Goal: Information Seeking & Learning: Learn about a topic

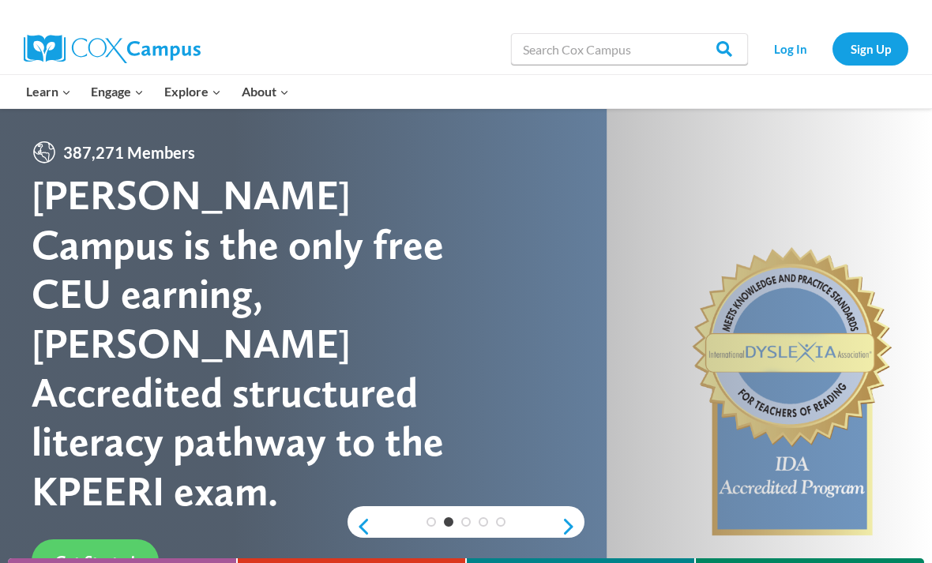
click at [792, 39] on link "Log In" at bounding box center [790, 48] width 69 height 32
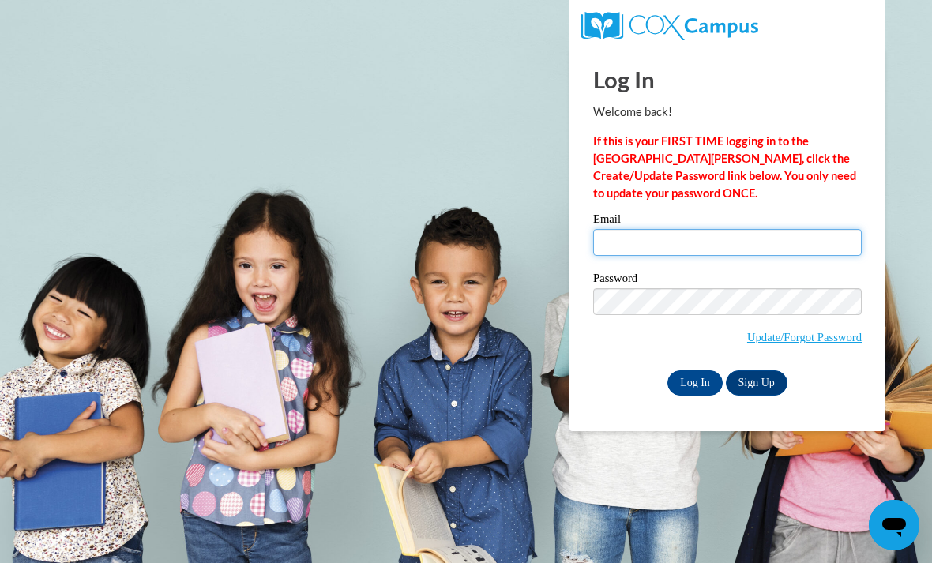
click at [622, 255] on input "Email" at bounding box center [727, 242] width 269 height 27
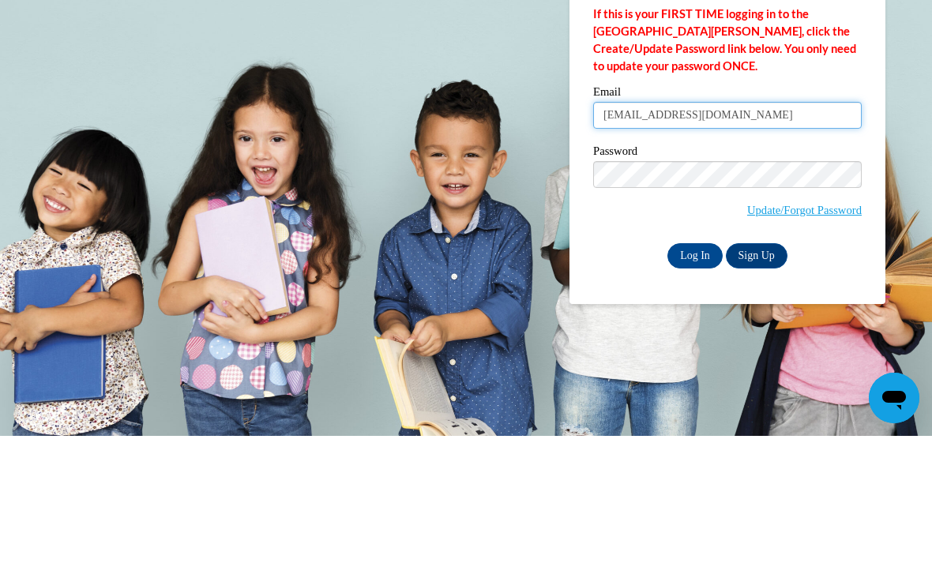
type input "aminazeman05@gmail.com"
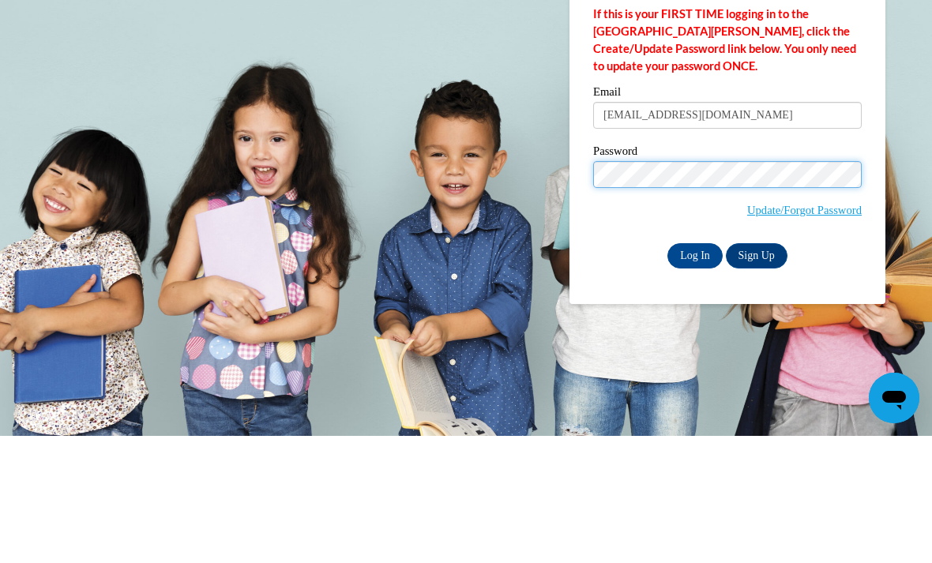
click at [695, 370] on input "Log In" at bounding box center [694, 382] width 55 height 25
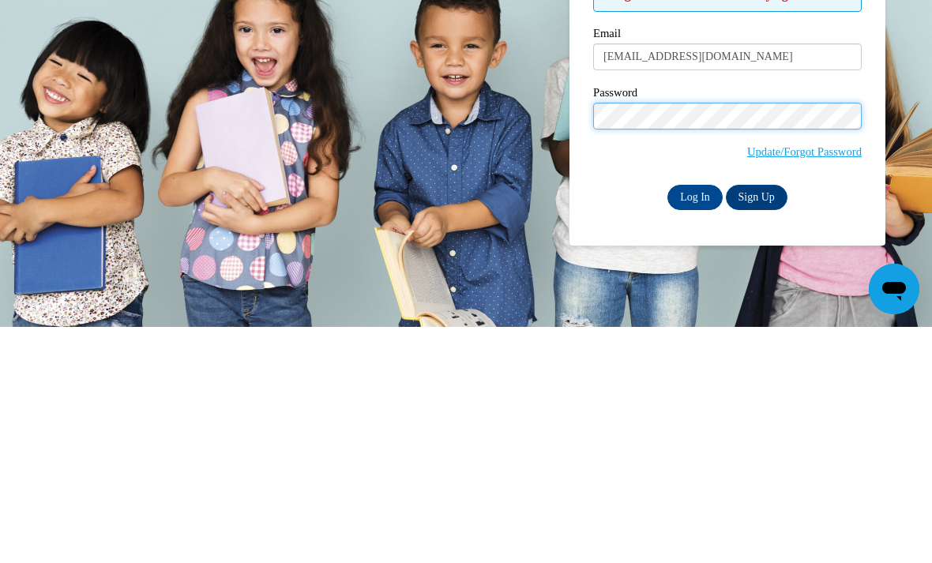
click at [695, 421] on input "Log In" at bounding box center [694, 433] width 55 height 25
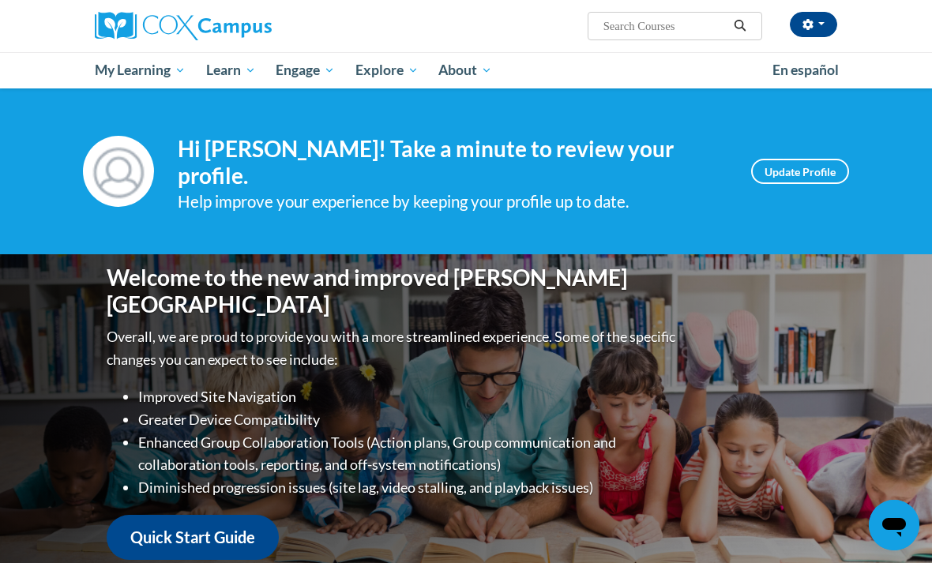
click at [0, 0] on span "My Course Progress" at bounding box center [0, 0] width 0 height 0
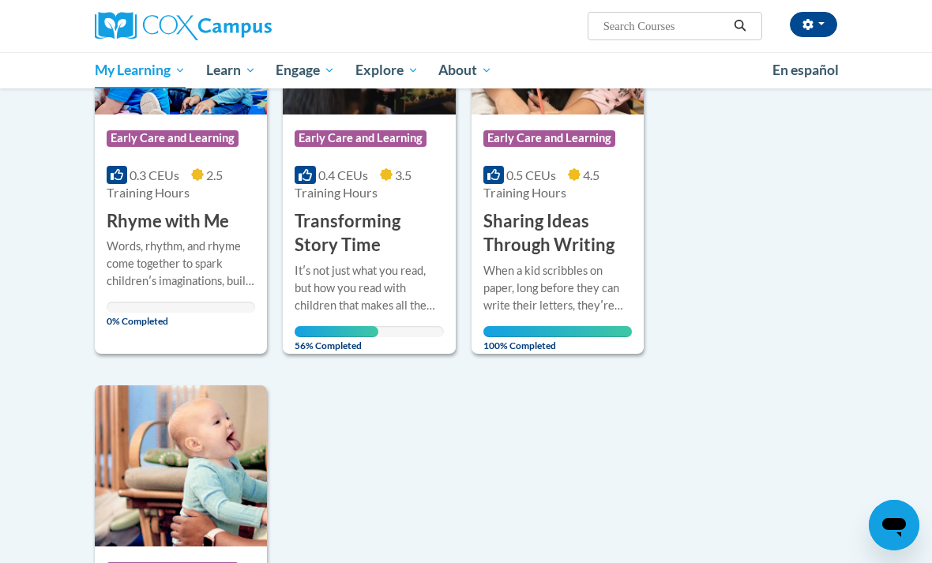
scroll to position [863, 0]
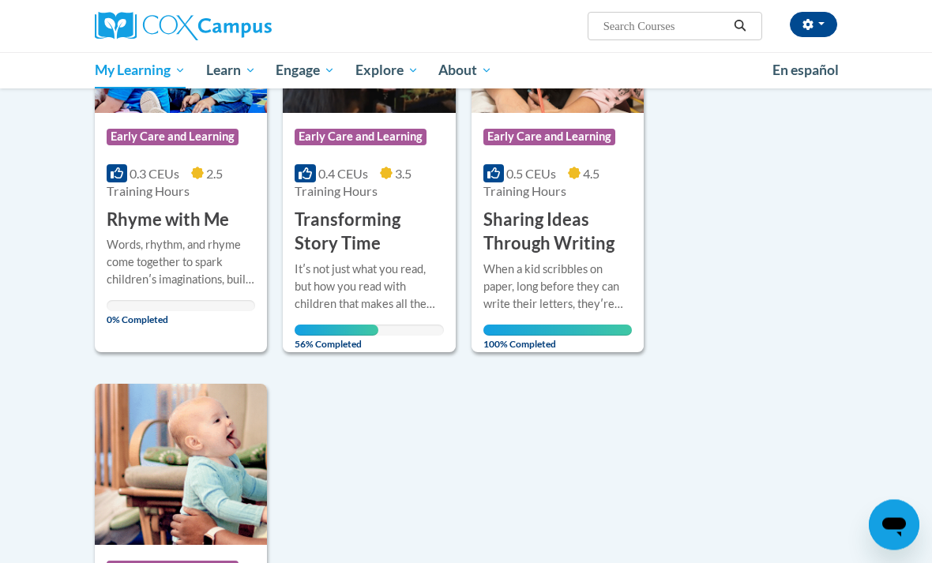
click at [367, 287] on div "Itʹs not just what you read, but how you read with children that makes all the …" at bounding box center [369, 287] width 148 height 52
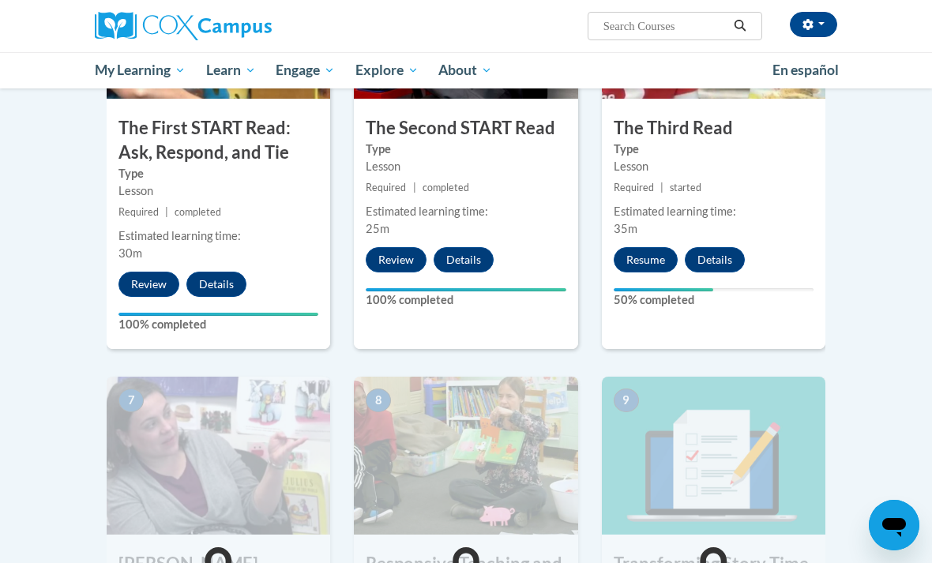
scroll to position [907, 0]
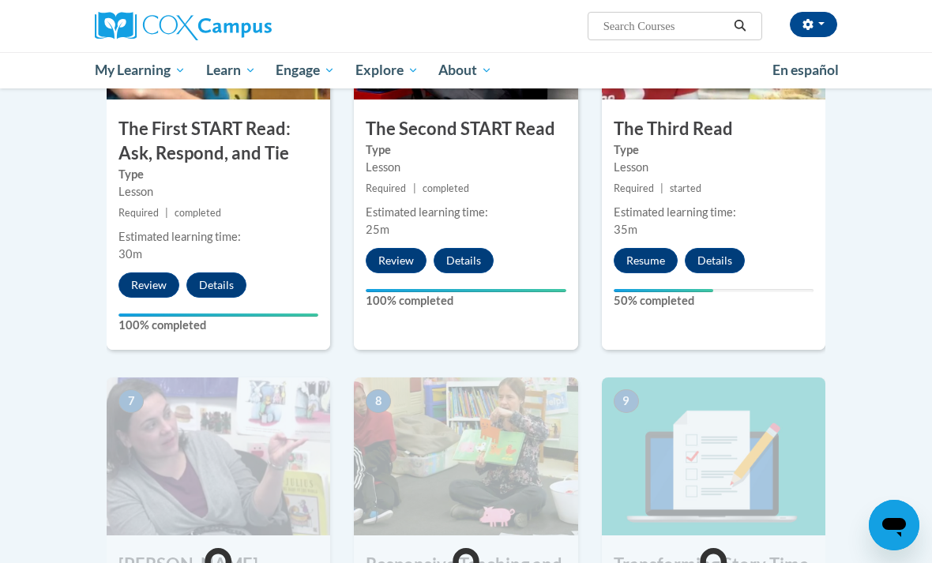
click at [662, 250] on button "Resume" at bounding box center [646, 260] width 64 height 25
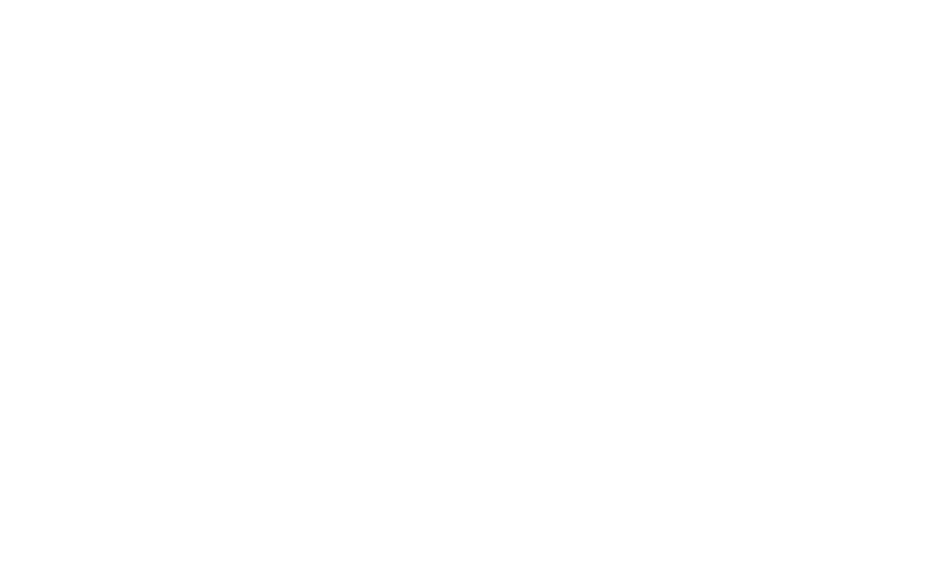
scroll to position [1482, 0]
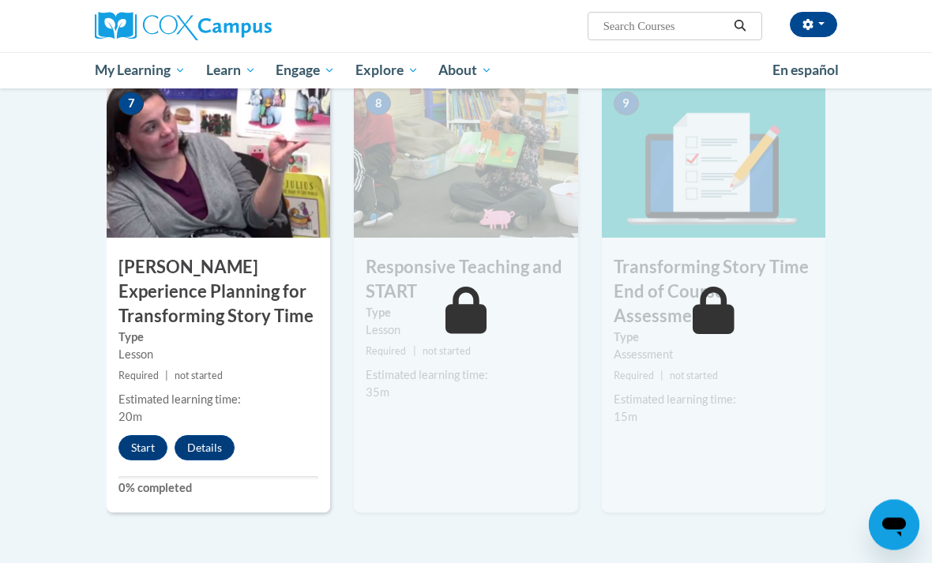
scroll to position [1204, 0]
click at [136, 436] on button "Start" at bounding box center [142, 447] width 49 height 25
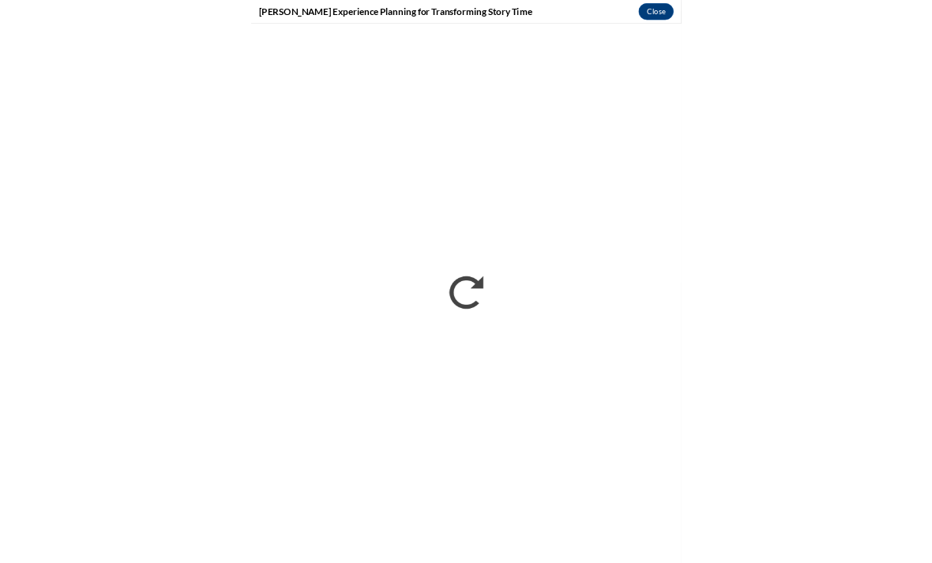
scroll to position [1503, 0]
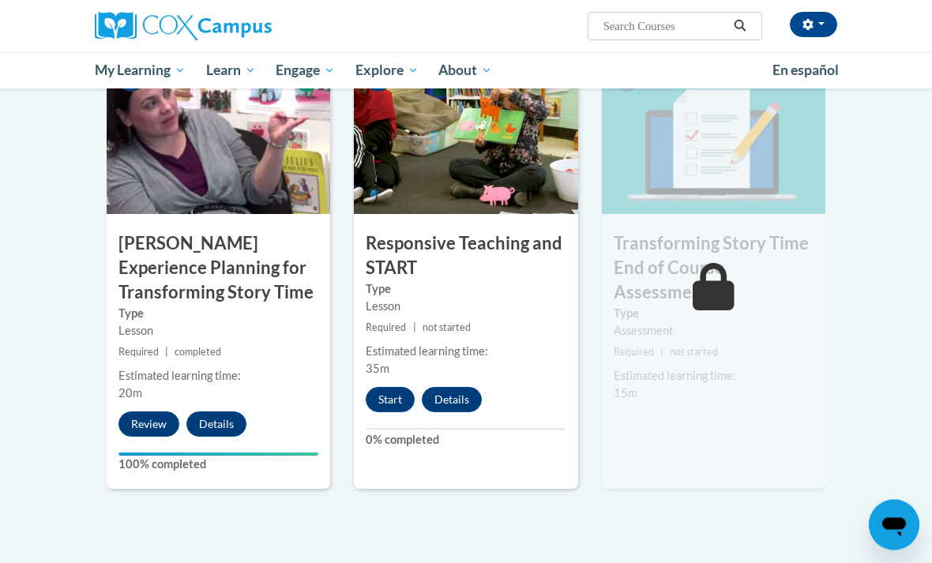
scroll to position [1370, 0]
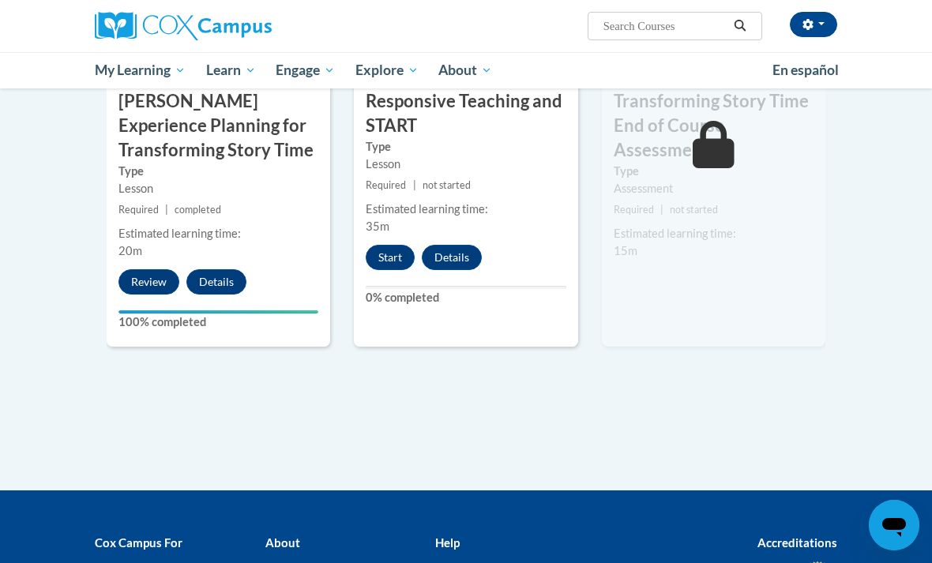
click at [385, 256] on button "Start" at bounding box center [390, 257] width 49 height 25
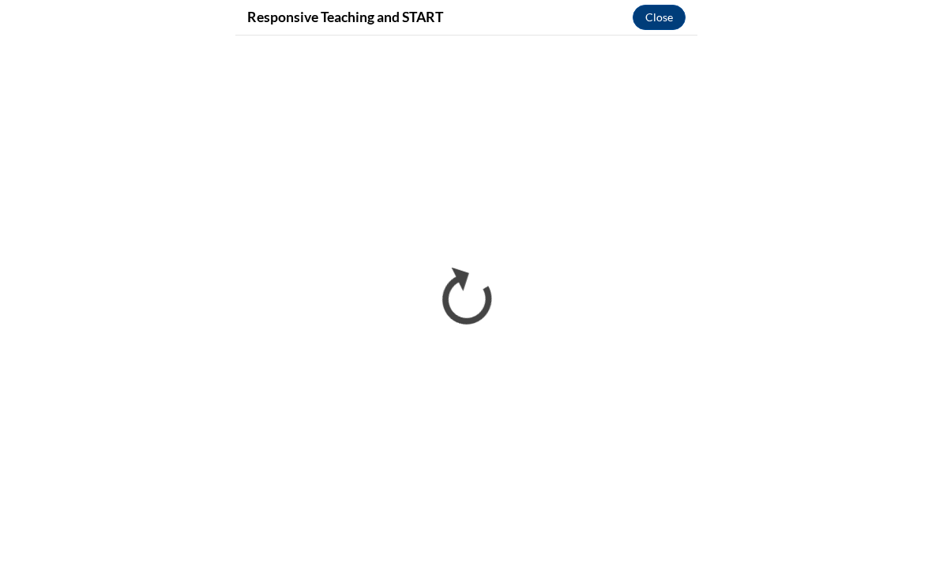
scroll to position [1503, 0]
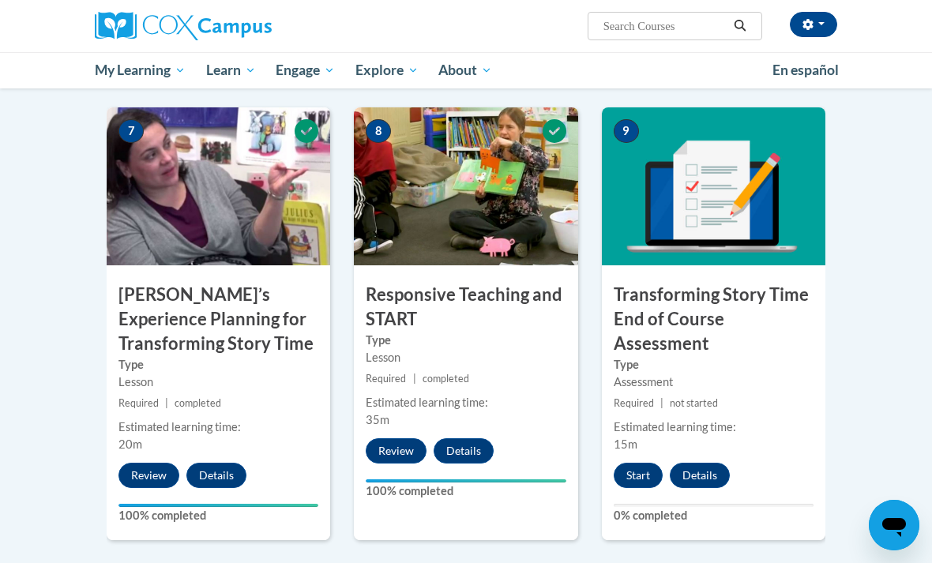
scroll to position [1144, 0]
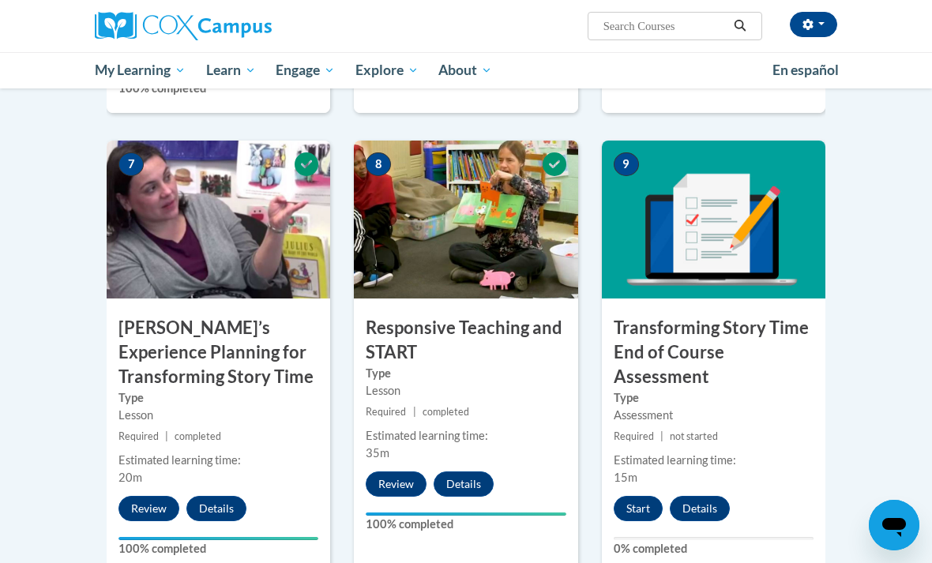
click at [633, 507] on button "Start" at bounding box center [638, 508] width 49 height 25
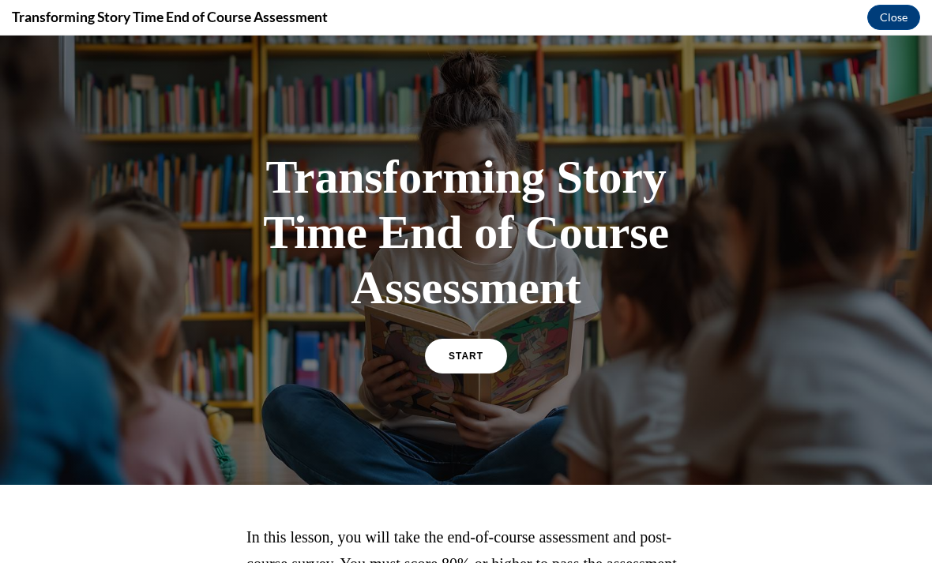
click at [471, 369] on link "START" at bounding box center [466, 356] width 82 height 35
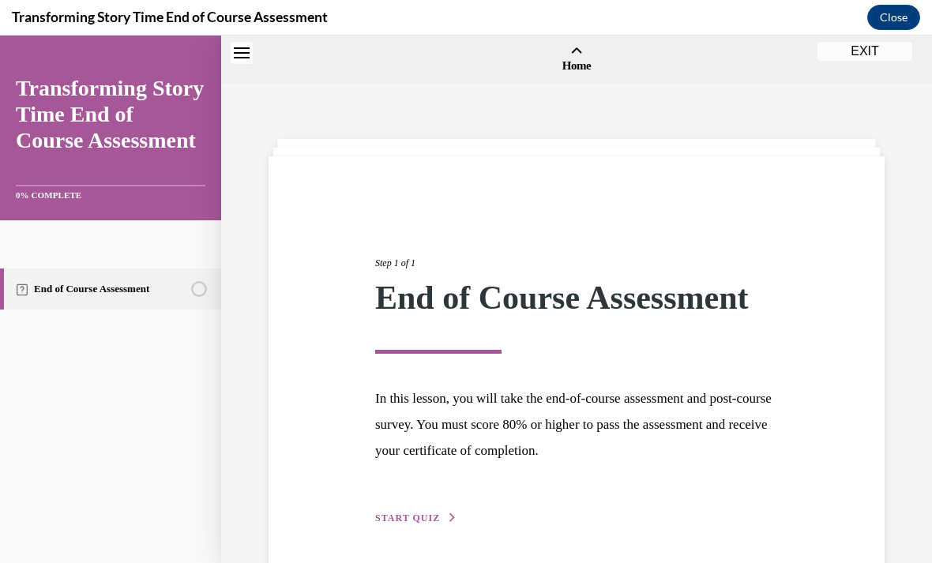
scroll to position [49, 0]
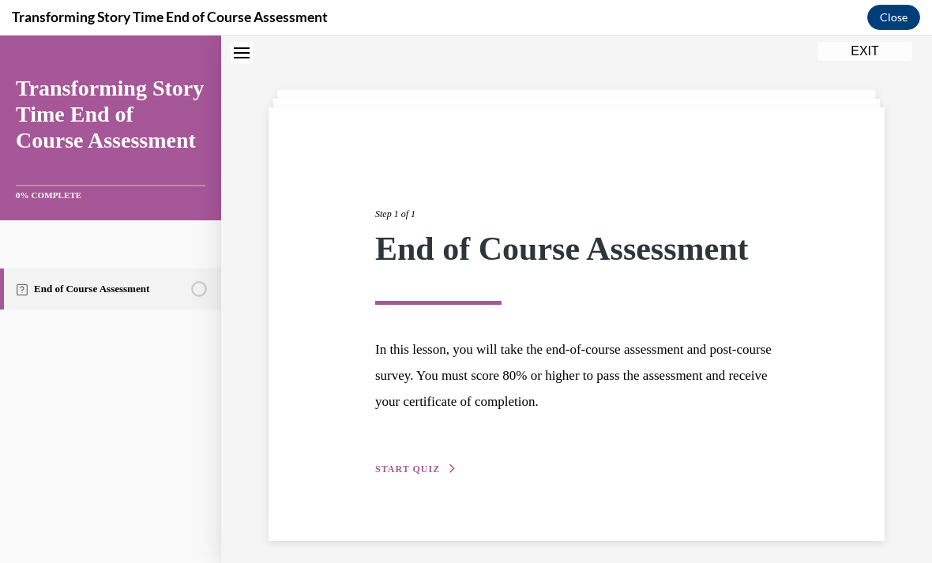
click at [423, 468] on span "START QUIZ" at bounding box center [407, 469] width 65 height 11
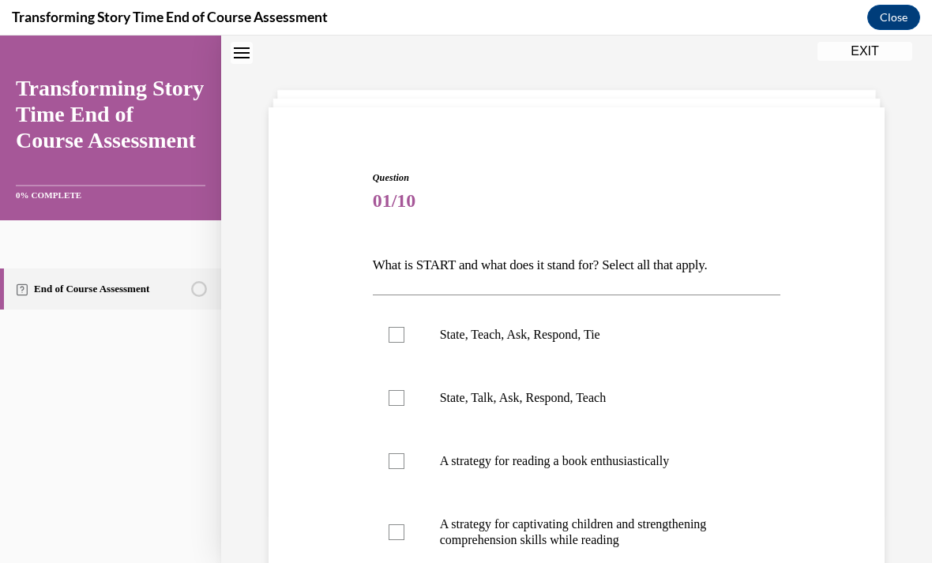
click at [396, 336] on div at bounding box center [397, 335] width 16 height 16
click at [396, 336] on input "State, Teach, Ask, Respond, Tie" at bounding box center [397, 335] width 16 height 16
checkbox input "true"
click at [398, 460] on div at bounding box center [397, 461] width 16 height 16
click at [398, 460] on input "A strategy for reading a book enthusiastically" at bounding box center [397, 461] width 16 height 16
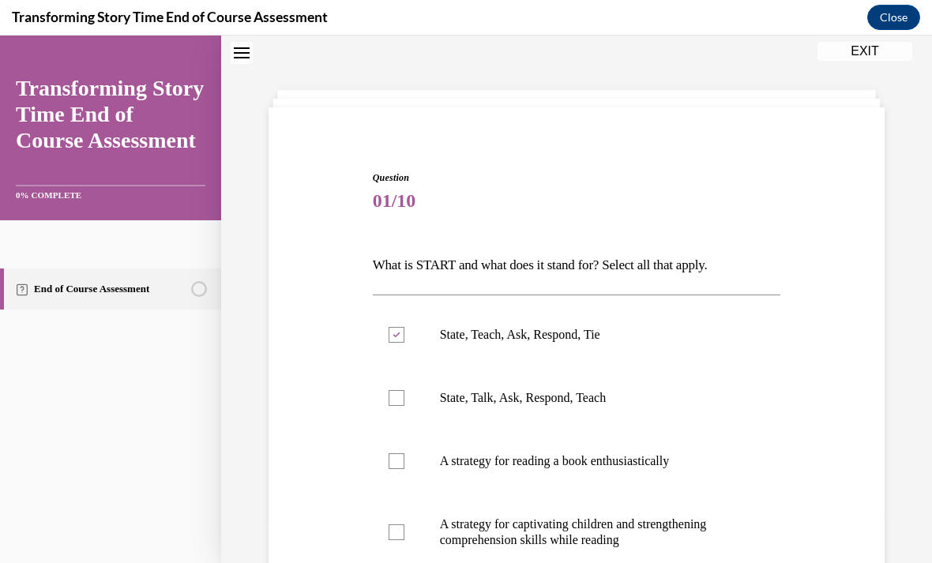
checkbox input "true"
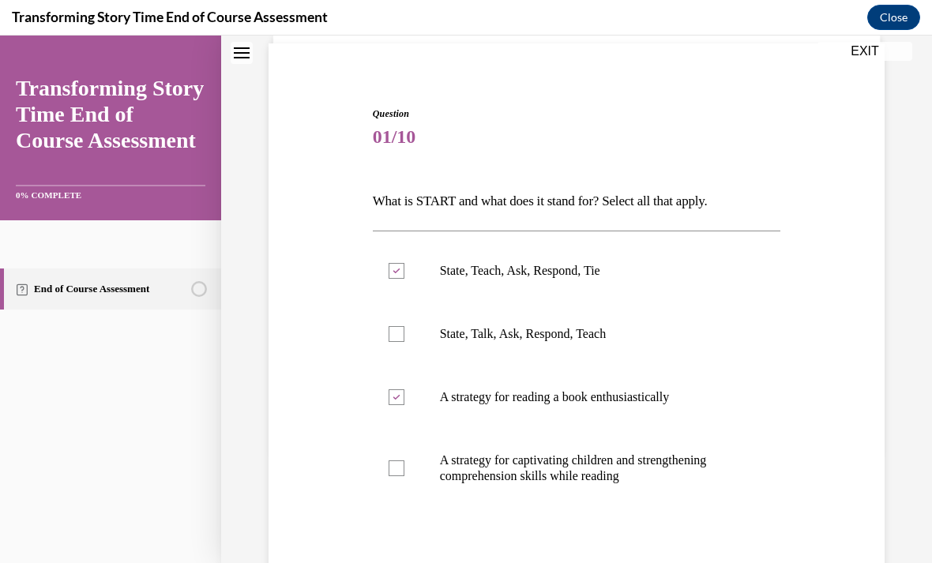
scroll to position [114, 0]
click at [393, 467] on div at bounding box center [397, 468] width 16 height 16
click at [393, 467] on input "A strategy for captivating children and strengthening comprehension skills whil…" at bounding box center [397, 468] width 16 height 16
checkbox input "true"
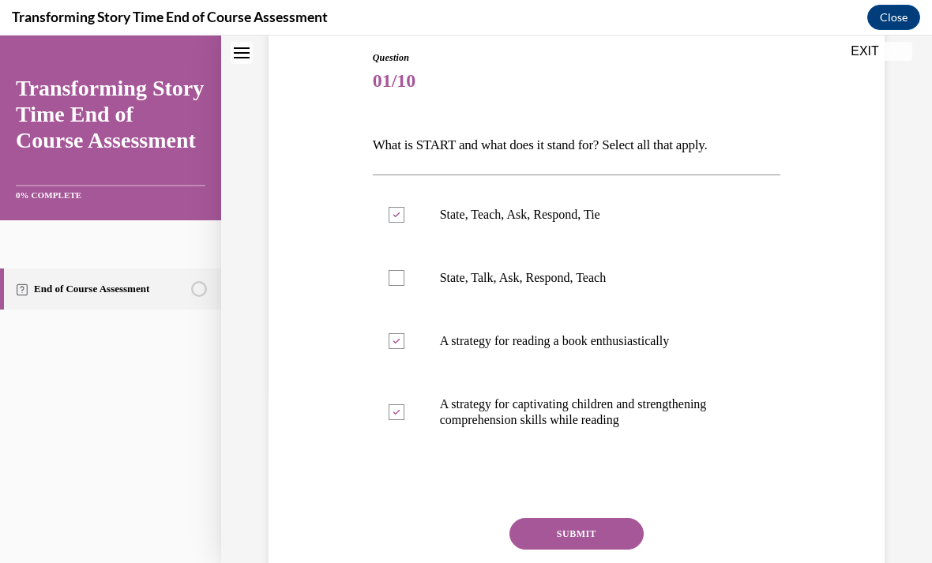
click at [539, 534] on button "SUBMIT" at bounding box center [576, 534] width 134 height 32
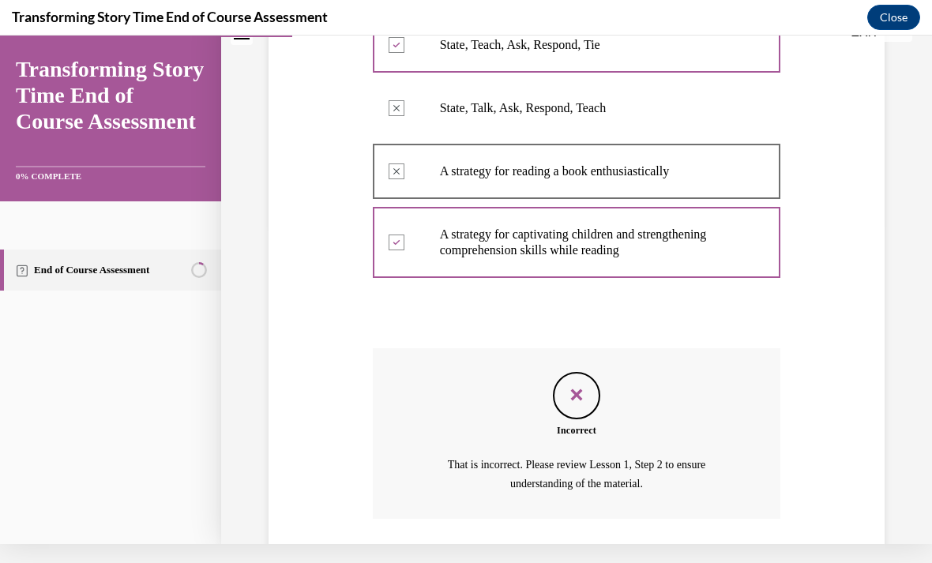
scroll to position [361, 0]
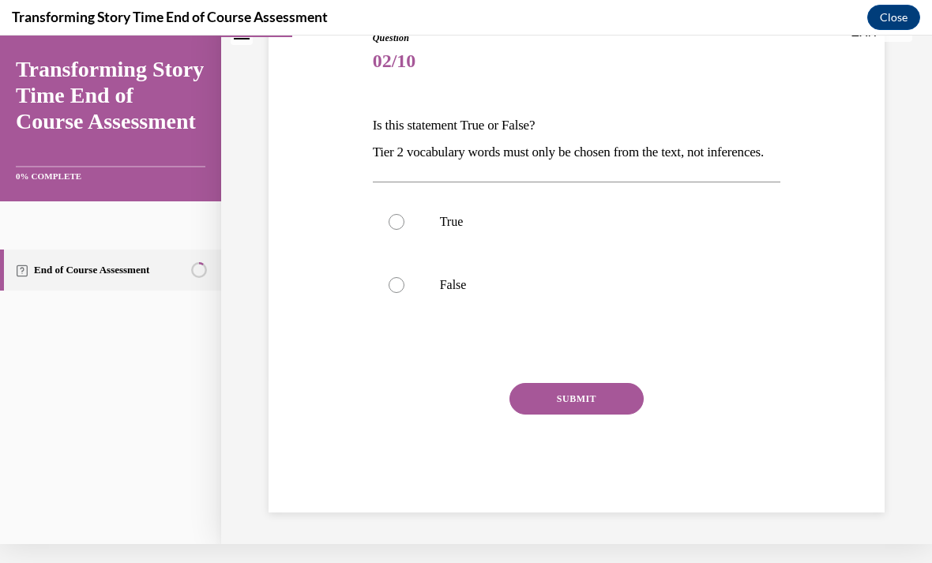
scroll to position [127, 0]
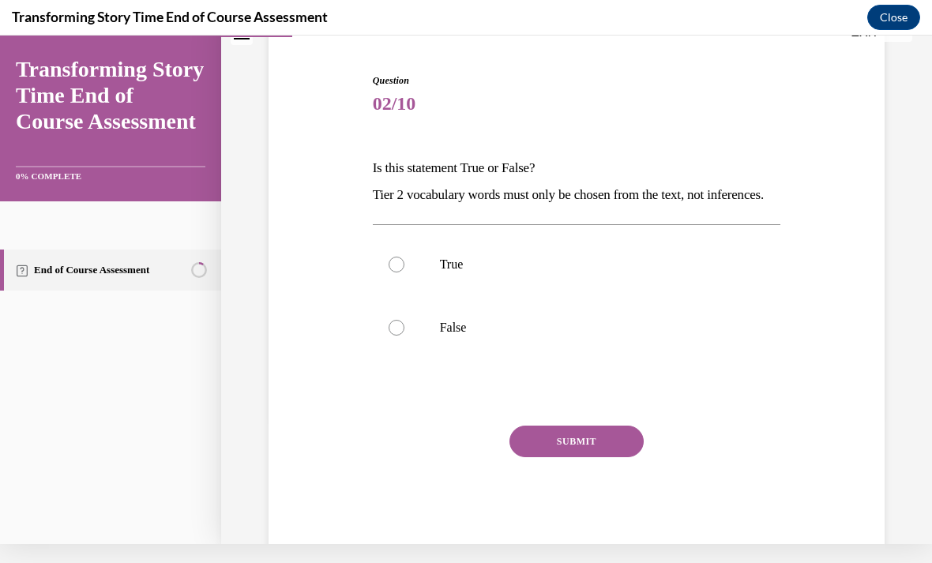
click at [402, 336] on div at bounding box center [397, 328] width 16 height 16
click at [402, 336] on input "False" at bounding box center [397, 328] width 16 height 16
radio input "true"
click at [558, 457] on button "SUBMIT" at bounding box center [576, 442] width 134 height 32
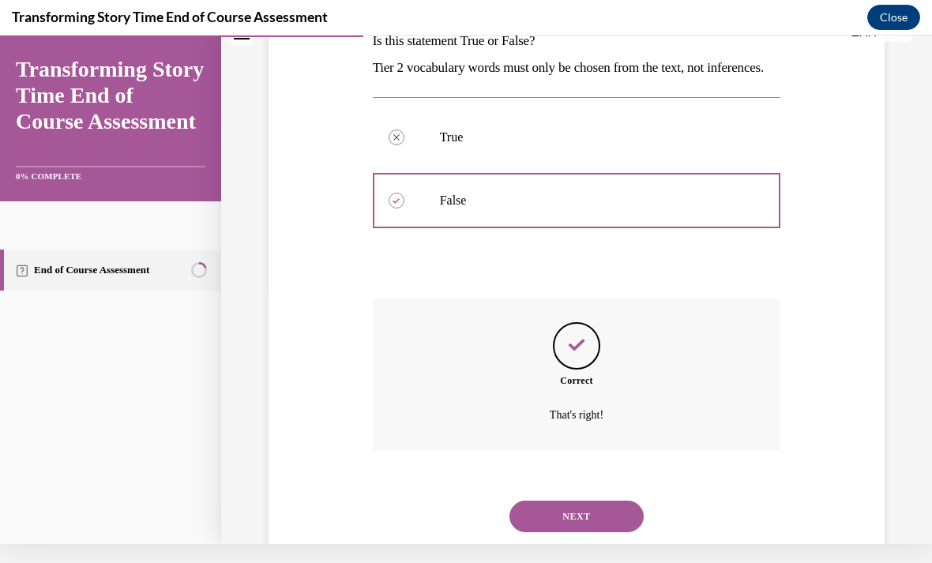
click at [528, 532] on button "NEXT" at bounding box center [576, 517] width 134 height 32
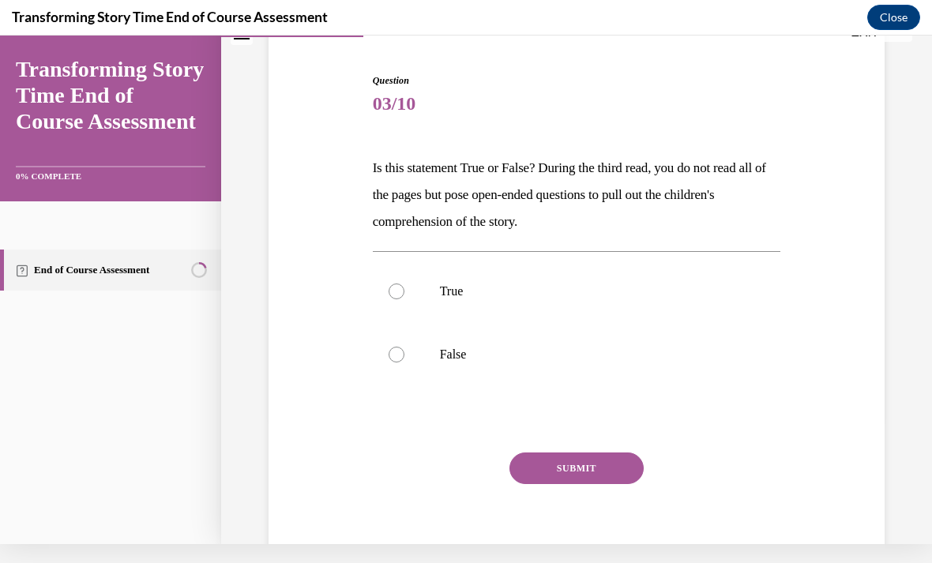
click at [404, 280] on label "True" at bounding box center [577, 291] width 408 height 63
click at [404, 284] on input "True" at bounding box center [397, 292] width 16 height 16
radio input "true"
click at [563, 477] on button "SUBMIT" at bounding box center [576, 469] width 134 height 32
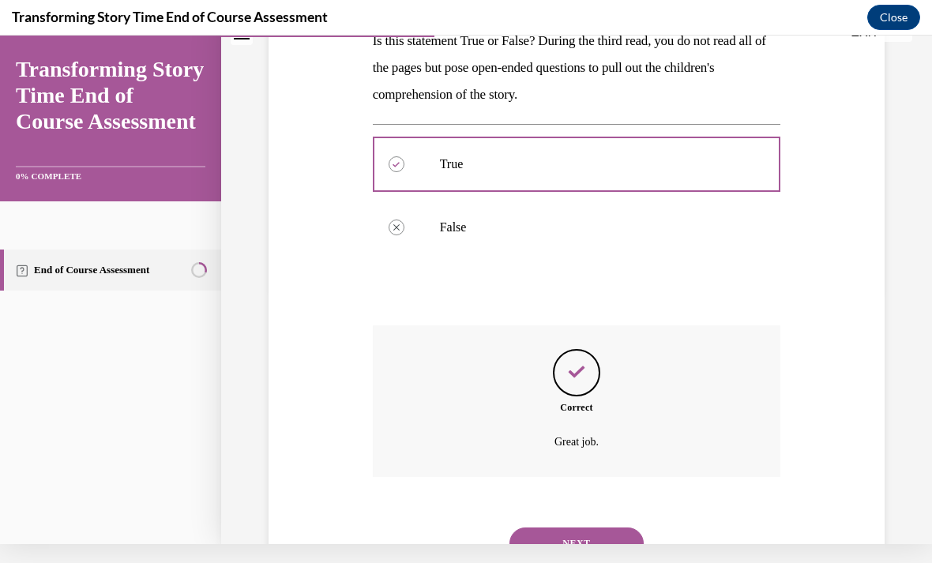
click at [538, 528] on button "NEXT" at bounding box center [576, 544] width 134 height 32
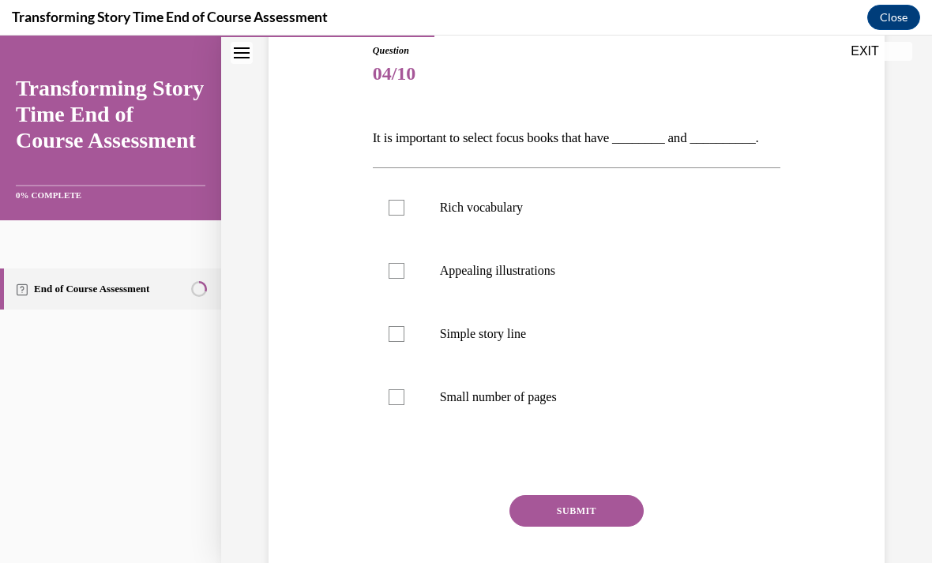
click at [389, 205] on div at bounding box center [397, 208] width 16 height 16
click at [389, 205] on input "Rich vocabulary" at bounding box center [397, 208] width 16 height 16
checkbox input "true"
click at [399, 261] on label "Appealing illustrations" at bounding box center [577, 270] width 408 height 63
click at [399, 263] on input "Appealing illustrations" at bounding box center [397, 271] width 16 height 16
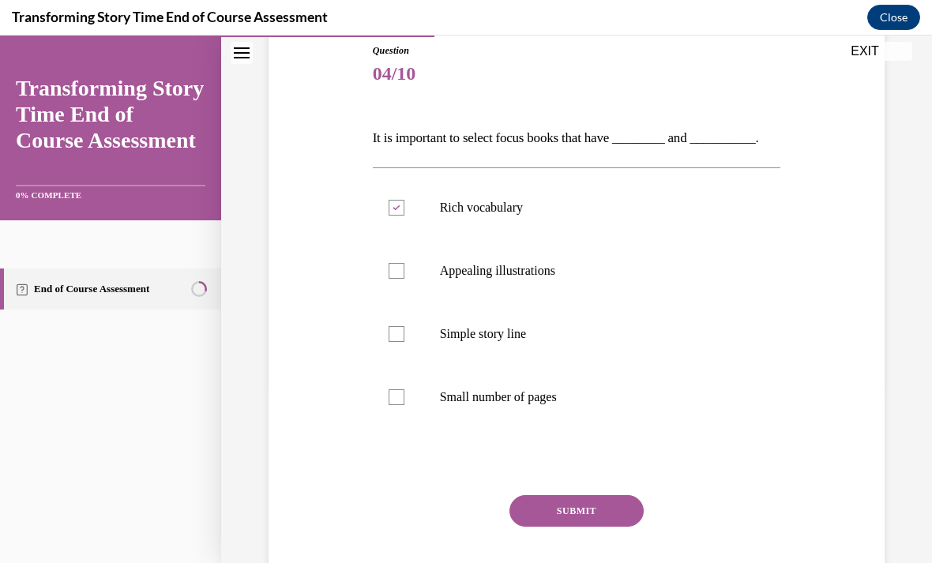
checkbox input "true"
click at [548, 513] on button "SUBMIT" at bounding box center [576, 511] width 134 height 32
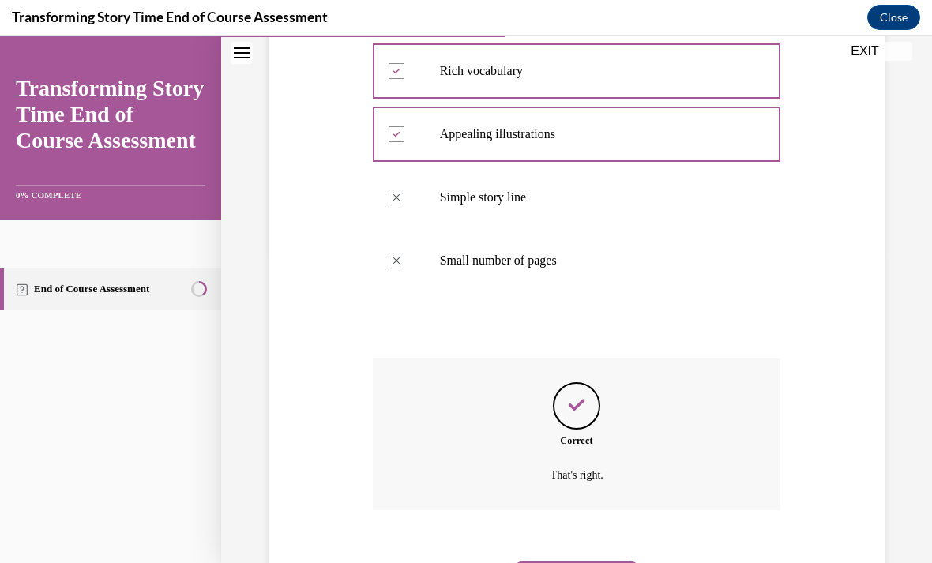
scroll to position [327, 0]
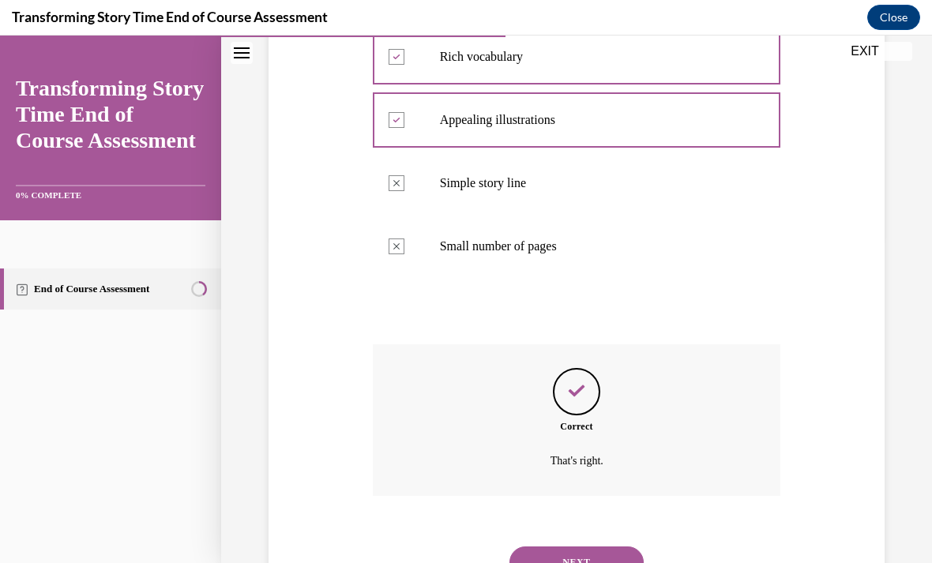
click at [549, 547] on button "NEXT" at bounding box center [576, 563] width 134 height 32
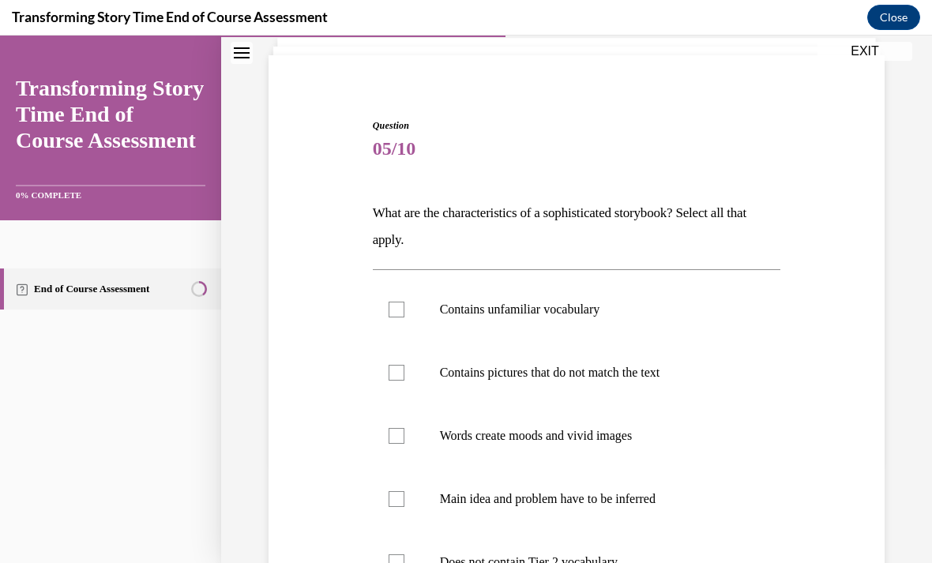
scroll to position [101, 0]
click at [409, 306] on label "Contains unfamiliar vocabulary" at bounding box center [577, 309] width 408 height 63
click at [404, 306] on input "Contains unfamiliar vocabulary" at bounding box center [397, 310] width 16 height 16
checkbox input "true"
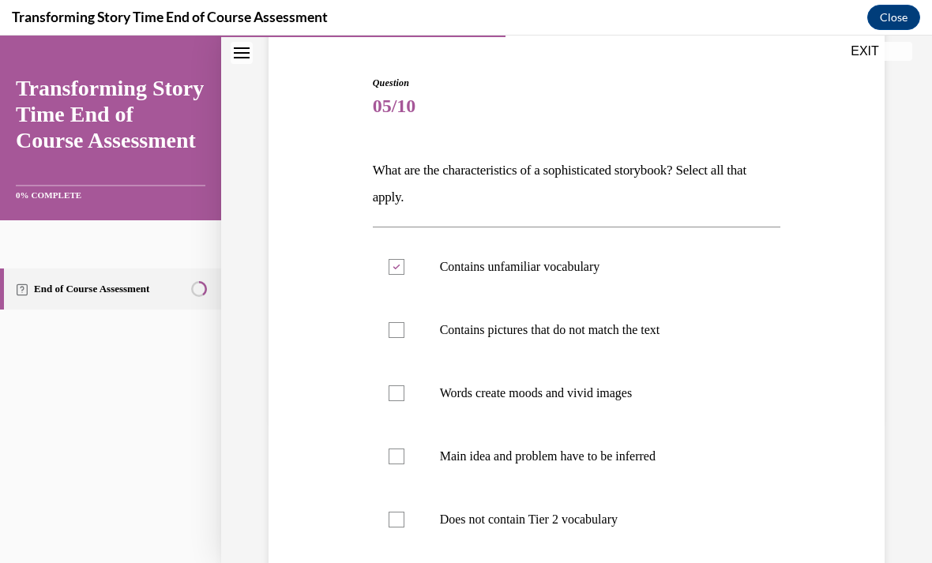
scroll to position [144, 0]
click at [408, 392] on label "Words create moods and vivid images" at bounding box center [577, 393] width 408 height 63
click at [404, 392] on input "Words create moods and vivid images" at bounding box center [397, 393] width 16 height 16
checkbox input "true"
click at [396, 339] on label "Contains pictures that do not match the text" at bounding box center [577, 330] width 408 height 63
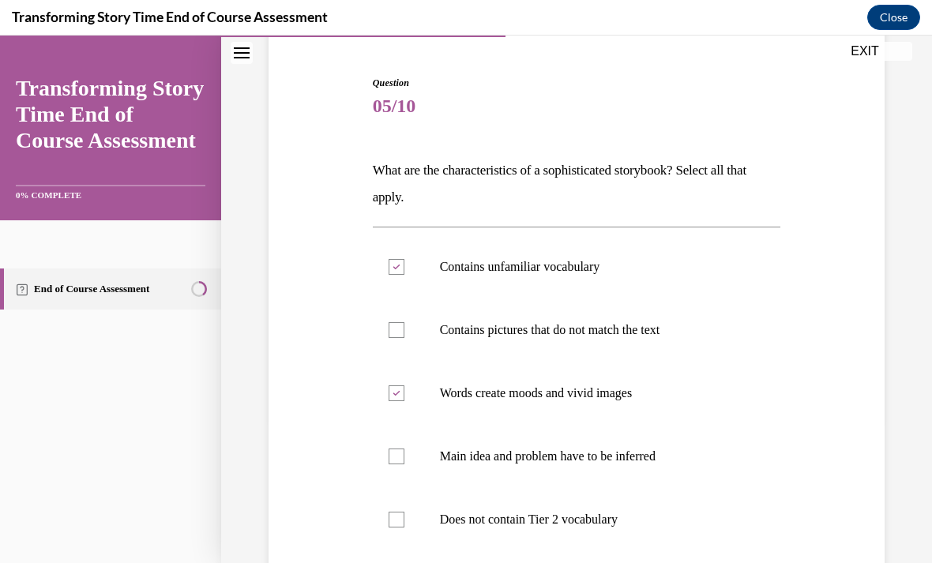
click at [396, 338] on input "Contains pictures that do not match the text" at bounding box center [397, 330] width 16 height 16
checkbox input "true"
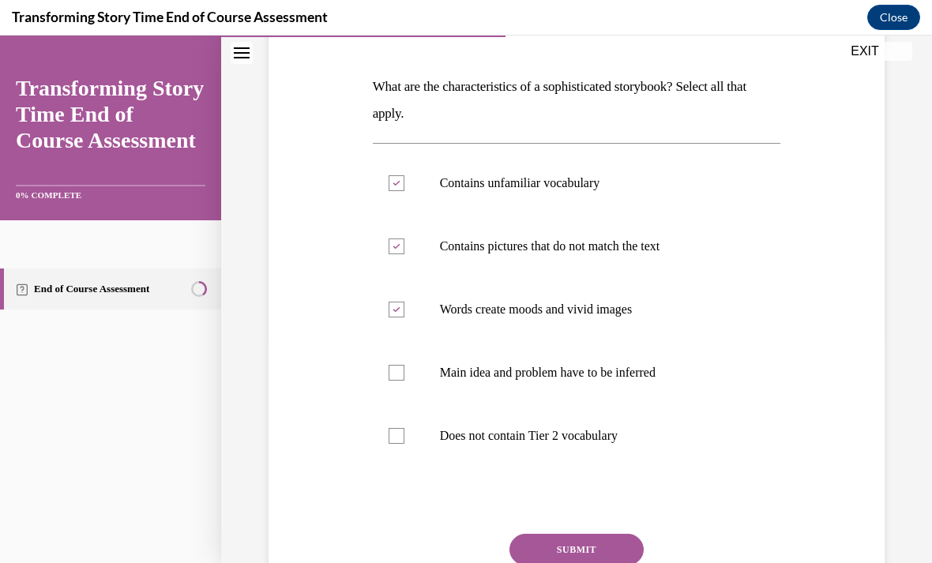
click at [407, 376] on label "Main idea and problem have to be inferred" at bounding box center [577, 372] width 408 height 63
click at [404, 376] on input "Main idea and problem have to be inferred" at bounding box center [397, 373] width 16 height 16
checkbox input "true"
click at [547, 545] on button "SUBMIT" at bounding box center [576, 550] width 134 height 32
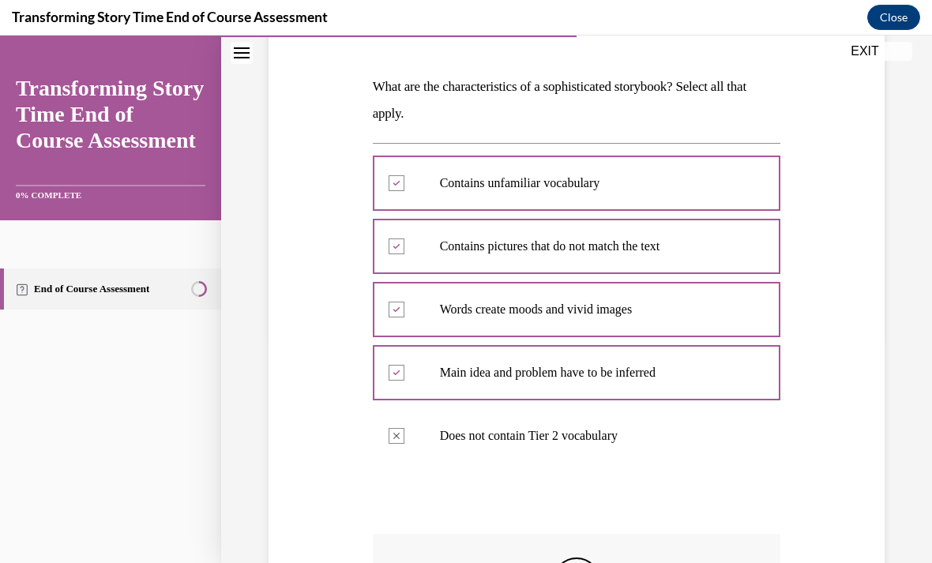
scroll to position [19, 0]
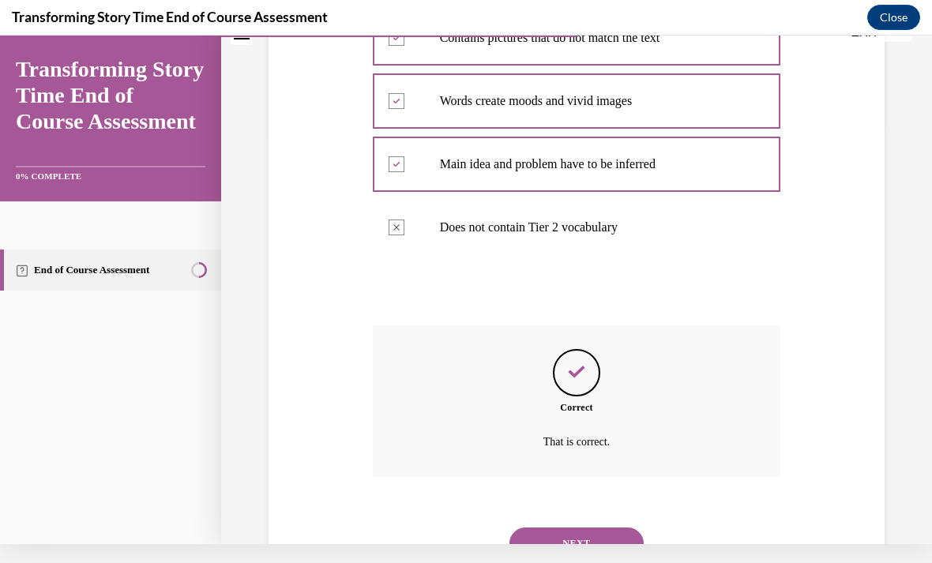
click at [535, 538] on button "NEXT" at bounding box center [576, 544] width 134 height 32
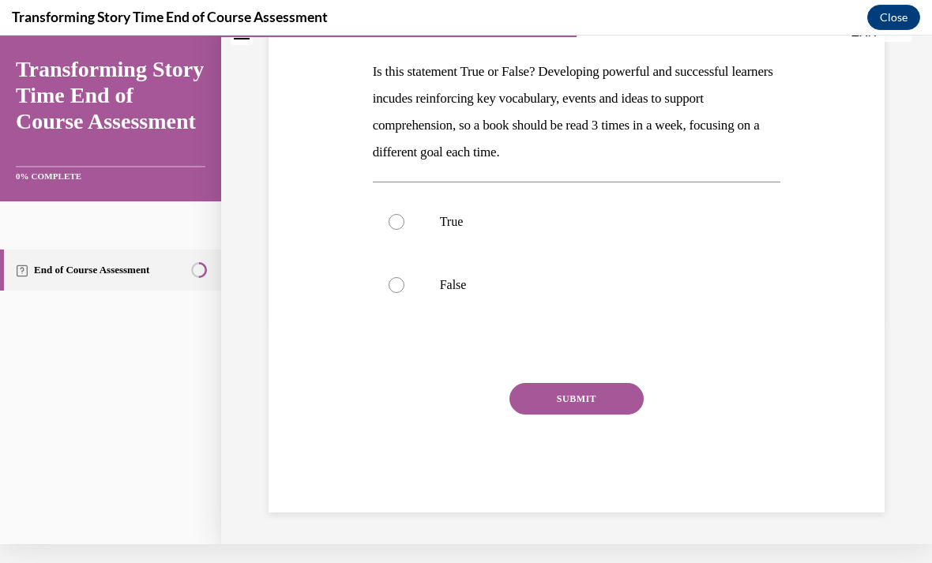
scroll to position [154, 0]
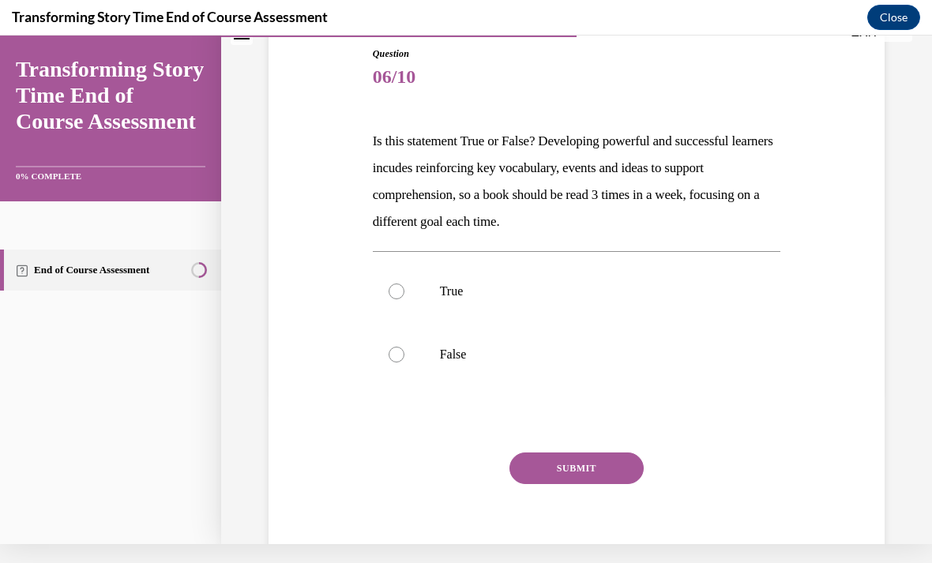
click at [393, 292] on div at bounding box center [397, 292] width 16 height 16
click at [393, 292] on input "True" at bounding box center [397, 292] width 16 height 16
radio input "true"
click at [562, 492] on div "SUBMIT" at bounding box center [577, 492] width 408 height 79
click at [543, 470] on button "SUBMIT" at bounding box center [576, 469] width 134 height 32
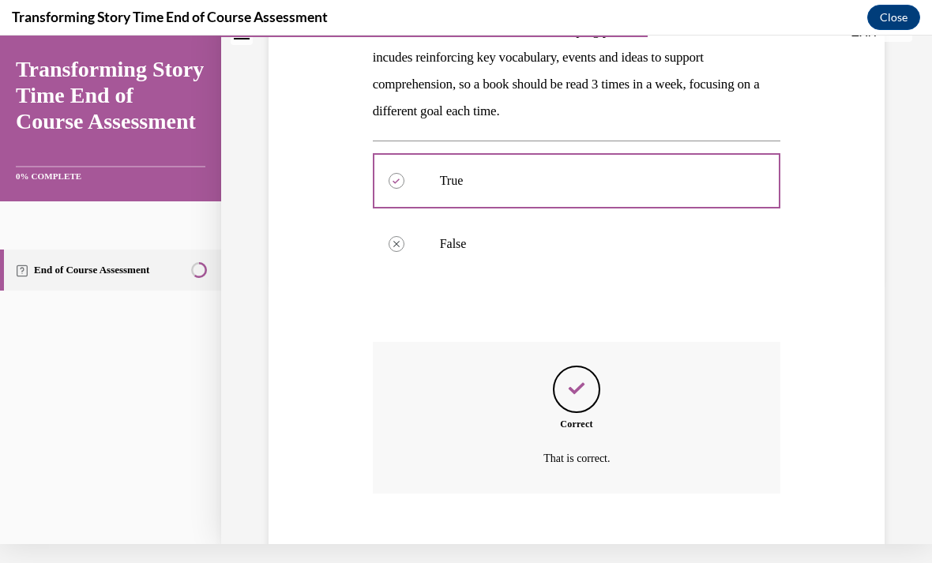
scroll to position [281, 0]
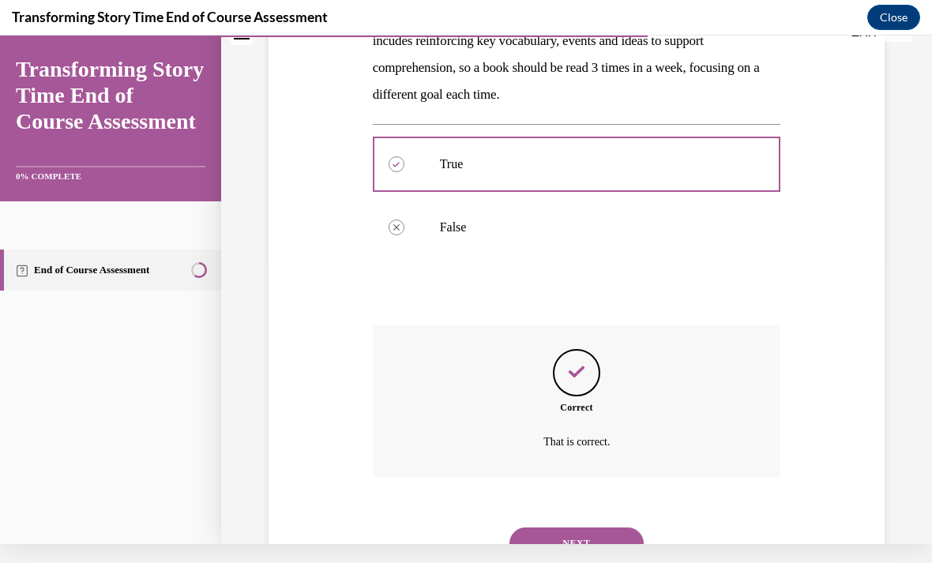
click at [535, 528] on button "NEXT" at bounding box center [576, 544] width 134 height 32
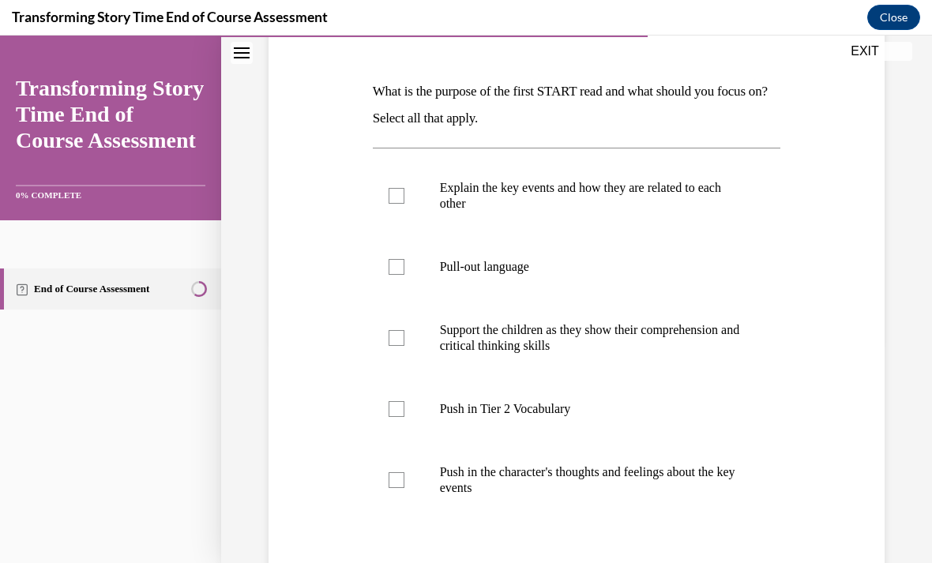
scroll to position [223, 0]
click at [396, 200] on div at bounding box center [397, 196] width 16 height 16
click at [396, 200] on input "Explain the key events and how they are related to each other" at bounding box center [397, 196] width 16 height 16
checkbox input "true"
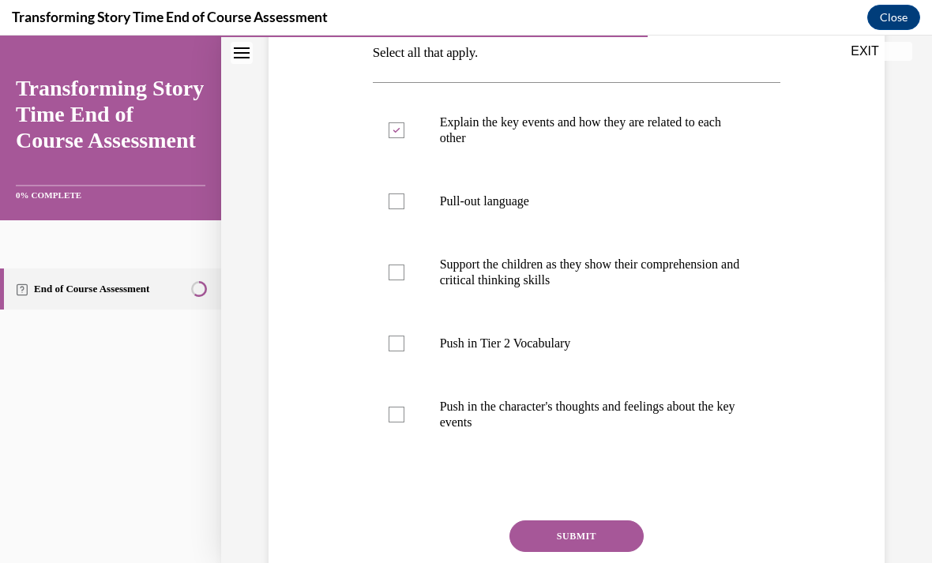
click at [537, 541] on button "SUBMIT" at bounding box center [576, 536] width 134 height 32
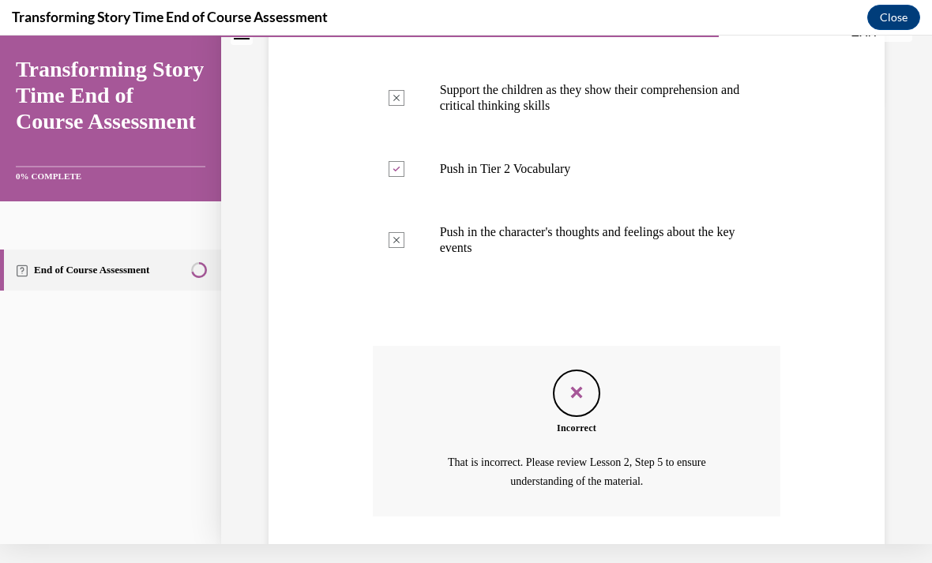
scroll to position [483, 0]
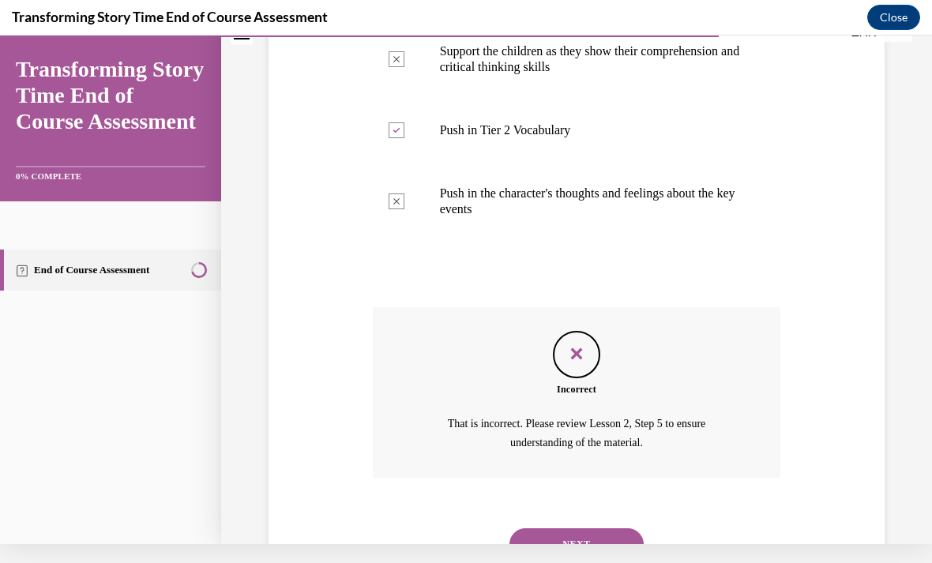
click at [531, 528] on button "NEXT" at bounding box center [576, 544] width 134 height 32
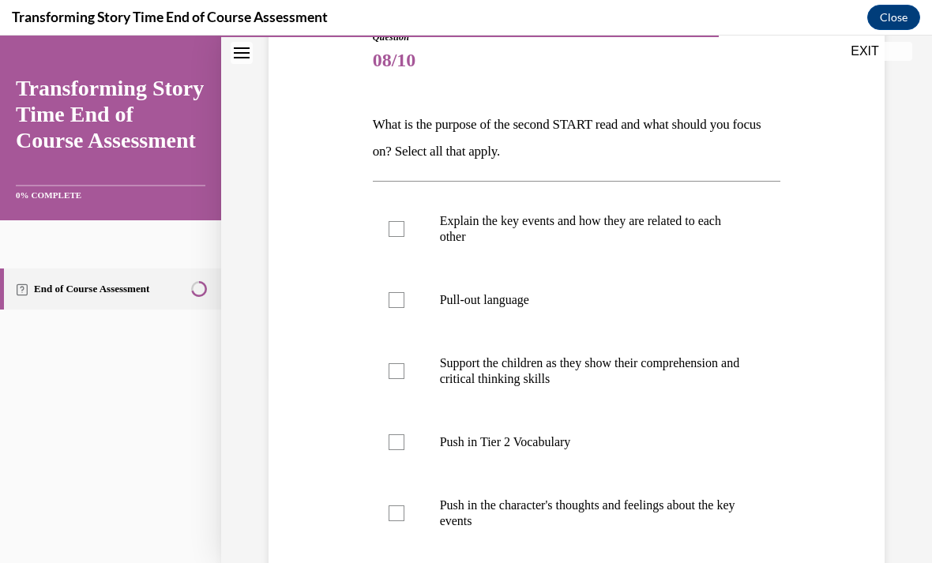
scroll to position [192, 0]
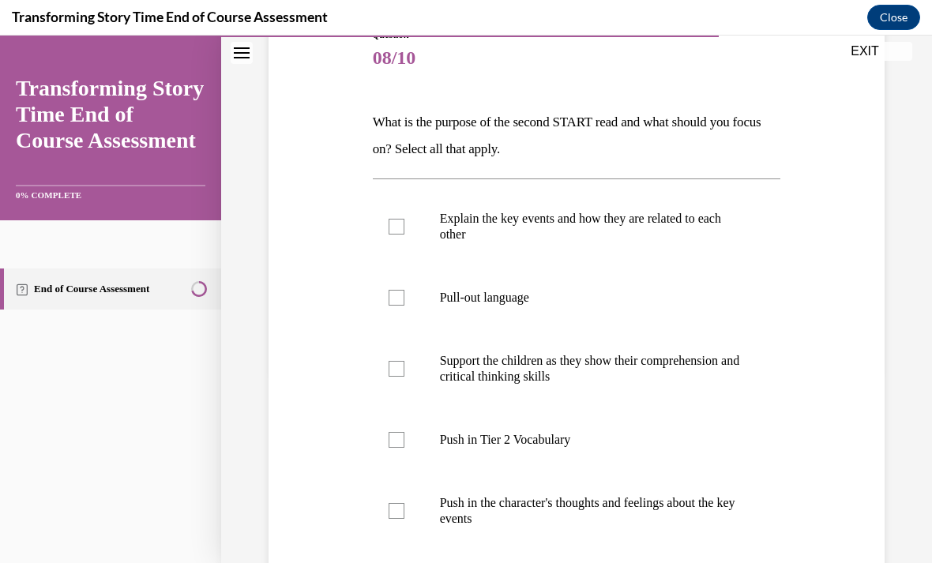
click at [399, 305] on div at bounding box center [397, 298] width 16 height 16
click at [399, 305] on input "Pull-out language" at bounding box center [397, 298] width 16 height 16
checkbox input "true"
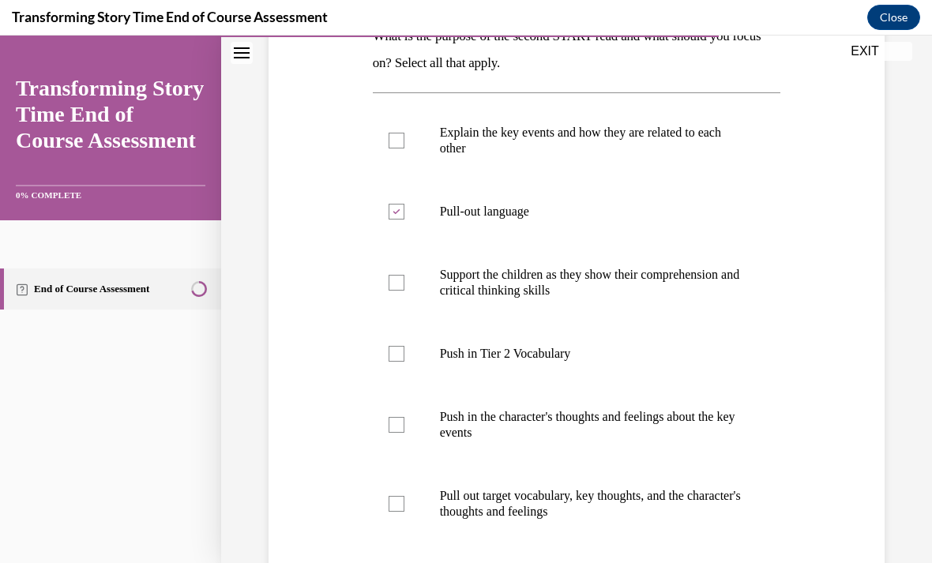
click at [411, 295] on label "Support the children as they show their comprehension and critical thinking ski…" at bounding box center [577, 282] width 408 height 79
click at [404, 291] on input "Support the children as they show their comprehension and critical thinking ski…" at bounding box center [397, 283] width 16 height 16
checkbox input "true"
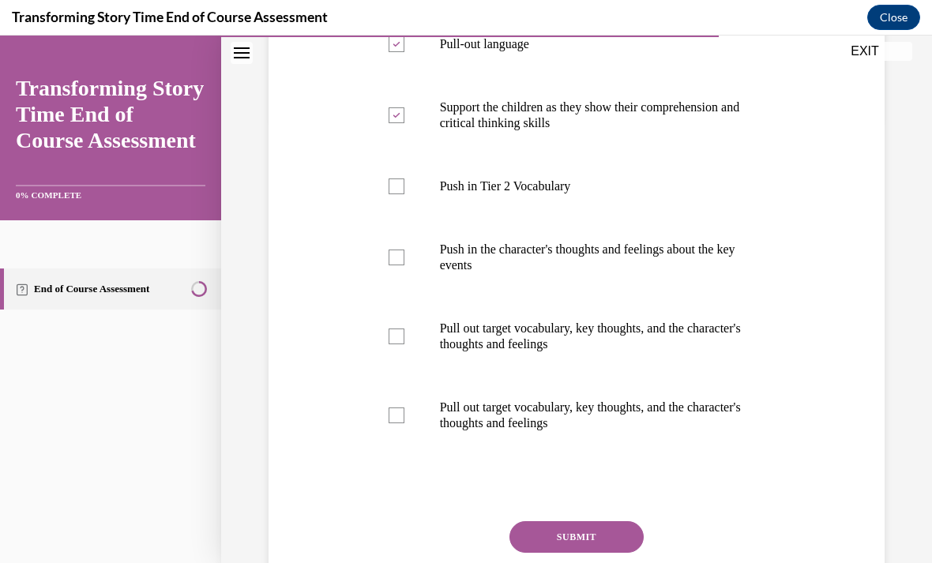
click at [565, 545] on button "SUBMIT" at bounding box center [576, 537] width 134 height 32
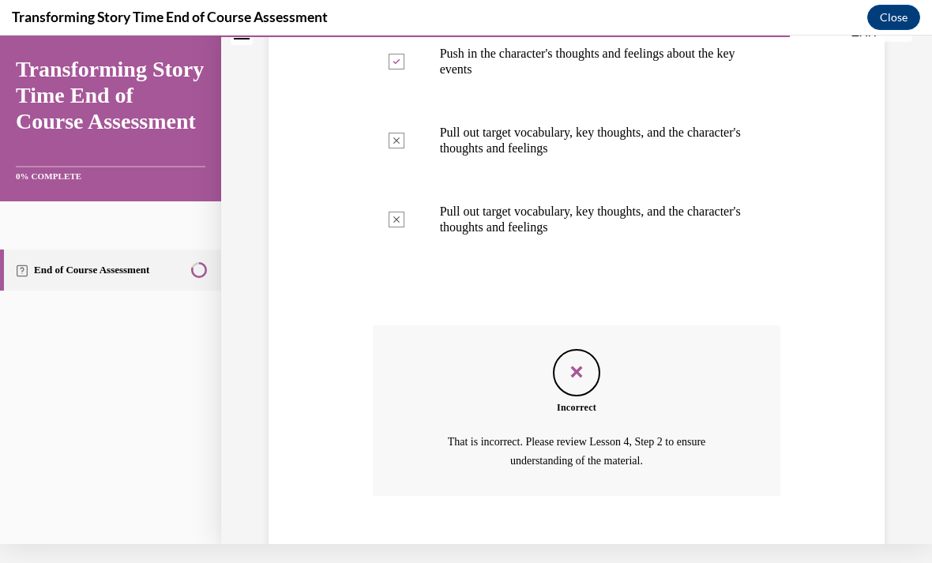
scroll to position [622, 0]
click at [557, 547] on button "NEXT" at bounding box center [576, 563] width 134 height 32
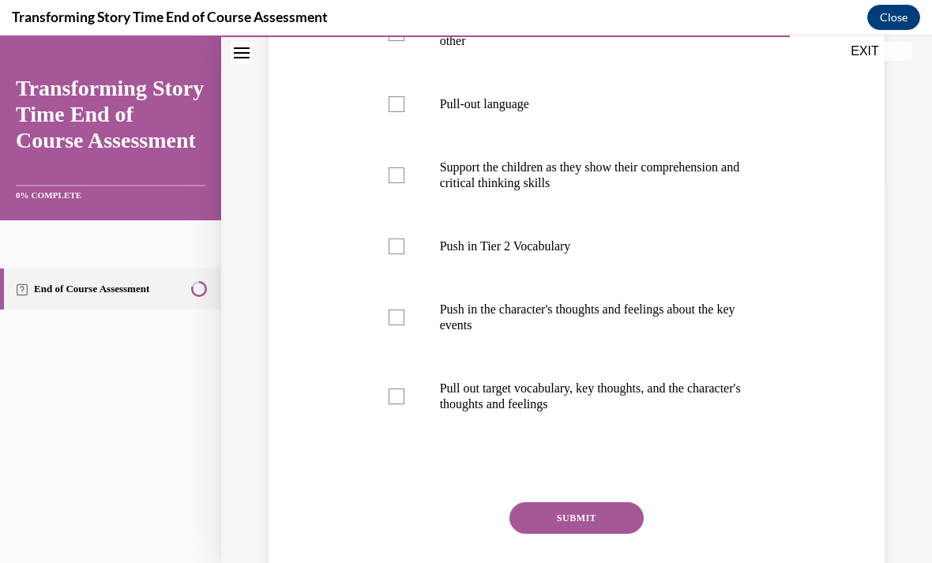
scroll to position [385, 0]
click at [401, 397] on div at bounding box center [397, 397] width 16 height 16
click at [401, 397] on input "Pull out target vocabulary, key thoughts, and the character's thoughts and feel…" at bounding box center [397, 397] width 16 height 16
checkbox input "true"
click at [558, 531] on button "SUBMIT" at bounding box center [576, 518] width 134 height 32
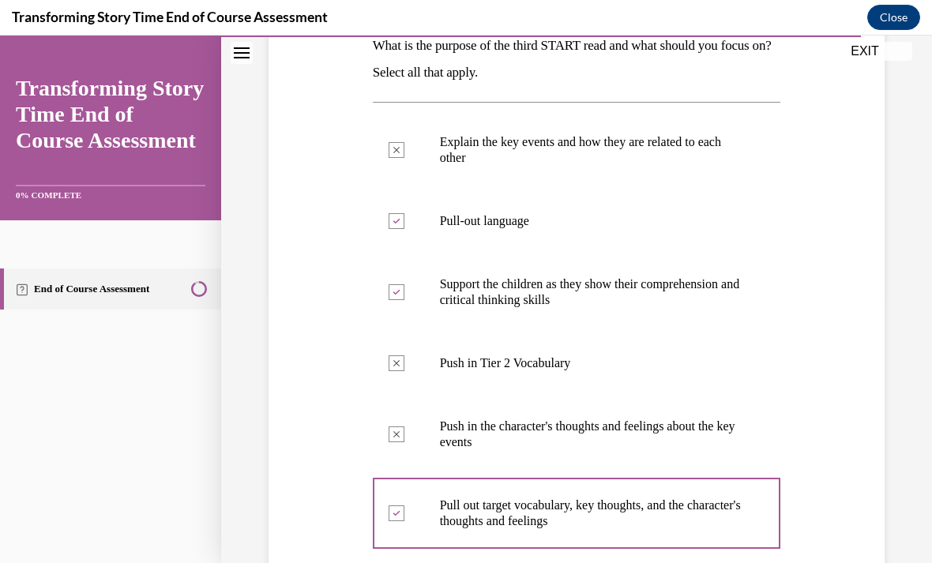
scroll to position [265, 0]
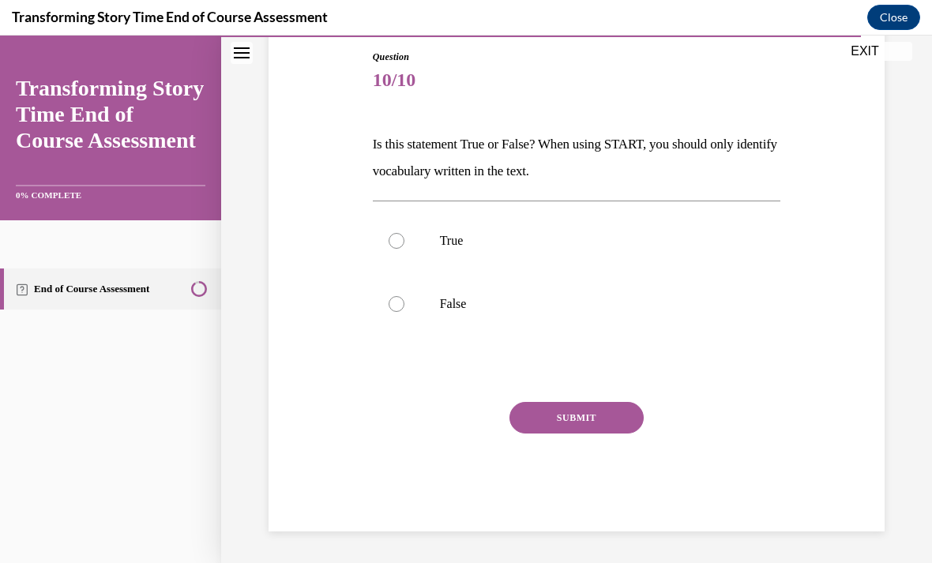
scroll to position [100, 0]
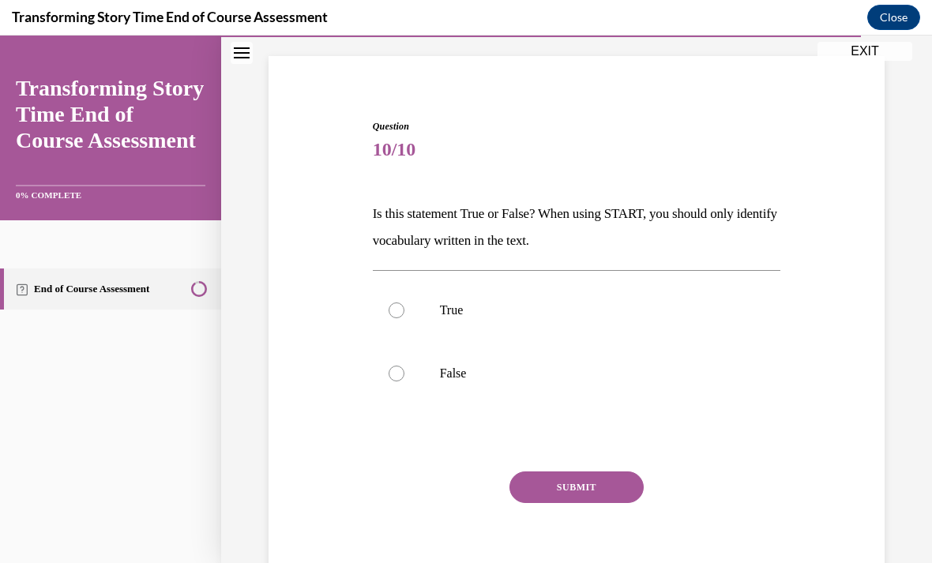
click at [404, 375] on label "False" at bounding box center [577, 373] width 408 height 63
click at [404, 375] on input "False" at bounding box center [397, 374] width 16 height 16
radio input "true"
click at [571, 501] on button "SUBMIT" at bounding box center [576, 487] width 134 height 32
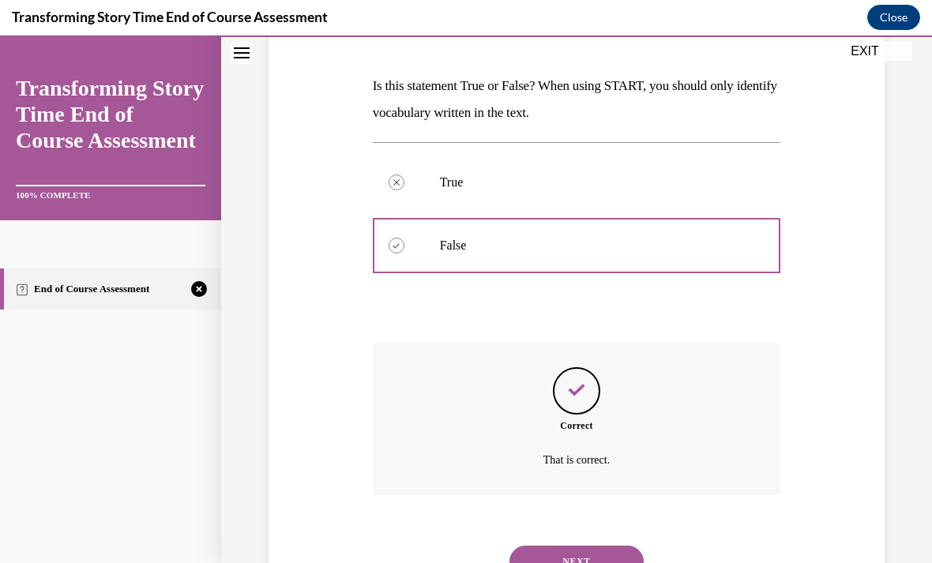
scroll to position [227, 0]
click at [551, 547] on button "NEXT" at bounding box center [576, 563] width 134 height 32
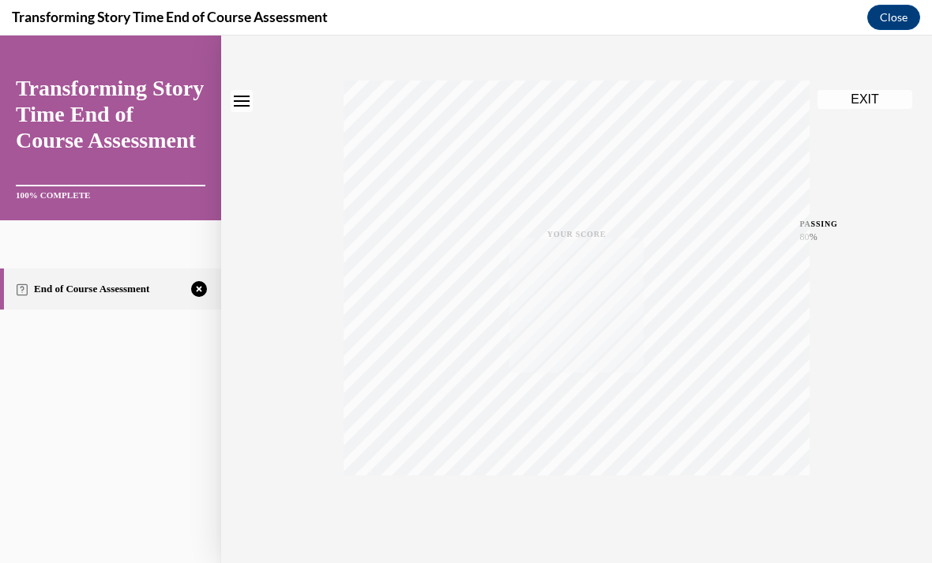
scroll to position [0, 0]
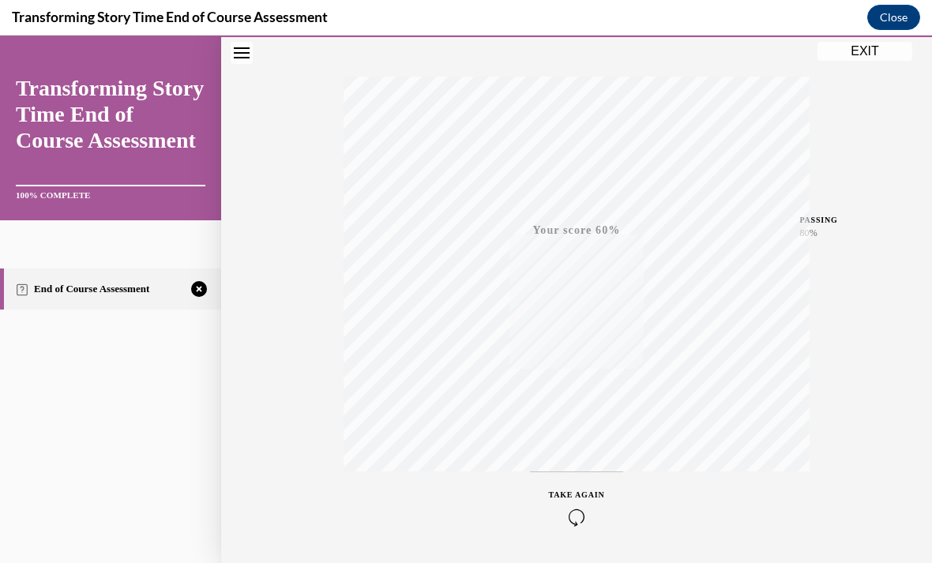
click at [574, 509] on icon "button" at bounding box center [577, 517] width 56 height 17
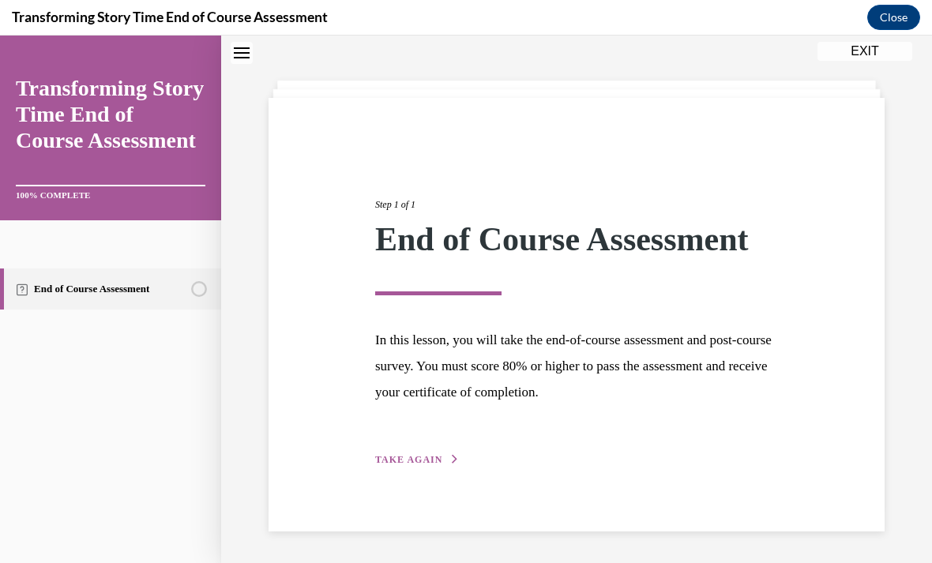
scroll to position [50, 0]
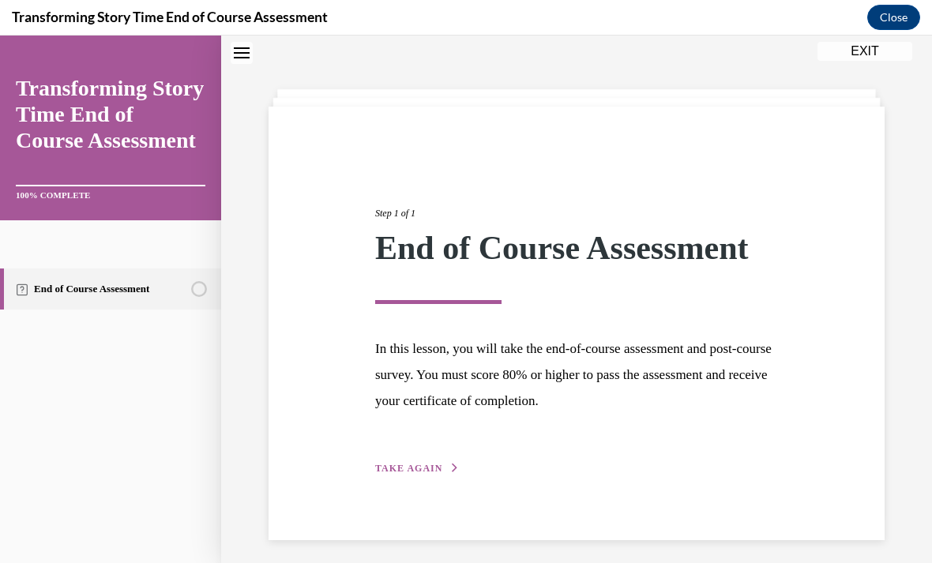
click at [427, 473] on span "TAKE AGAIN" at bounding box center [408, 468] width 67 height 11
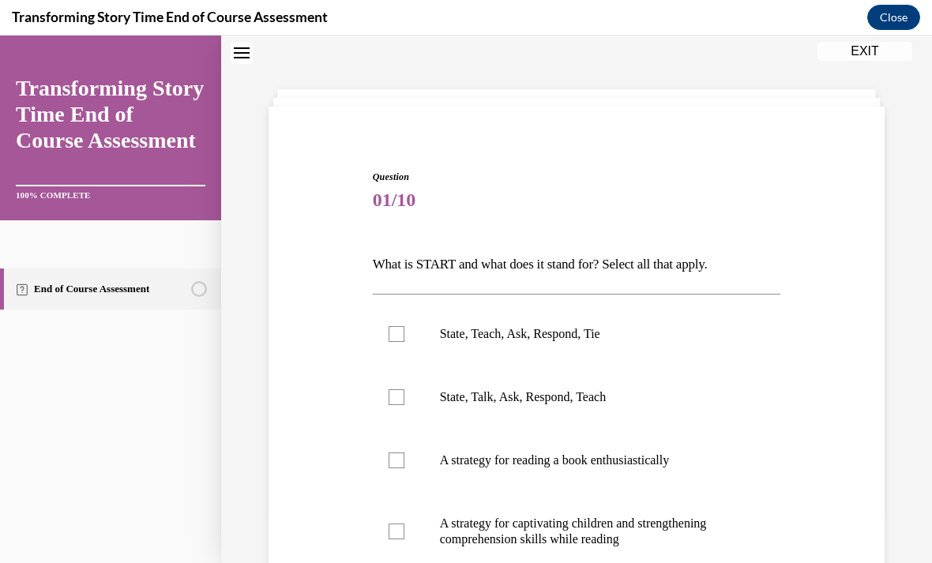
click at [398, 334] on div at bounding box center [397, 334] width 16 height 16
click at [398, 334] on input "State, Teach, Ask, Respond, Tie" at bounding box center [397, 334] width 16 height 16
checkbox input "true"
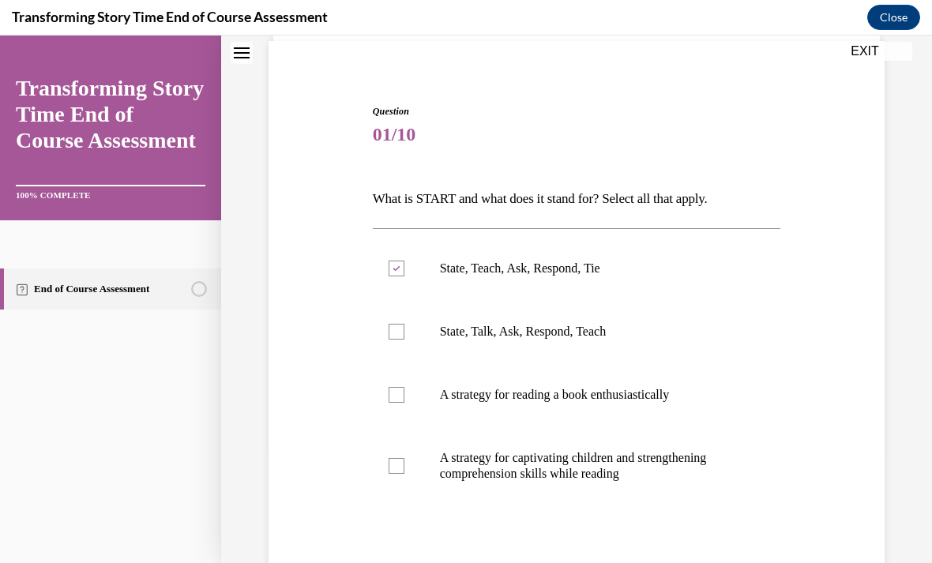
scroll to position [115, 0]
click at [498, 470] on p "A strategy for captivating children and strengthening comprehension skills whil…" at bounding box center [591, 467] width 302 height 32
click at [404, 470] on input "A strategy for captivating children and strengthening comprehension skills whil…" at bounding box center [397, 467] width 16 height 16
checkbox input "true"
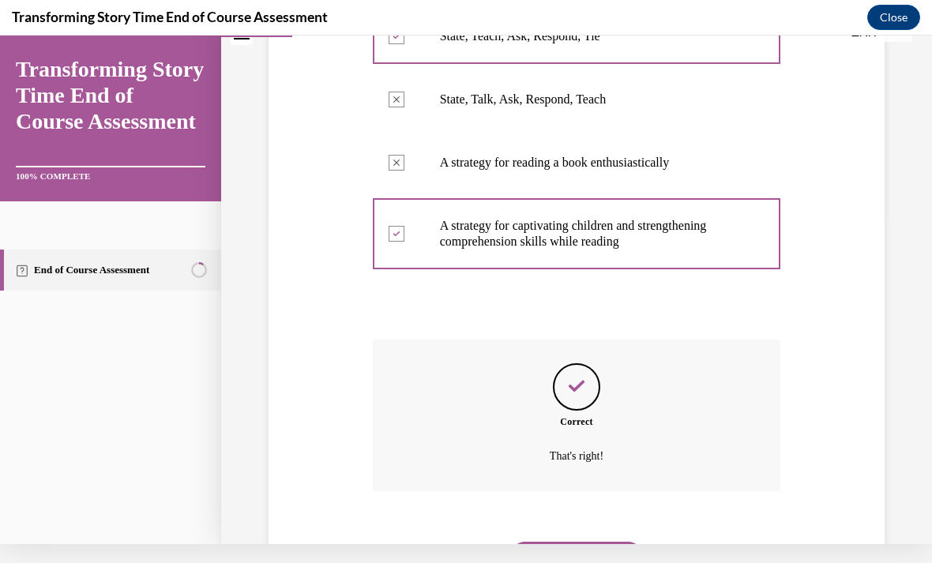
scroll to position [343, 0]
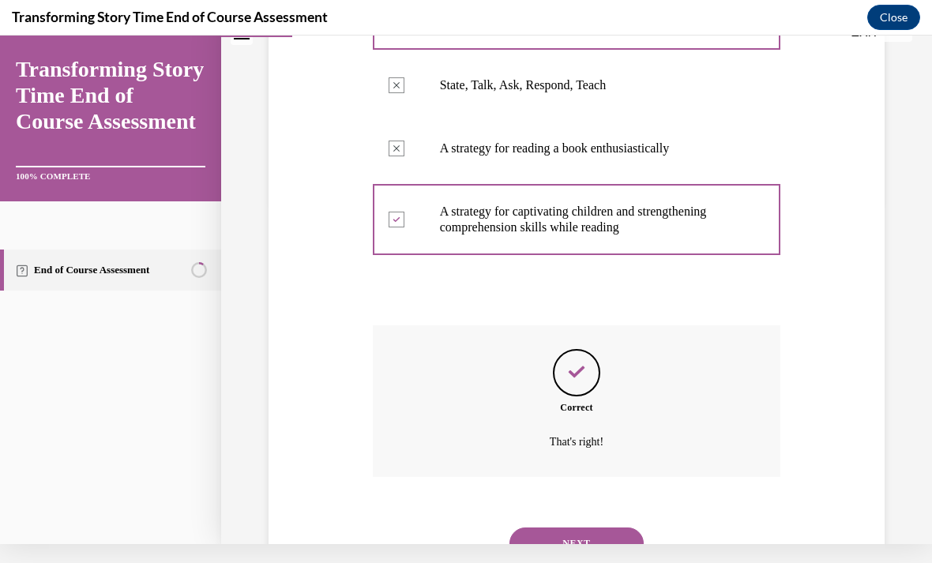
click at [560, 528] on button "NEXT" at bounding box center [576, 544] width 134 height 32
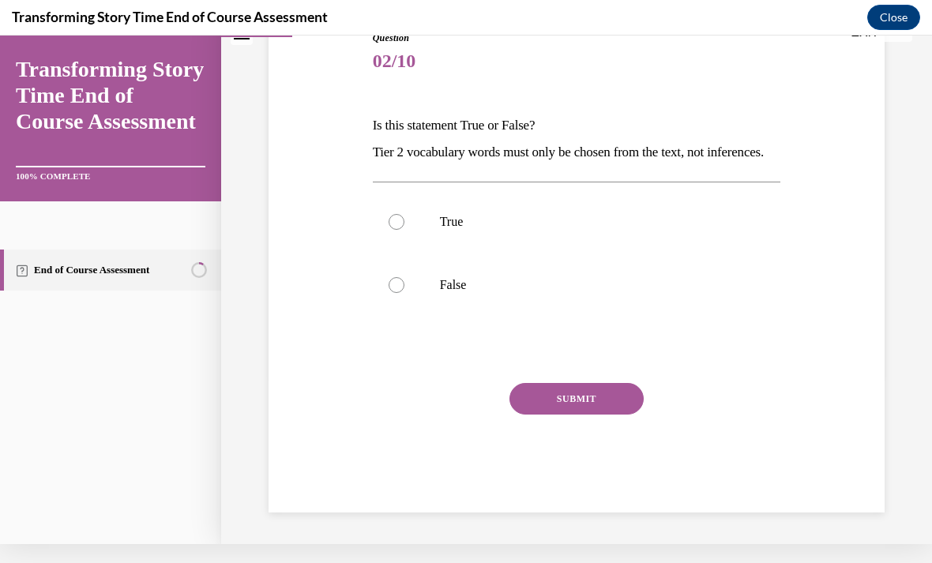
scroll to position [127, 0]
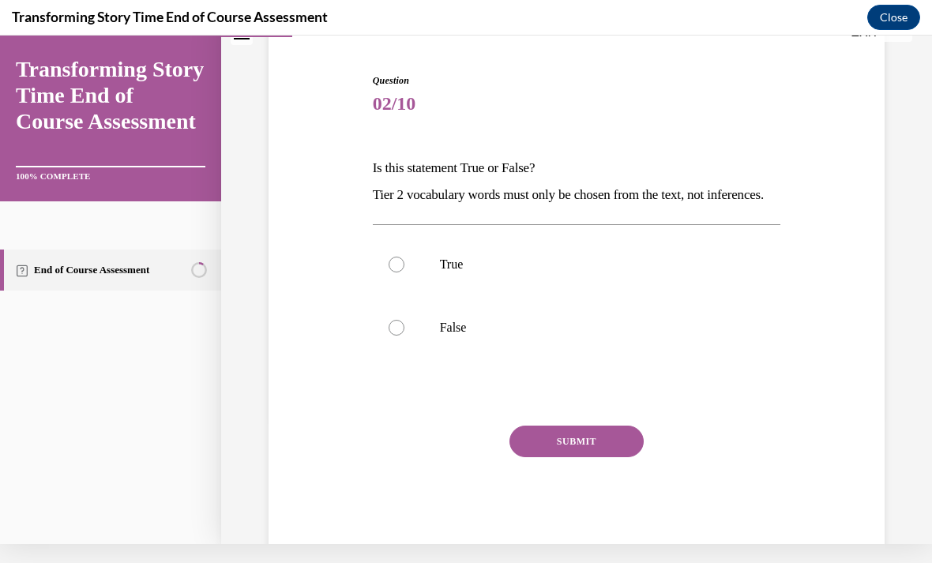
click at [420, 343] on label "False" at bounding box center [577, 327] width 408 height 63
click at [404, 336] on input "False" at bounding box center [397, 328] width 16 height 16
radio input "true"
click at [572, 457] on button "SUBMIT" at bounding box center [576, 442] width 134 height 32
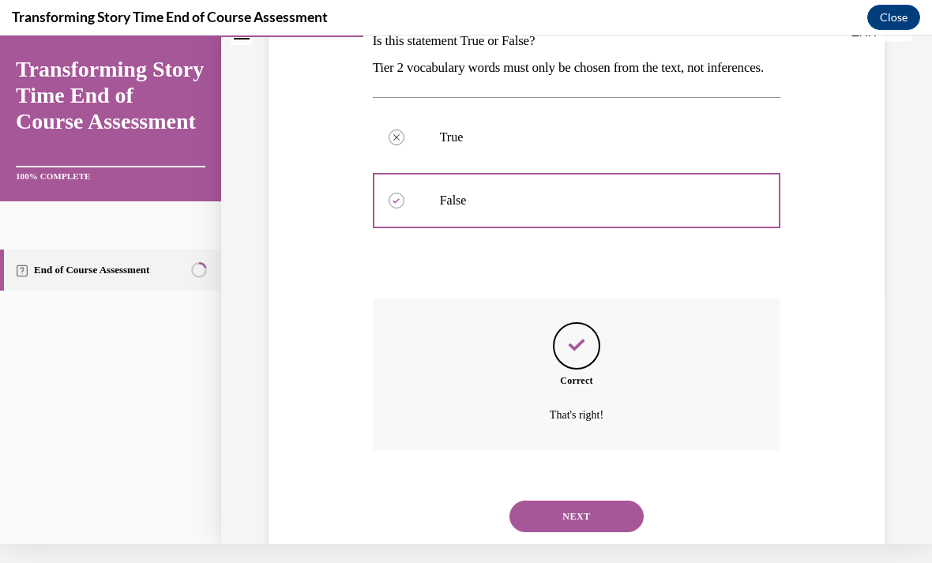
click at [558, 526] on button "NEXT" at bounding box center [576, 517] width 134 height 32
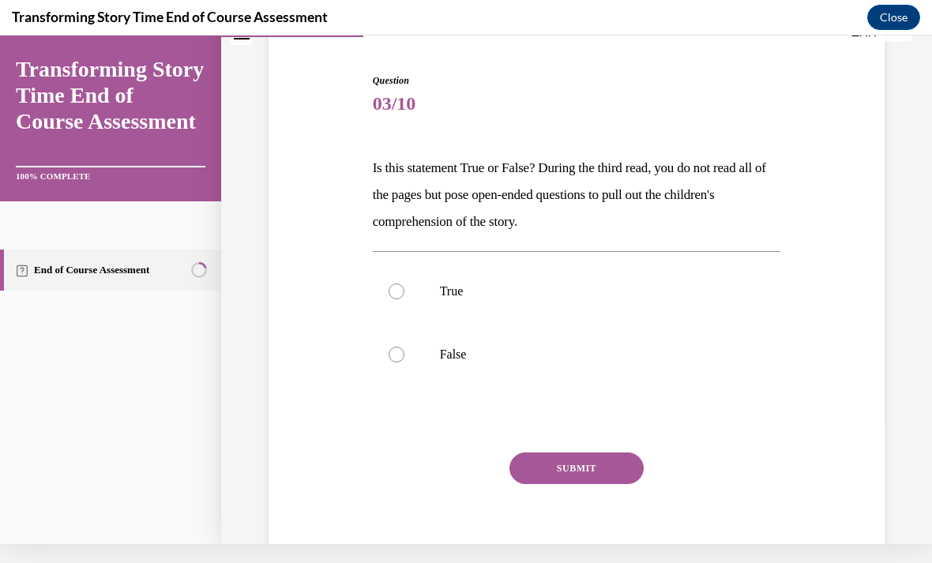
click at [411, 288] on label "True" at bounding box center [577, 291] width 408 height 63
click at [404, 288] on input "True" at bounding box center [397, 292] width 16 height 16
radio input "true"
click at [573, 471] on button "SUBMIT" at bounding box center [576, 469] width 134 height 32
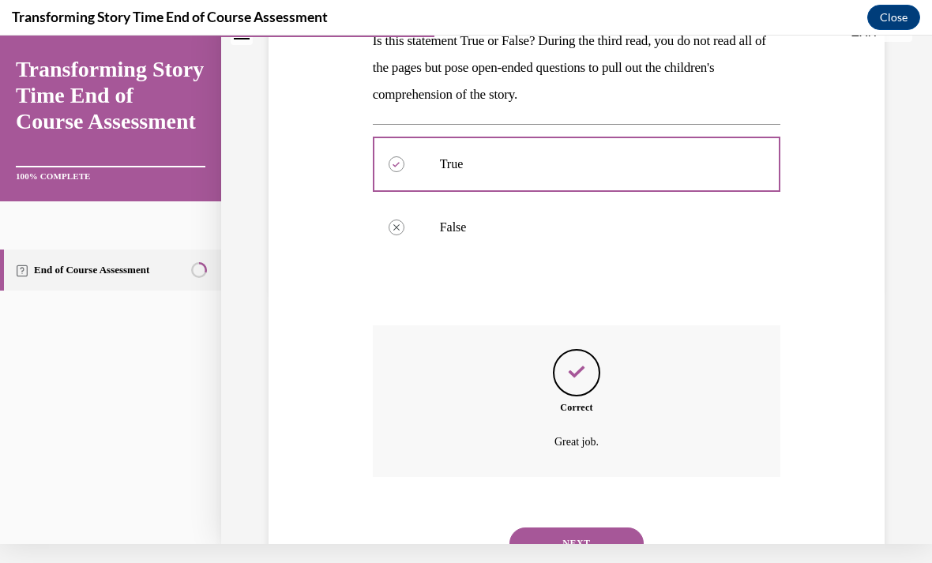
click at [559, 528] on button "NEXT" at bounding box center [576, 544] width 134 height 32
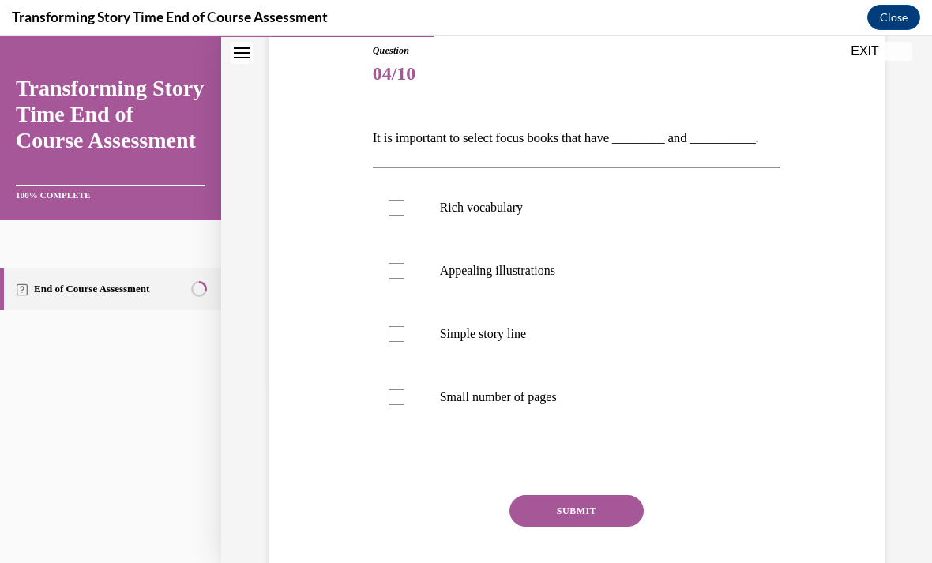
click at [408, 223] on label "Rich vocabulary" at bounding box center [577, 207] width 408 height 63
click at [404, 216] on input "Rich vocabulary" at bounding box center [397, 208] width 16 height 16
checkbox input "true"
click at [423, 271] on label "Appealing illustrations" at bounding box center [577, 270] width 408 height 63
click at [404, 271] on input "Appealing illustrations" at bounding box center [397, 271] width 16 height 16
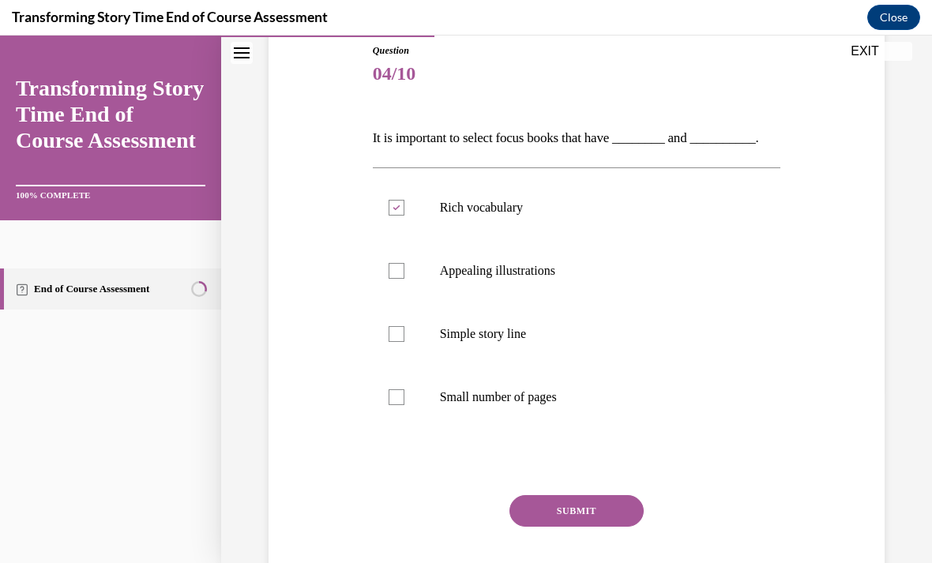
checkbox input "true"
click at [581, 516] on button "SUBMIT" at bounding box center [576, 511] width 134 height 32
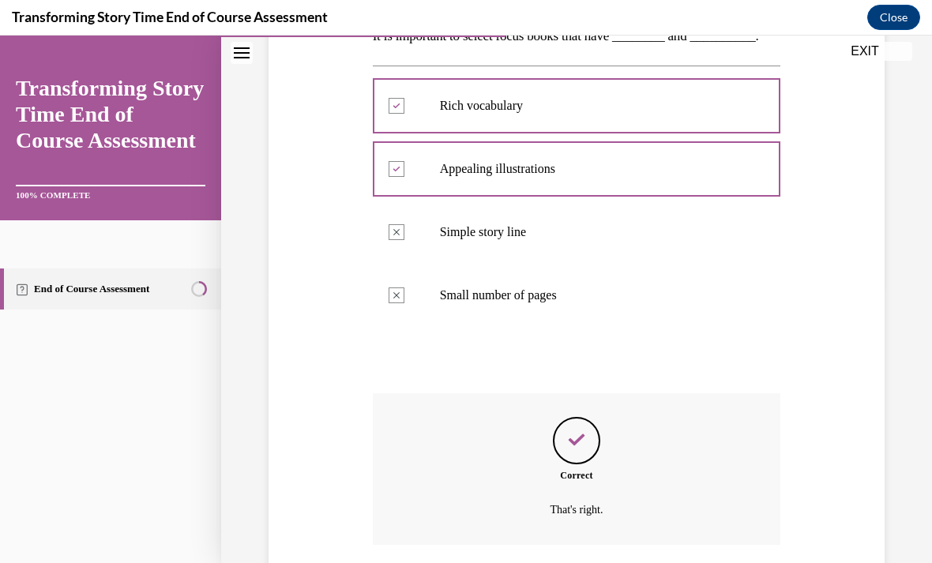
scroll to position [327, 0]
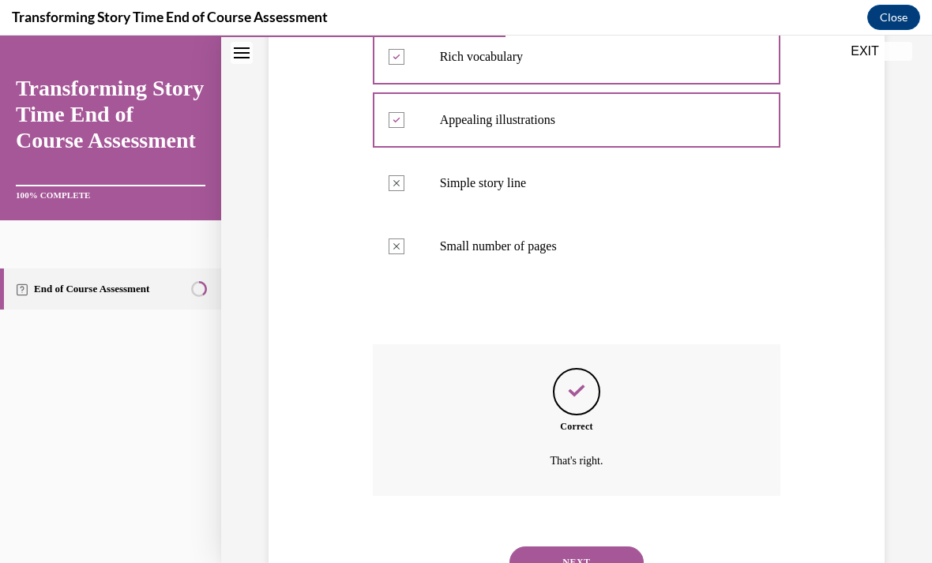
click at [563, 557] on button "NEXT" at bounding box center [576, 563] width 134 height 32
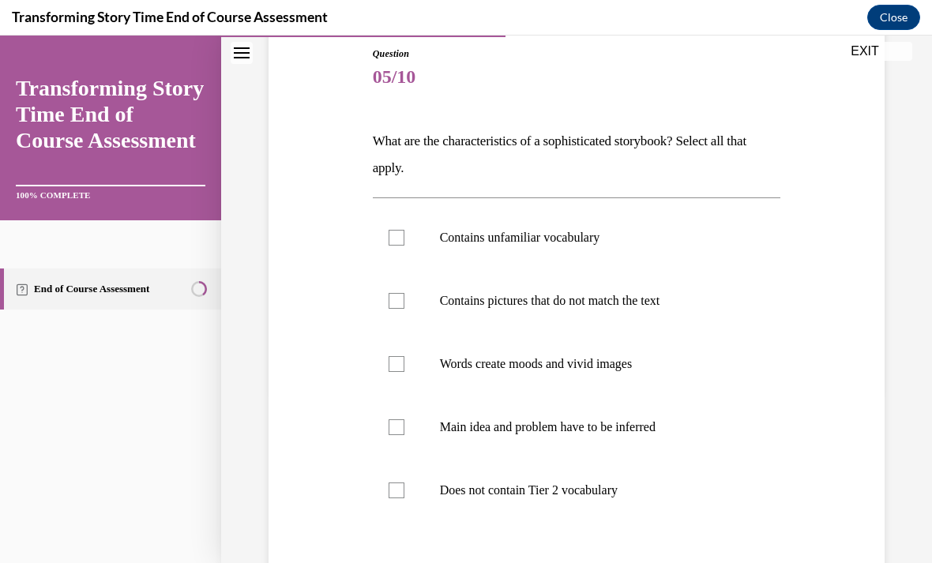
scroll to position [173, 0]
click at [398, 240] on div at bounding box center [397, 238] width 16 height 16
click at [398, 240] on input "Contains unfamiliar vocabulary" at bounding box center [397, 238] width 16 height 16
checkbox input "true"
click at [395, 365] on div at bounding box center [397, 364] width 16 height 16
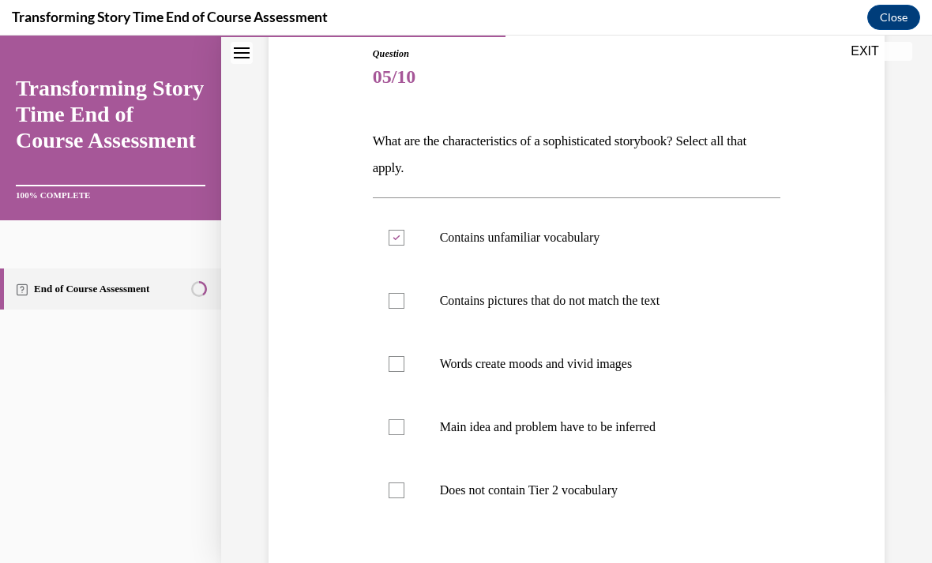
click at [395, 365] on input "Words create moods and vivid images" at bounding box center [397, 364] width 16 height 16
checkbox input "true"
click at [397, 436] on label "Main idea and problem have to be inferred" at bounding box center [577, 427] width 408 height 63
click at [397, 435] on input "Main idea and problem have to be inferred" at bounding box center [397, 427] width 16 height 16
checkbox input "true"
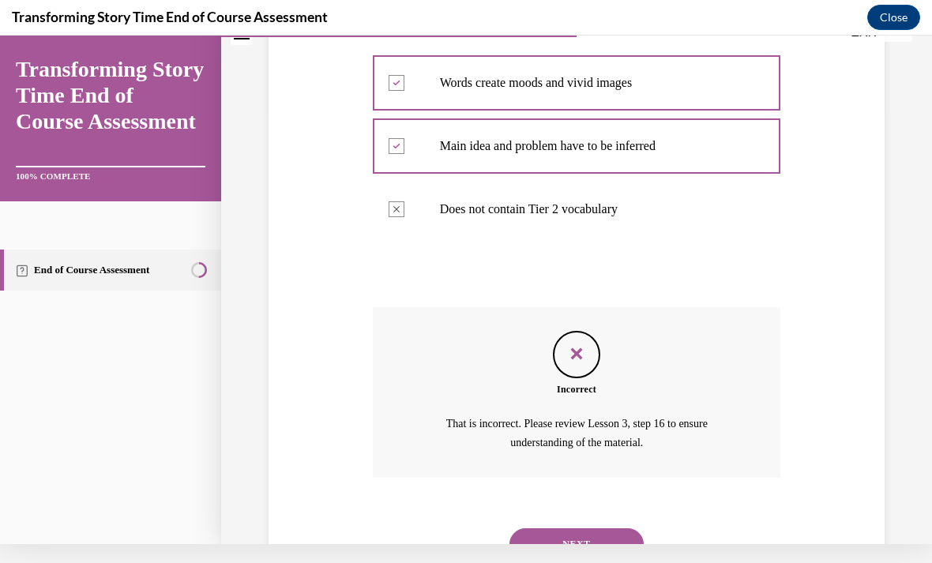
click at [563, 528] on button "NEXT" at bounding box center [576, 544] width 134 height 32
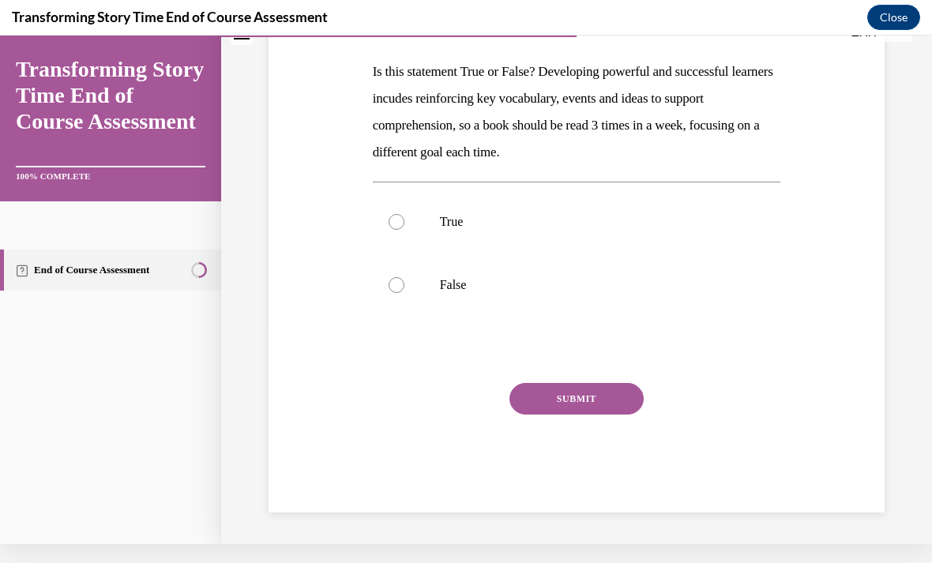
scroll to position [154, 0]
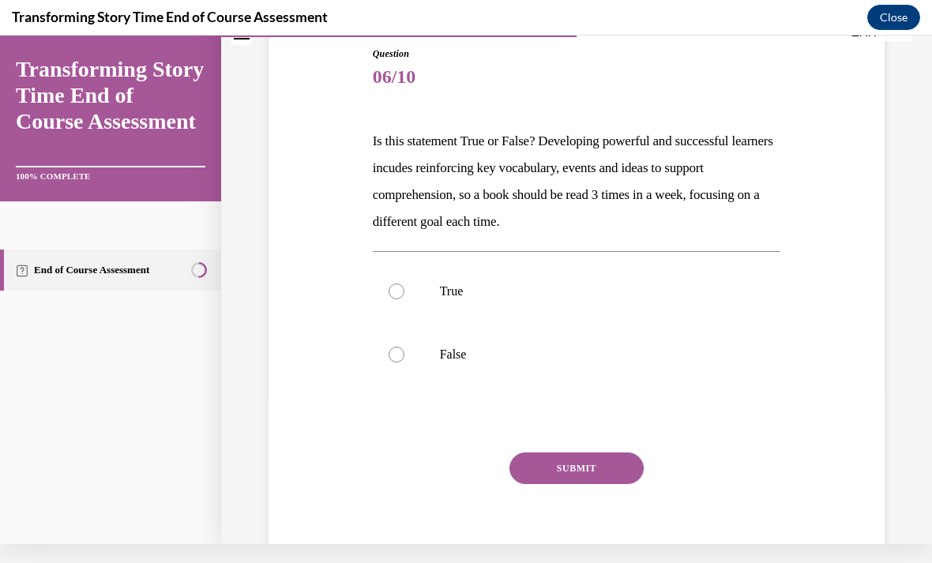
click at [416, 282] on label "True" at bounding box center [577, 291] width 408 height 63
click at [404, 284] on input "True" at bounding box center [397, 292] width 16 height 16
radio input "true"
click at [578, 460] on button "SUBMIT" at bounding box center [576, 469] width 134 height 32
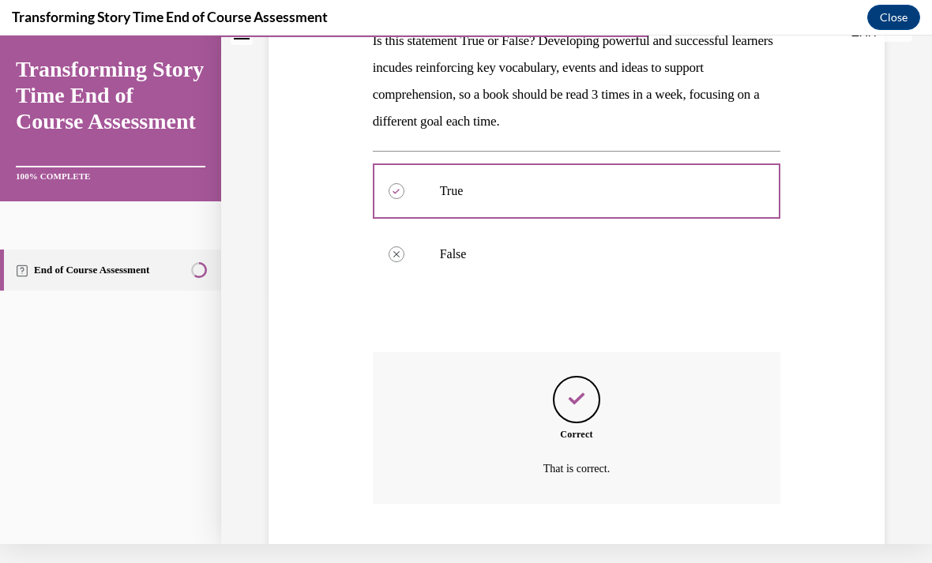
scroll to position [281, 0]
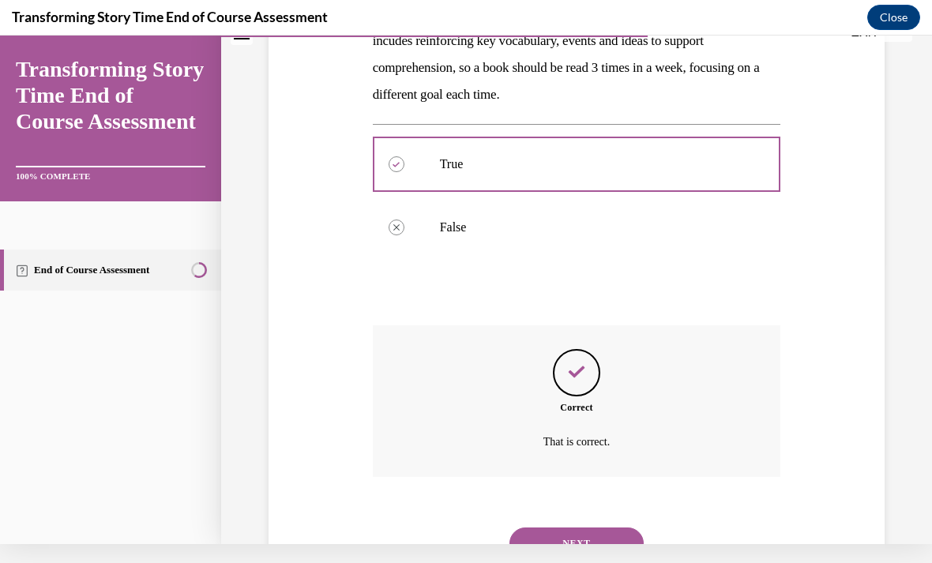
click at [573, 538] on button "NEXT" at bounding box center [576, 544] width 134 height 32
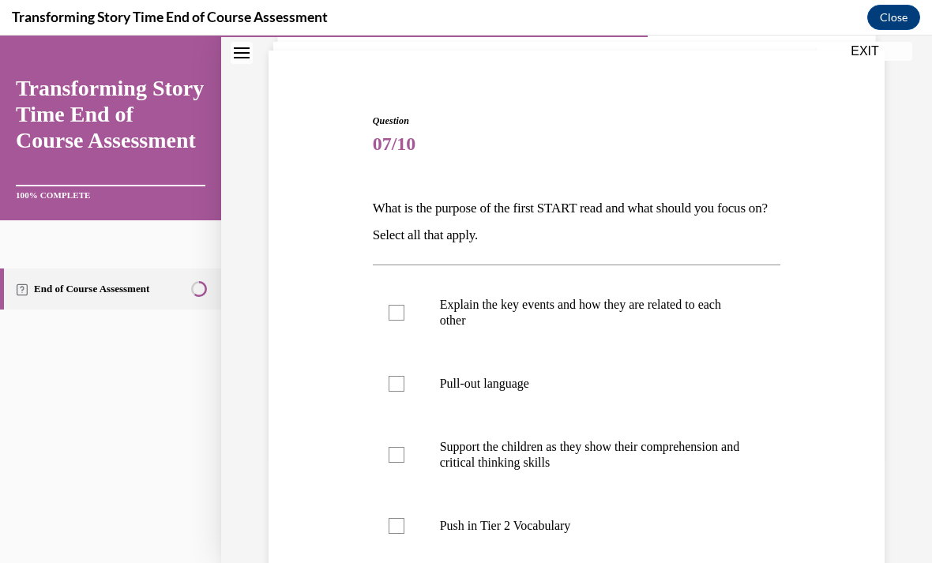
scroll to position [107, 0]
click at [395, 315] on div at bounding box center [397, 312] width 16 height 16
click at [395, 315] on input "Explain the key events and how they are related to each other" at bounding box center [397, 312] width 16 height 16
checkbox input "true"
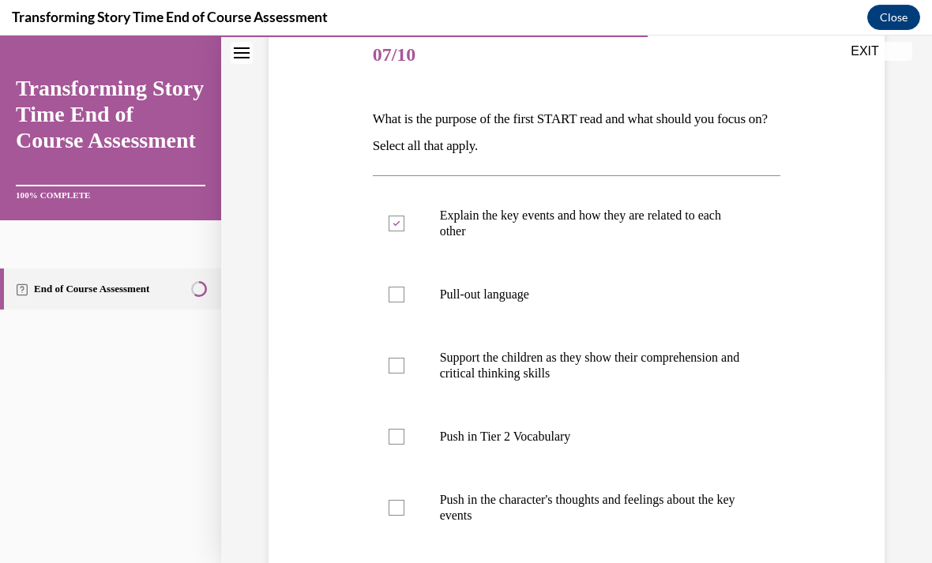
click at [406, 440] on label "Push in Tier 2 Vocabulary" at bounding box center [577, 436] width 408 height 63
click at [404, 440] on input "Push in Tier 2 Vocabulary" at bounding box center [397, 437] width 16 height 16
checkbox input "true"
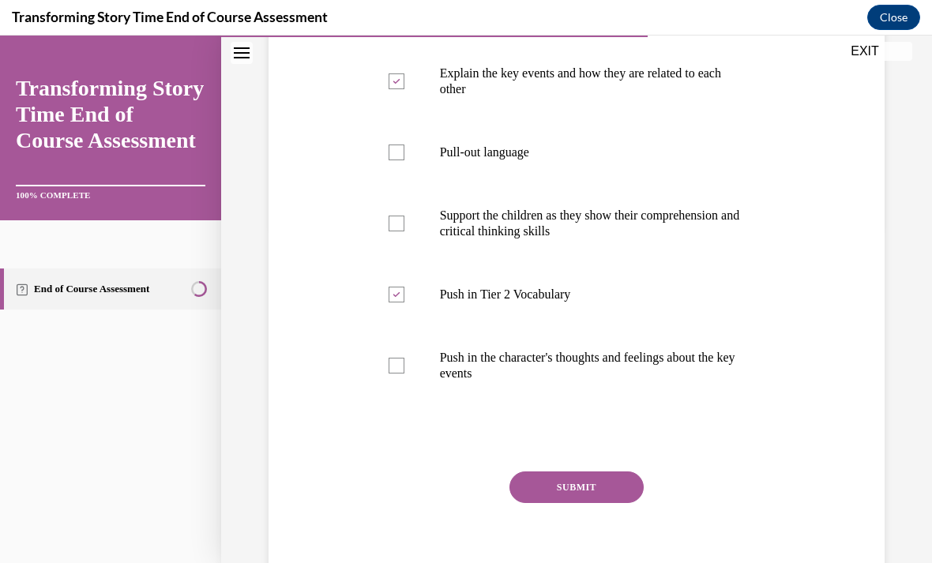
click at [541, 482] on button "SUBMIT" at bounding box center [576, 487] width 134 height 32
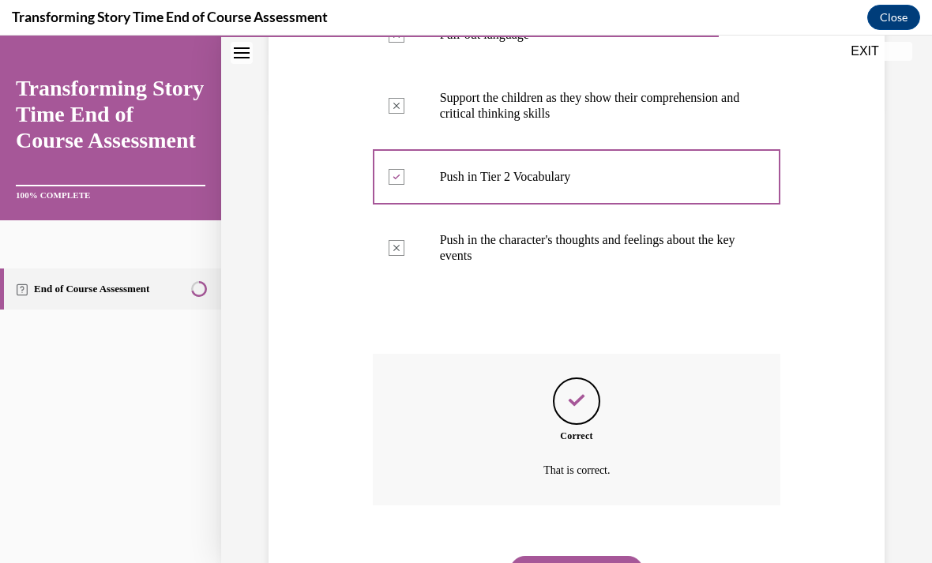
scroll to position [464, 0]
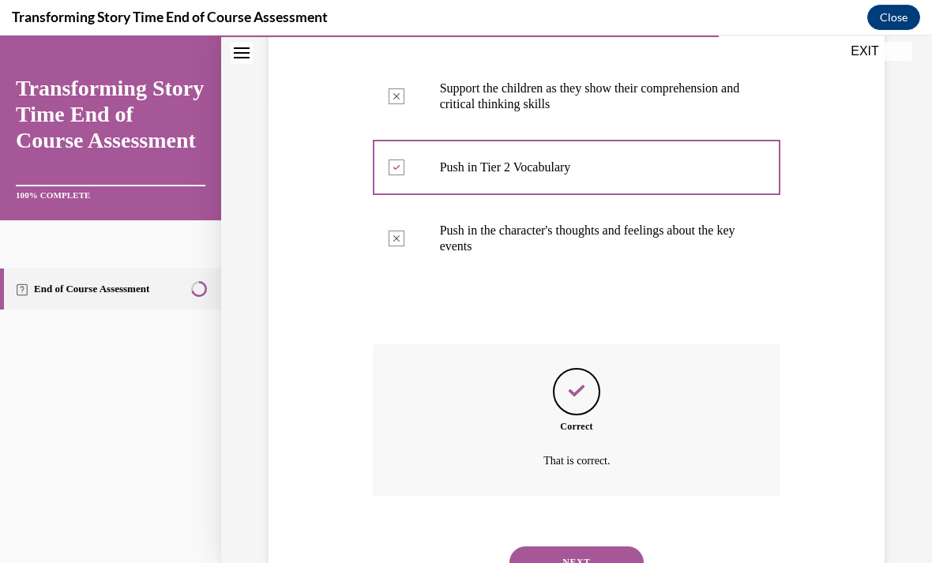
click at [566, 547] on button "NEXT" at bounding box center [576, 563] width 134 height 32
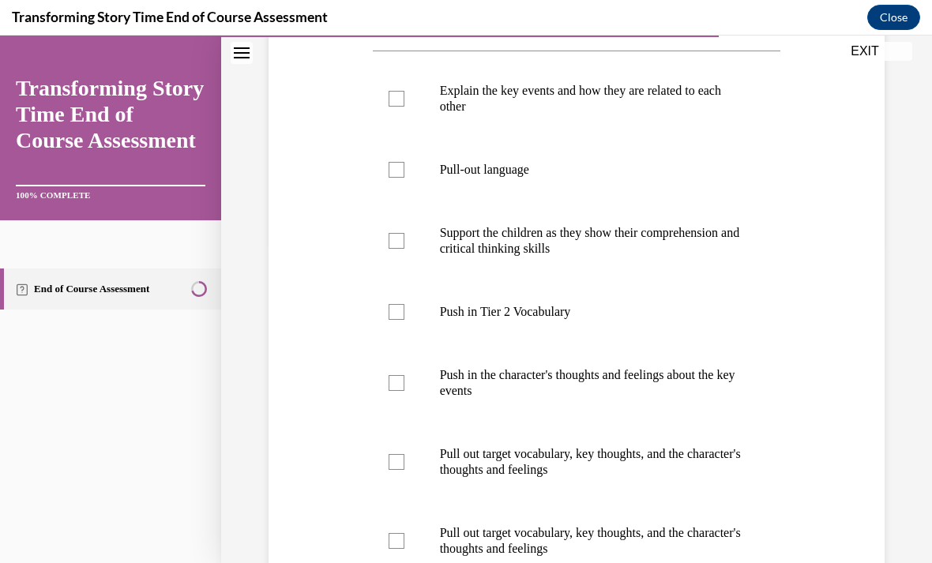
scroll to position [320, 0]
click at [405, 249] on label "Support the children as they show their comprehension and critical thinking ski…" at bounding box center [577, 240] width 408 height 79
click at [404, 249] on input "Support the children as they show their comprehension and critical thinking ski…" at bounding box center [397, 241] width 16 height 16
checkbox input "true"
click at [399, 385] on div at bounding box center [397, 383] width 16 height 16
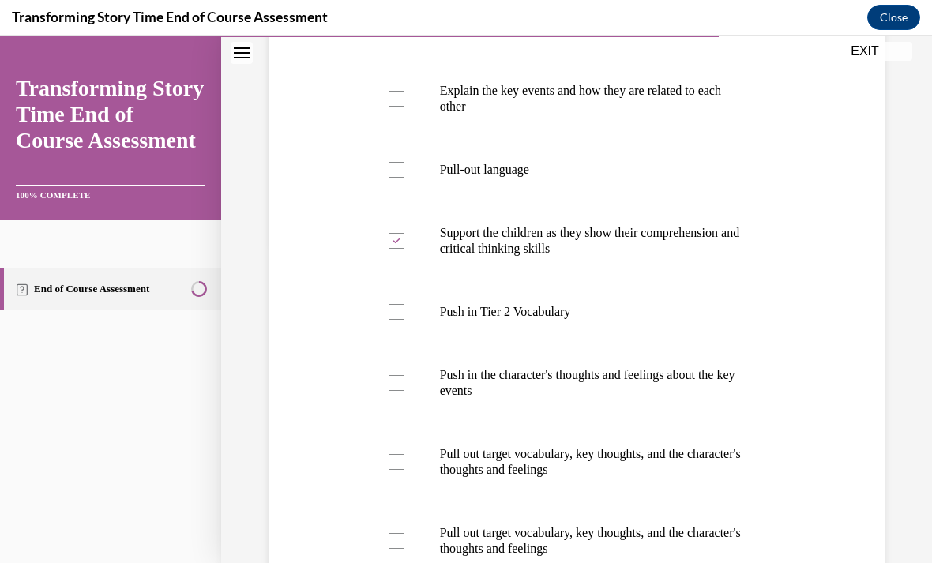
click at [399, 385] on input "Push in the character's thoughts and feelings about the key events" at bounding box center [397, 383] width 16 height 16
checkbox input "true"
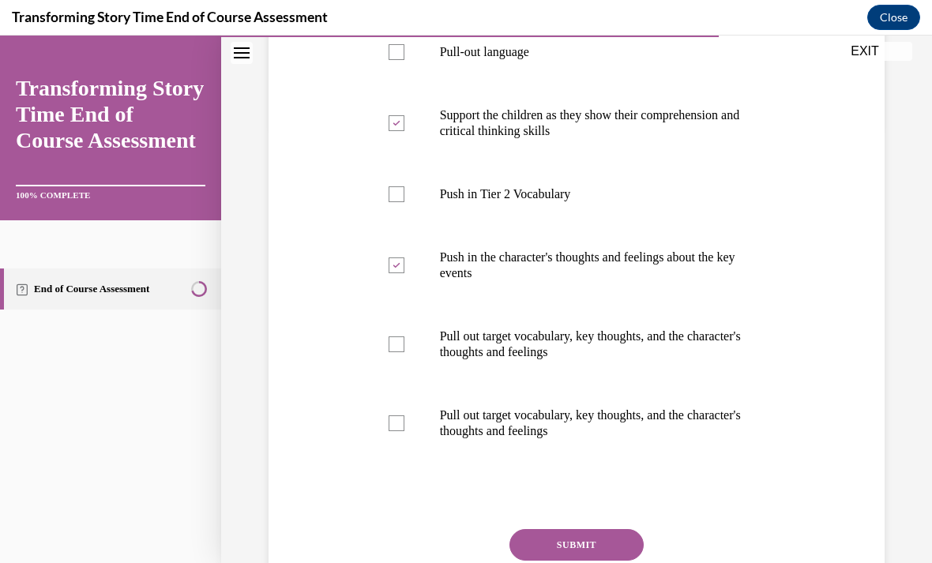
click at [561, 531] on button "SUBMIT" at bounding box center [576, 545] width 134 height 32
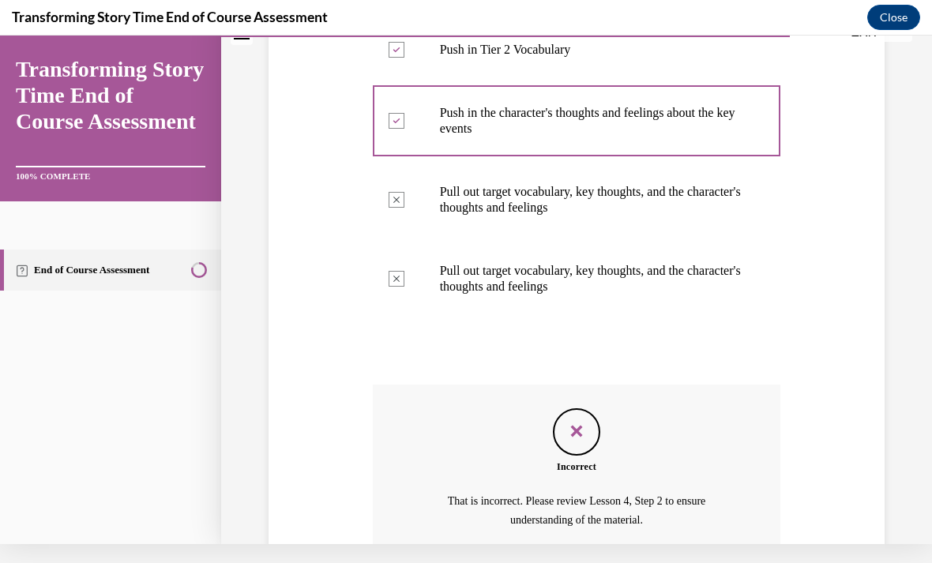
scroll to position [569, 0]
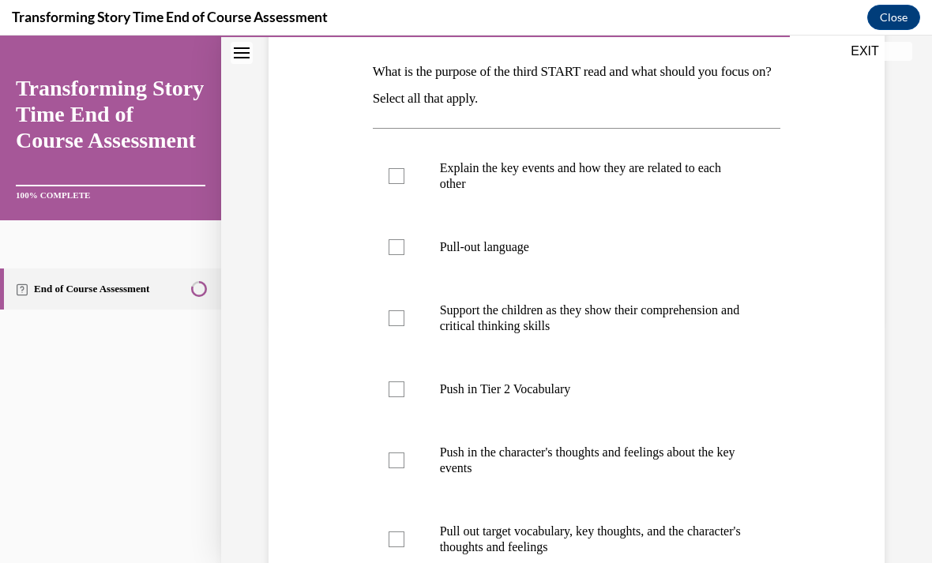
scroll to position [242, 0]
click at [403, 390] on div at bounding box center [397, 389] width 16 height 16
click at [403, 390] on input "Push in Tier 2 Vocabulary" at bounding box center [397, 389] width 16 height 16
checkbox input "true"
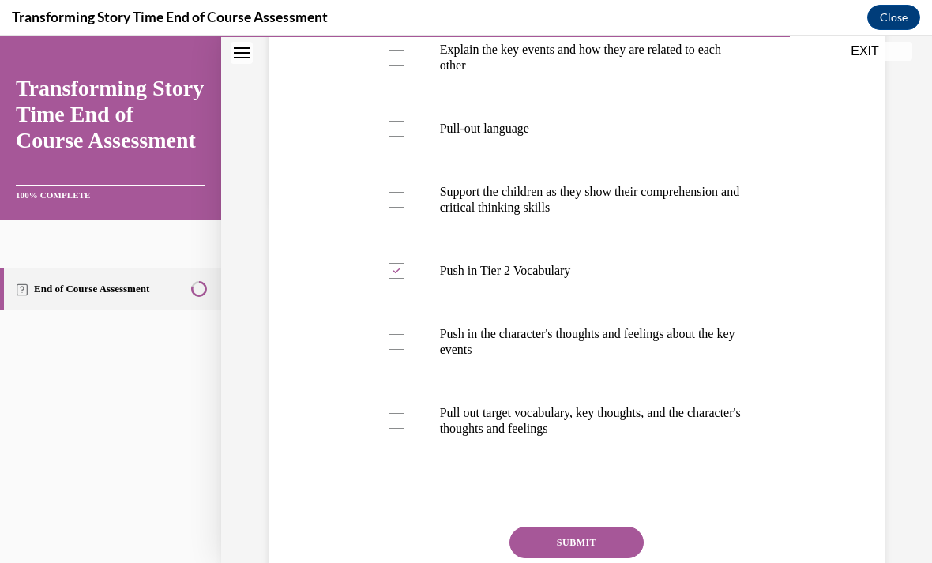
scroll to position [377, 0]
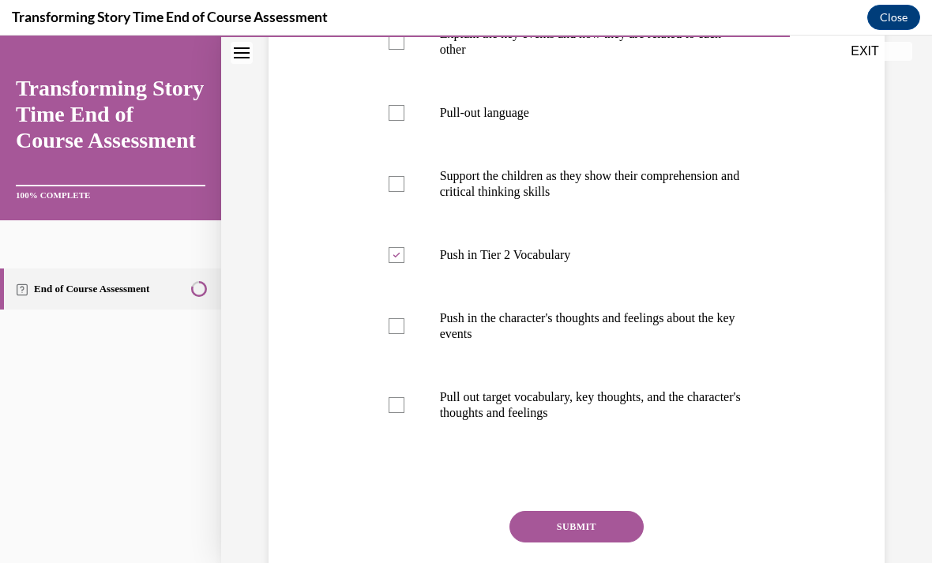
click at [403, 419] on label "Pull out target vocabulary, key thoughts, and the character's thoughts and feel…" at bounding box center [577, 405] width 408 height 79
click at [403, 413] on input "Pull out target vocabulary, key thoughts, and the character's thoughts and feel…" at bounding box center [397, 405] width 16 height 16
checkbox input "true"
click at [396, 193] on label "Support the children as they show their comprehension and critical thinking ski…" at bounding box center [577, 184] width 408 height 79
click at [396, 192] on input "Support the children as they show their comprehension and critical thinking ski…" at bounding box center [397, 184] width 16 height 16
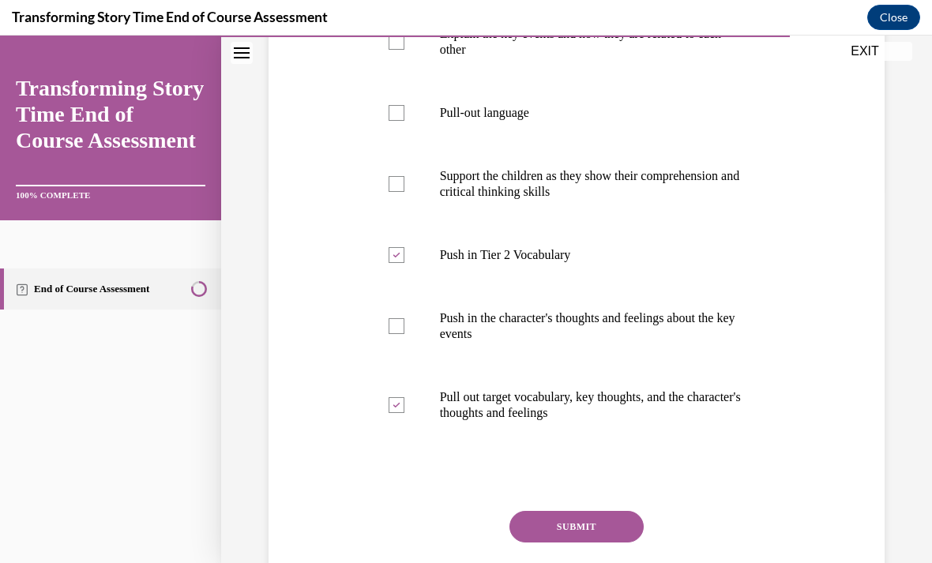
checkbox input "true"
click at [571, 513] on button "SUBMIT" at bounding box center [576, 527] width 134 height 32
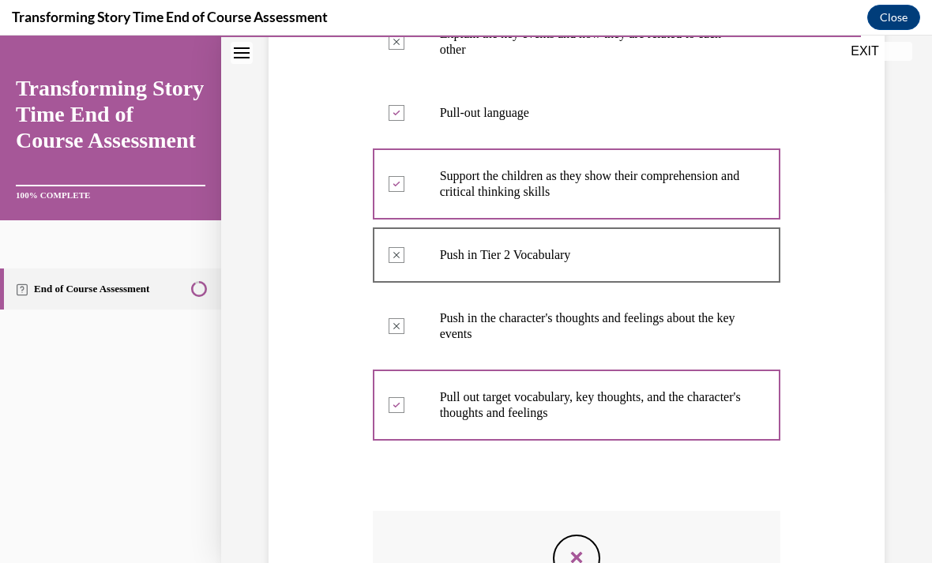
scroll to position [19, 0]
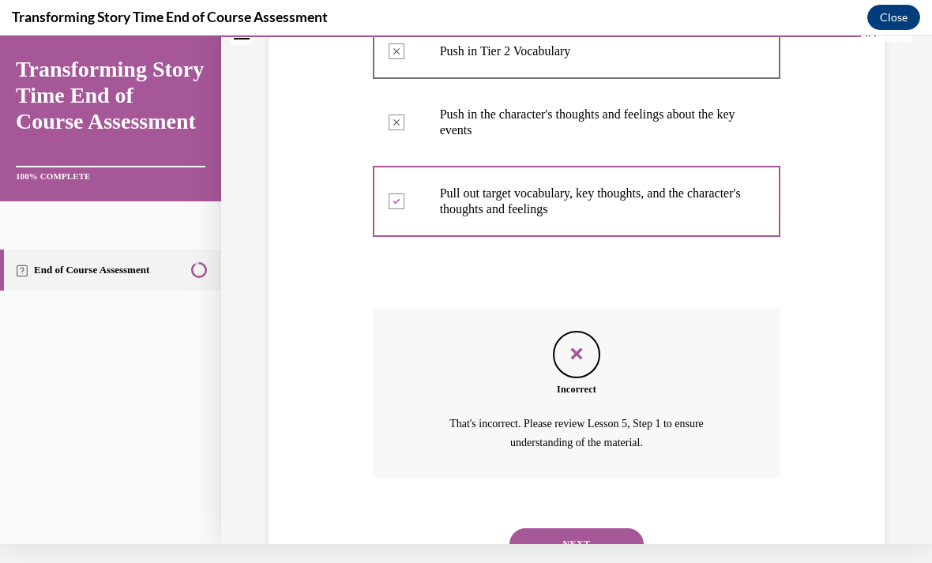
click at [577, 529] on button "NEXT" at bounding box center [576, 544] width 134 height 32
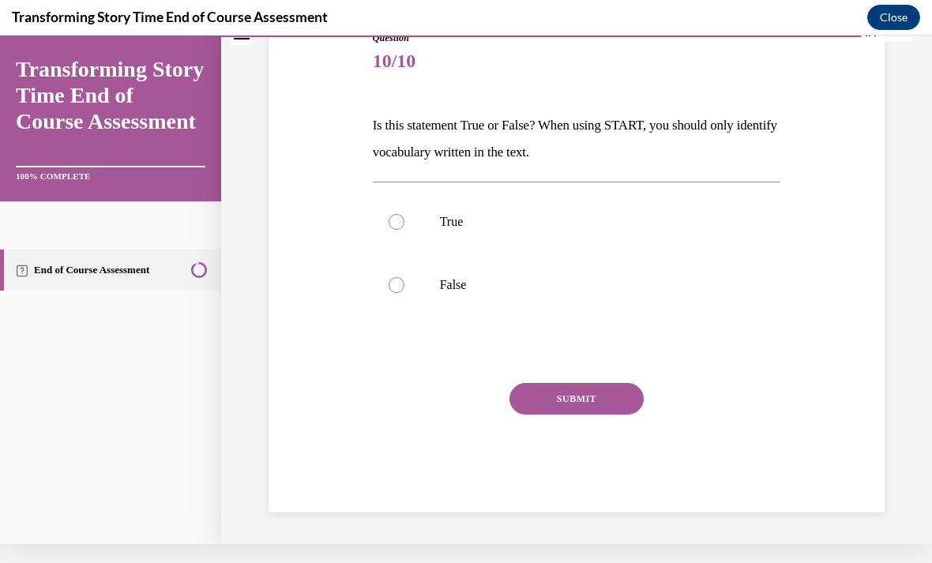
scroll to position [100, 0]
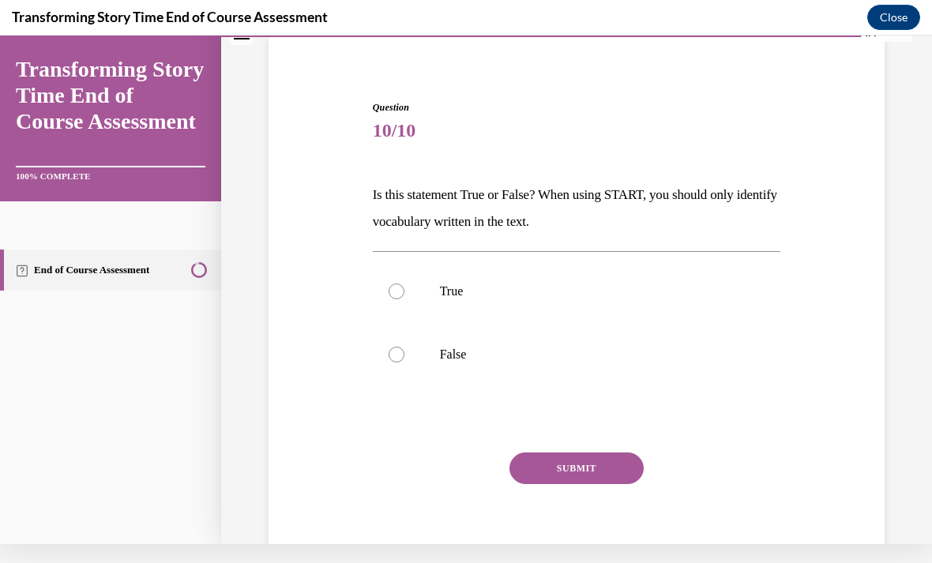
click at [422, 365] on label "False" at bounding box center [577, 354] width 408 height 63
click at [404, 362] on input "False" at bounding box center [397, 355] width 16 height 16
radio input "true"
click at [580, 483] on button "SUBMIT" at bounding box center [576, 469] width 134 height 32
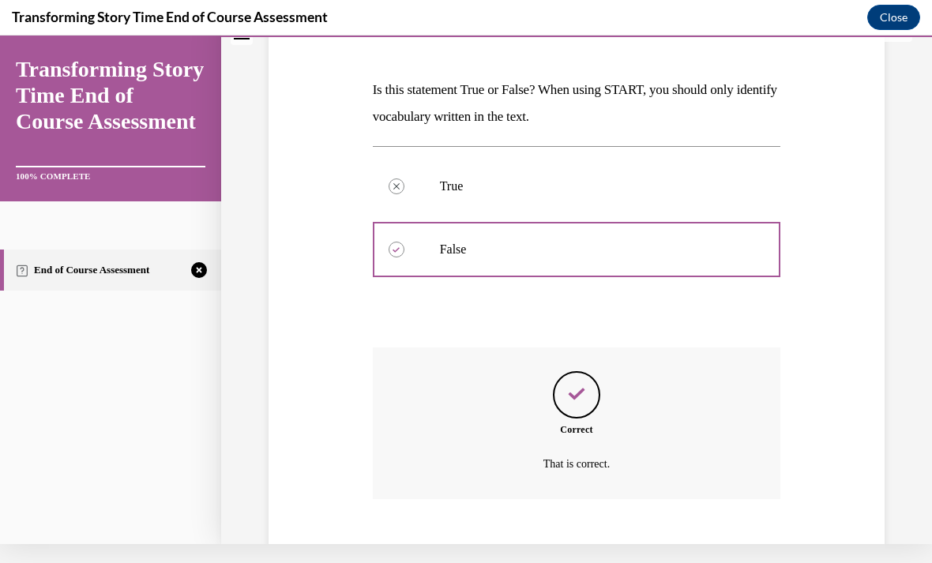
scroll to position [227, 0]
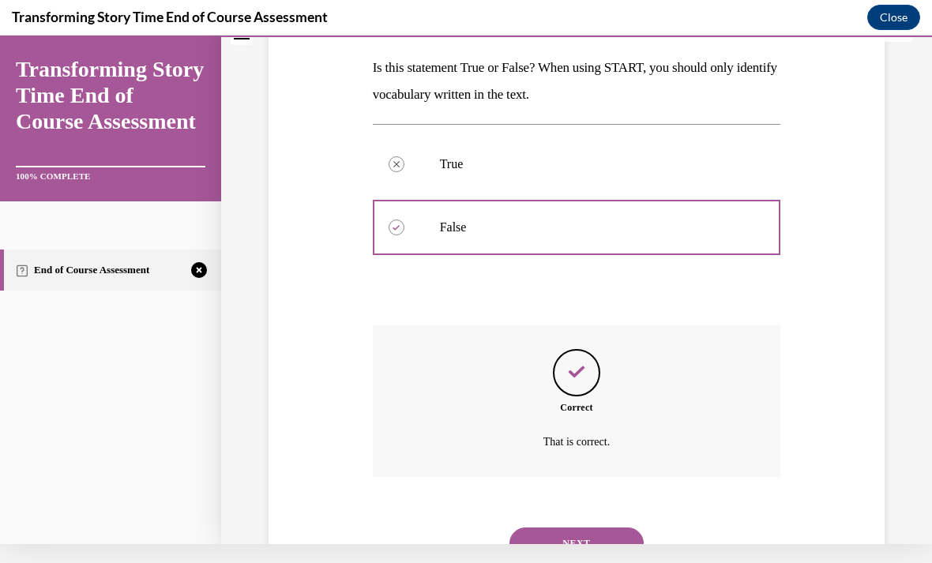
click at [561, 528] on button "NEXT" at bounding box center [576, 544] width 134 height 32
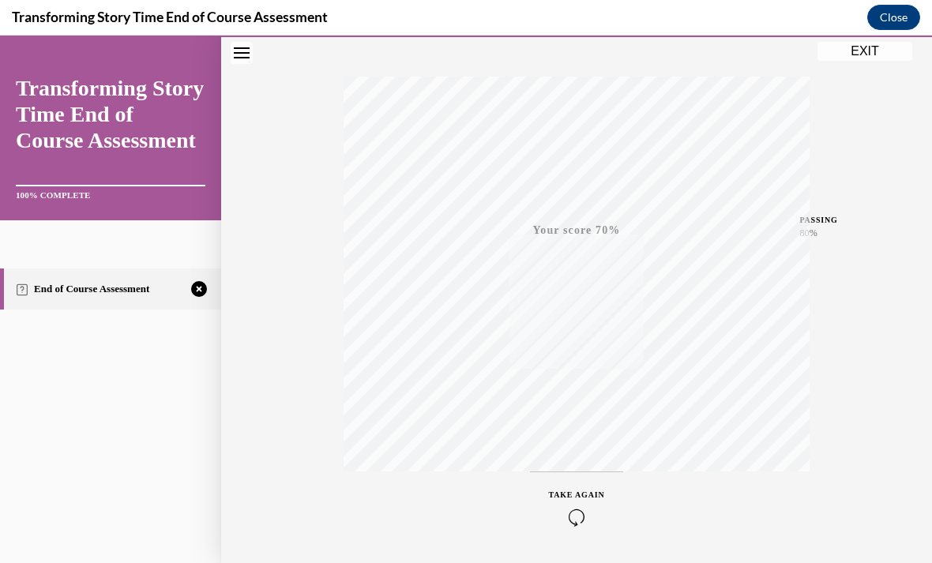
click at [577, 514] on icon "button" at bounding box center [577, 517] width 56 height 17
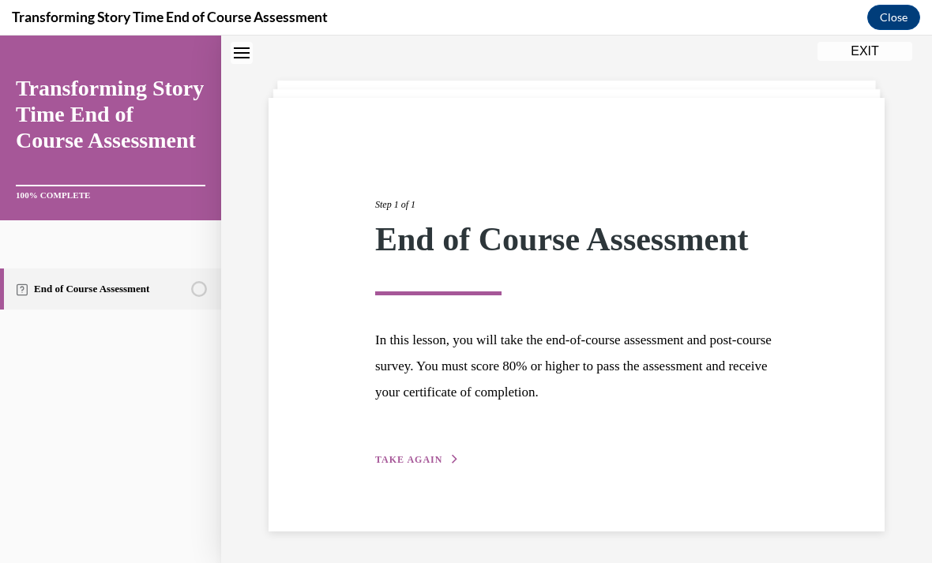
scroll to position [50, 0]
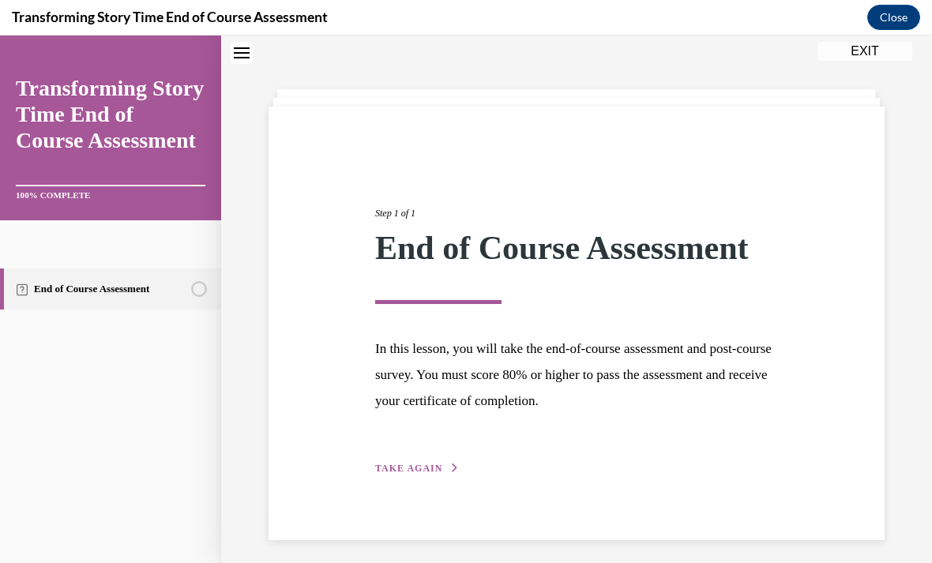
click at [397, 463] on span "TAKE AGAIN" at bounding box center [408, 468] width 67 height 11
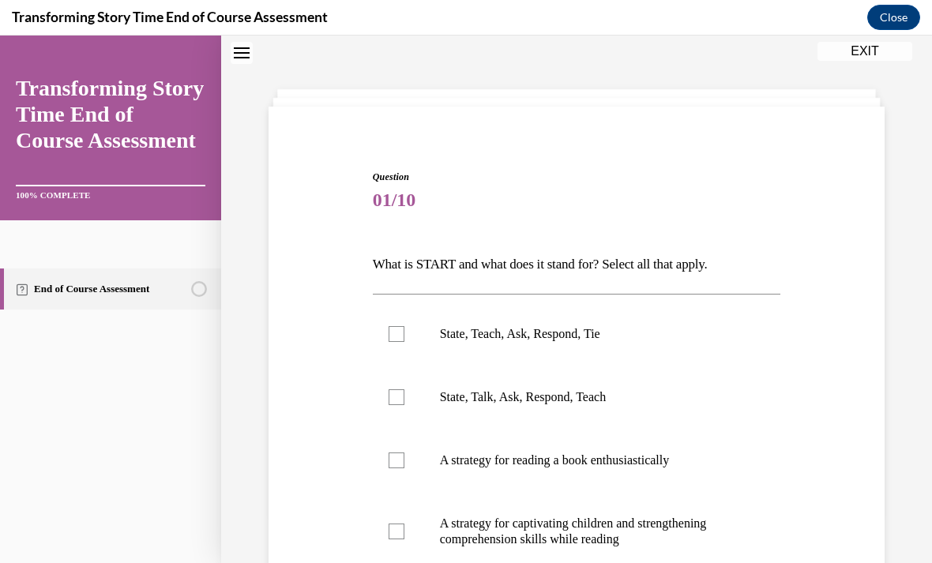
click at [425, 339] on label "State, Teach, Ask, Respond, Tie" at bounding box center [577, 333] width 408 height 63
click at [404, 339] on input "State, Teach, Ask, Respond, Tie" at bounding box center [397, 334] width 16 height 16
checkbox input "true"
click at [396, 469] on label "A strategy for reading a book enthusiastically" at bounding box center [577, 460] width 408 height 63
click at [396, 468] on input "A strategy for reading a book enthusiastically" at bounding box center [397, 461] width 16 height 16
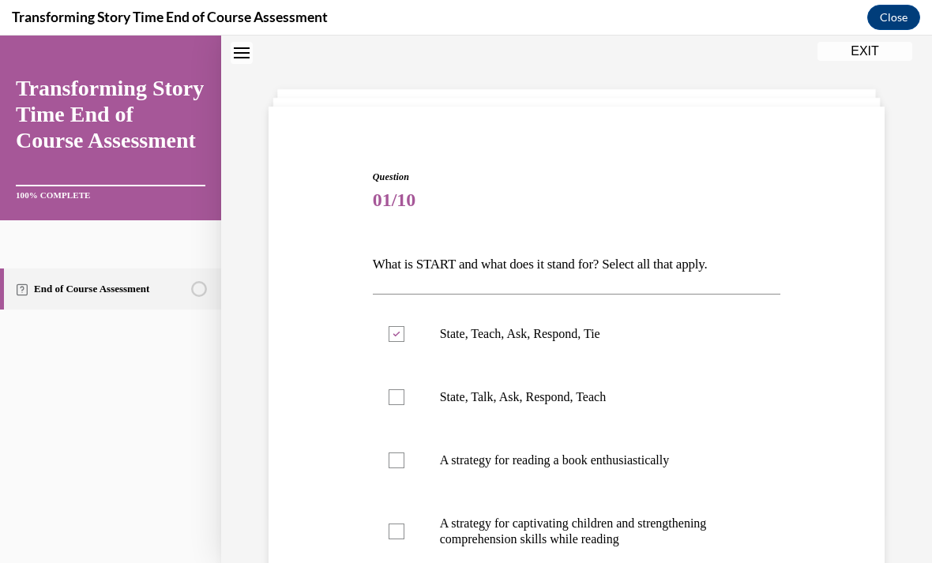
checkbox input "true"
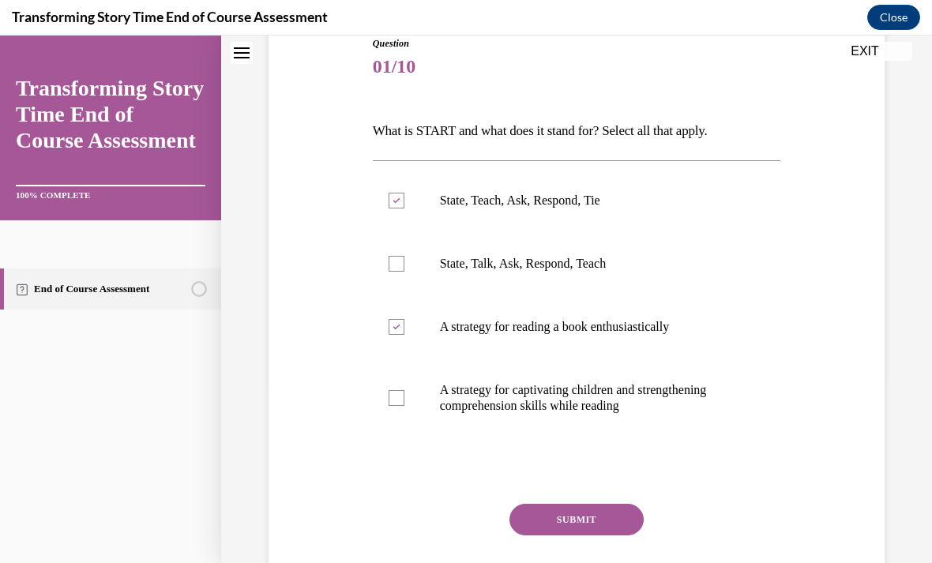
click at [541, 520] on button "SUBMIT" at bounding box center [576, 520] width 134 height 32
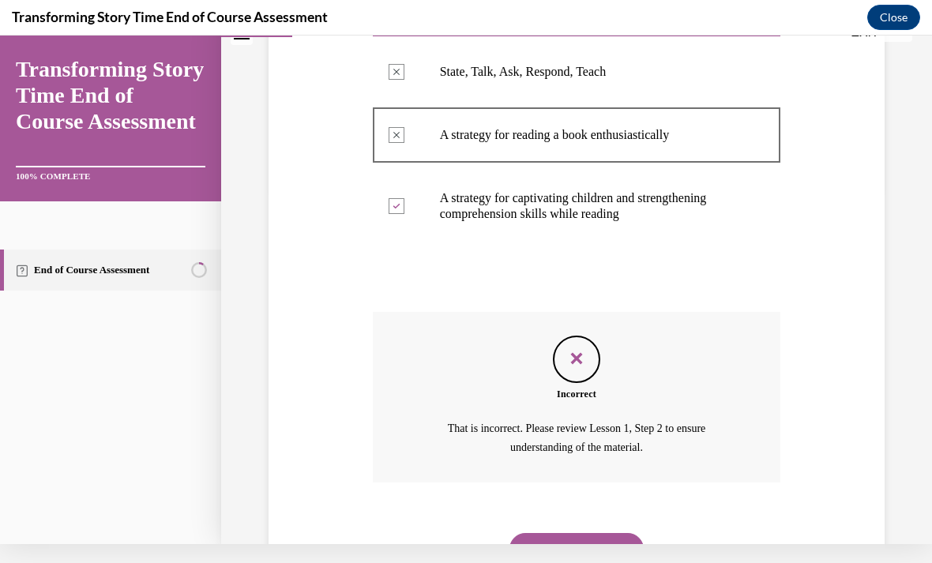
scroll to position [361, 0]
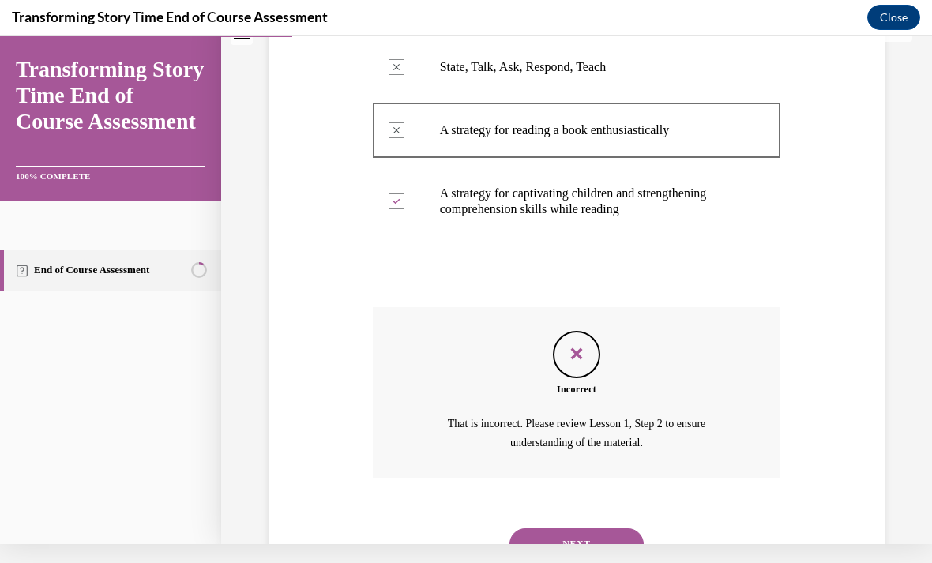
click at [557, 532] on button "NEXT" at bounding box center [576, 544] width 134 height 32
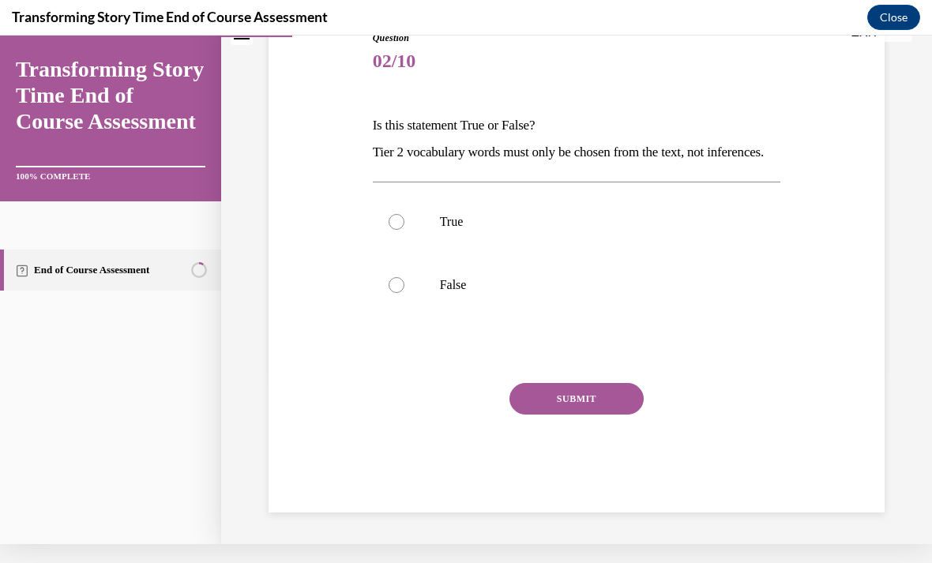
scroll to position [127, 0]
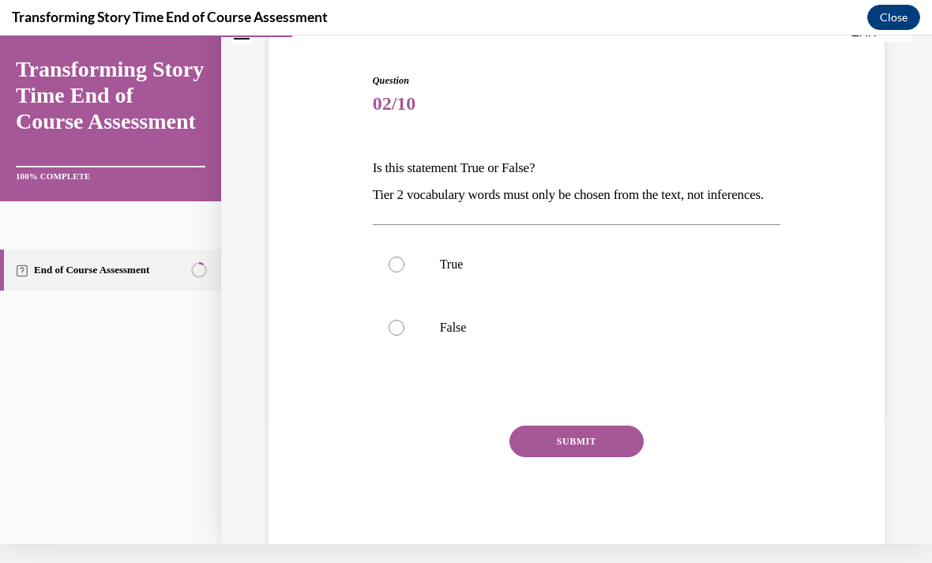
click at [401, 336] on div at bounding box center [397, 328] width 16 height 16
click at [401, 336] on input "False" at bounding box center [397, 328] width 16 height 16
radio input "true"
click at [562, 457] on button "SUBMIT" at bounding box center [576, 442] width 134 height 32
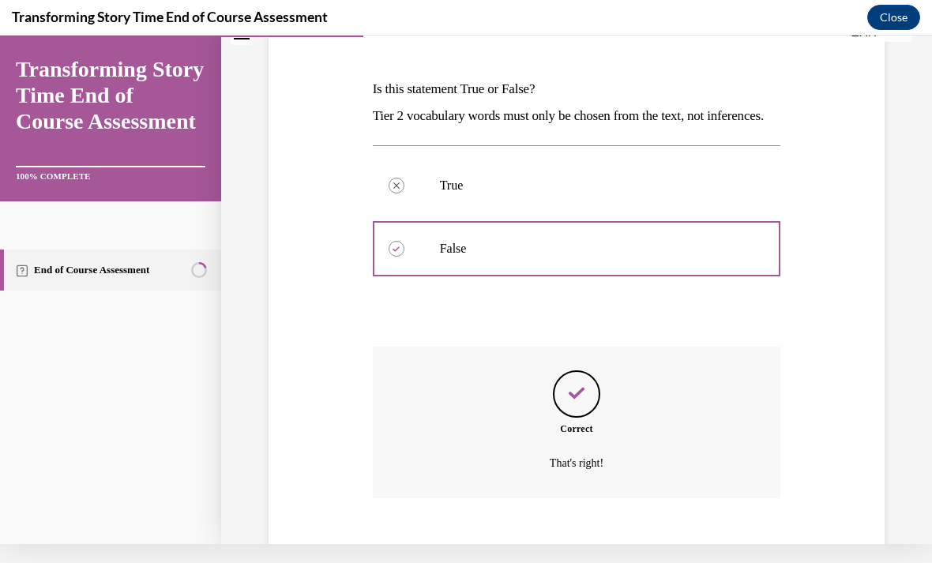
scroll to position [254, 0]
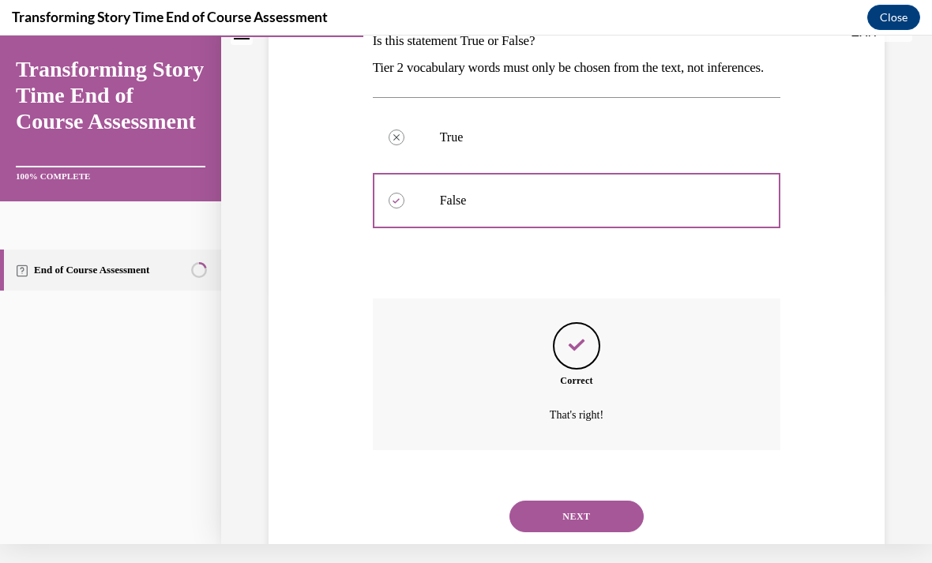
click at [549, 522] on button "NEXT" at bounding box center [576, 517] width 134 height 32
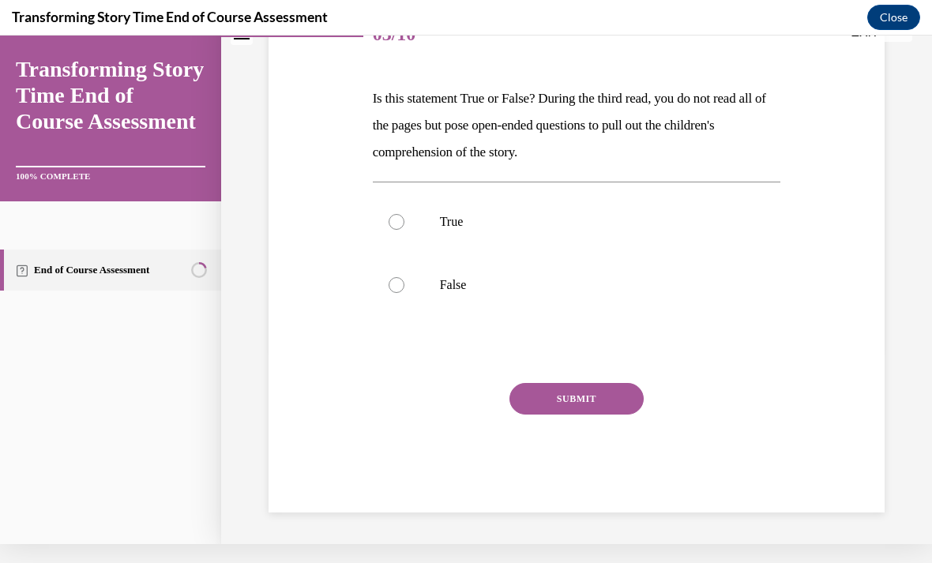
scroll to position [127, 0]
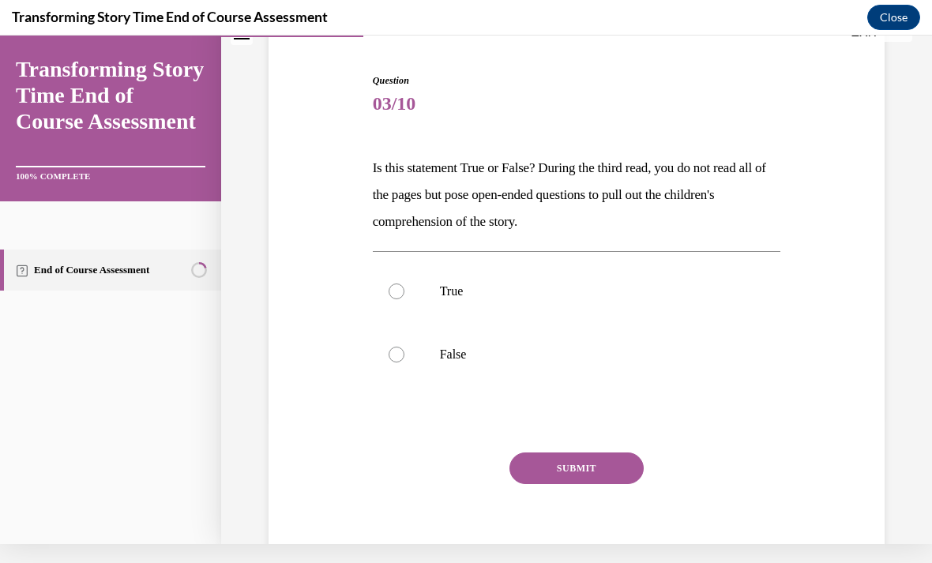
click at [396, 287] on div at bounding box center [397, 292] width 16 height 16
click at [396, 287] on input "True" at bounding box center [397, 292] width 16 height 16
radio input "true"
click at [558, 475] on button "SUBMIT" at bounding box center [576, 469] width 134 height 32
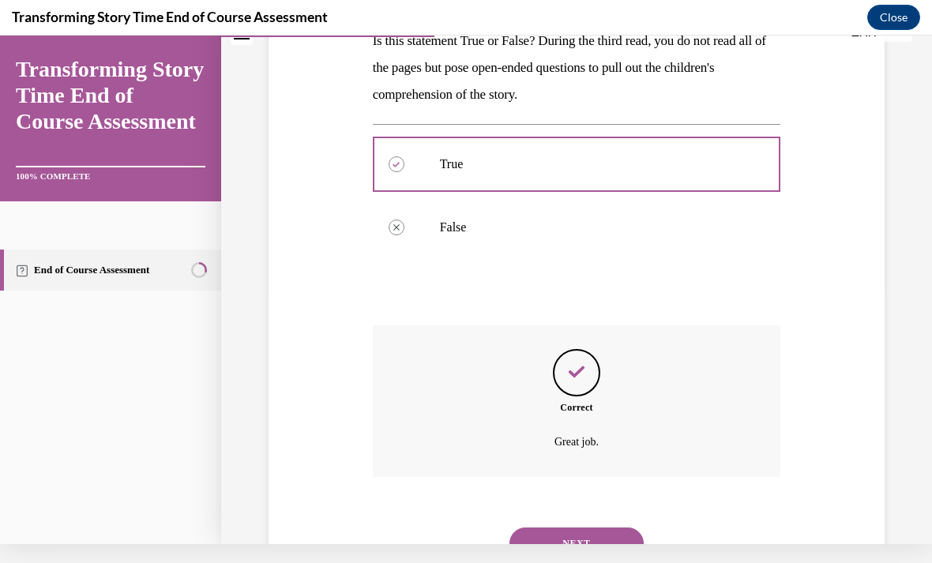
click at [536, 528] on button "NEXT" at bounding box center [576, 544] width 134 height 32
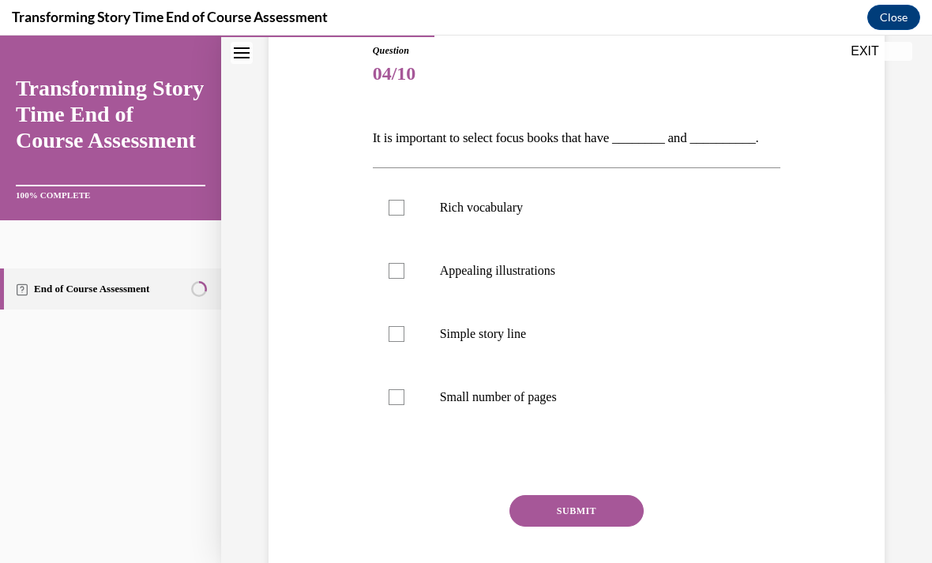
click at [396, 205] on div at bounding box center [397, 208] width 16 height 16
click at [396, 205] on input "Rich vocabulary" at bounding box center [397, 208] width 16 height 16
checkbox input "true"
click at [398, 272] on div at bounding box center [397, 271] width 16 height 16
click at [398, 272] on input "Appealing illustrations" at bounding box center [397, 271] width 16 height 16
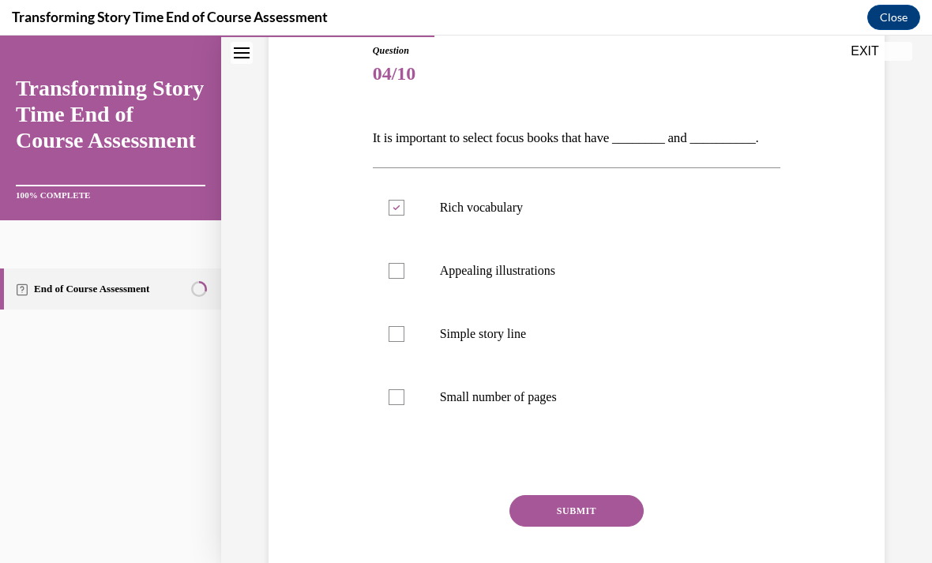
checkbox input "true"
click at [569, 517] on button "SUBMIT" at bounding box center [576, 511] width 134 height 32
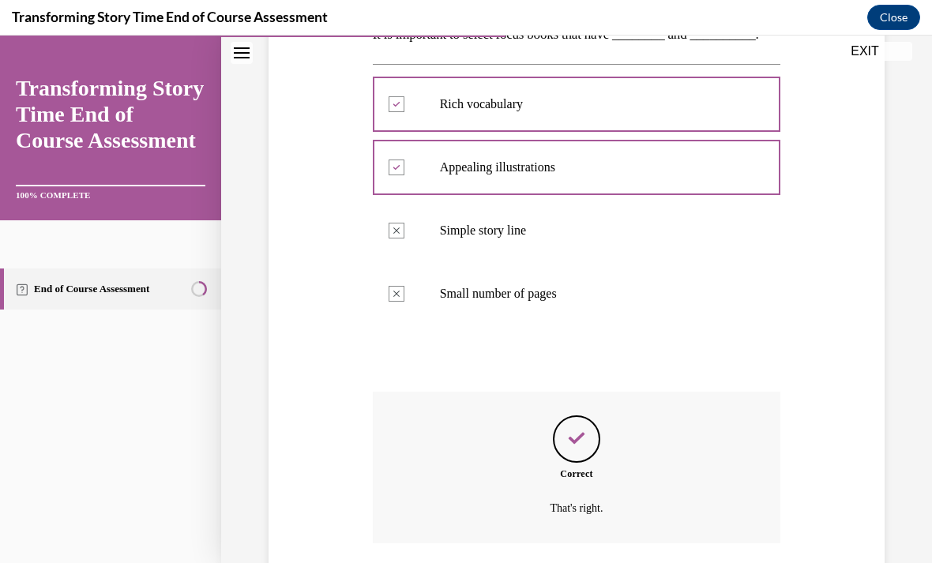
scroll to position [327, 0]
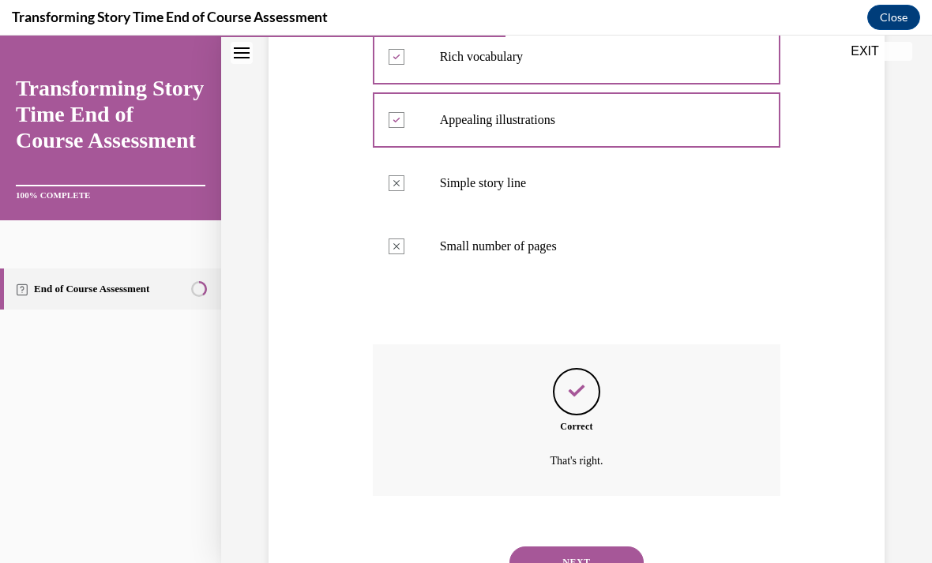
click at [540, 547] on button "NEXT" at bounding box center [576, 563] width 134 height 32
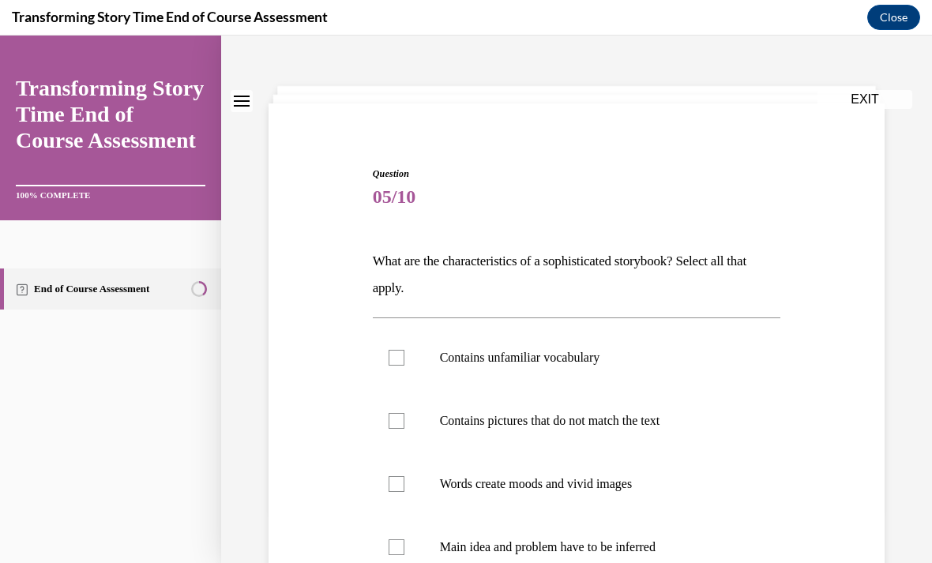
scroll to position [62, 0]
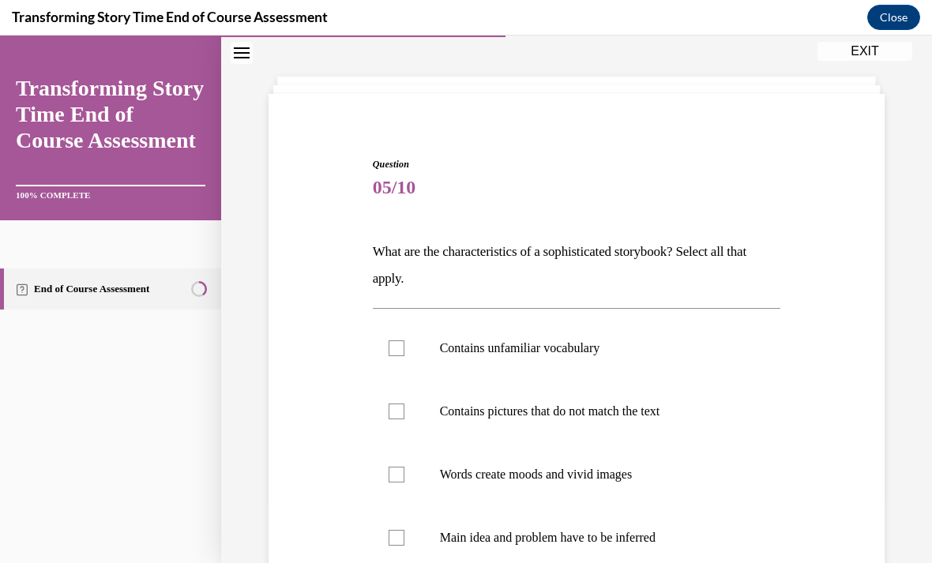
click at [396, 348] on div at bounding box center [397, 348] width 16 height 16
click at [396, 348] on input "Contains unfamiliar vocabulary" at bounding box center [397, 348] width 16 height 16
checkbox input "true"
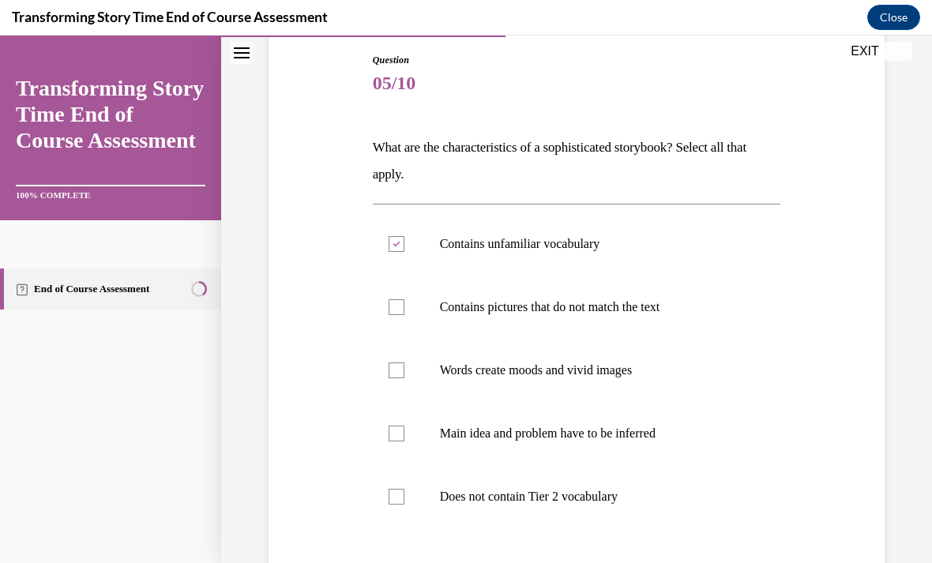
scroll to position [167, 0]
click at [404, 379] on label "Words create moods and vivid images" at bounding box center [577, 369] width 408 height 63
click at [404, 377] on input "Words create moods and vivid images" at bounding box center [397, 370] width 16 height 16
checkbox input "true"
click at [389, 433] on div at bounding box center [397, 433] width 16 height 16
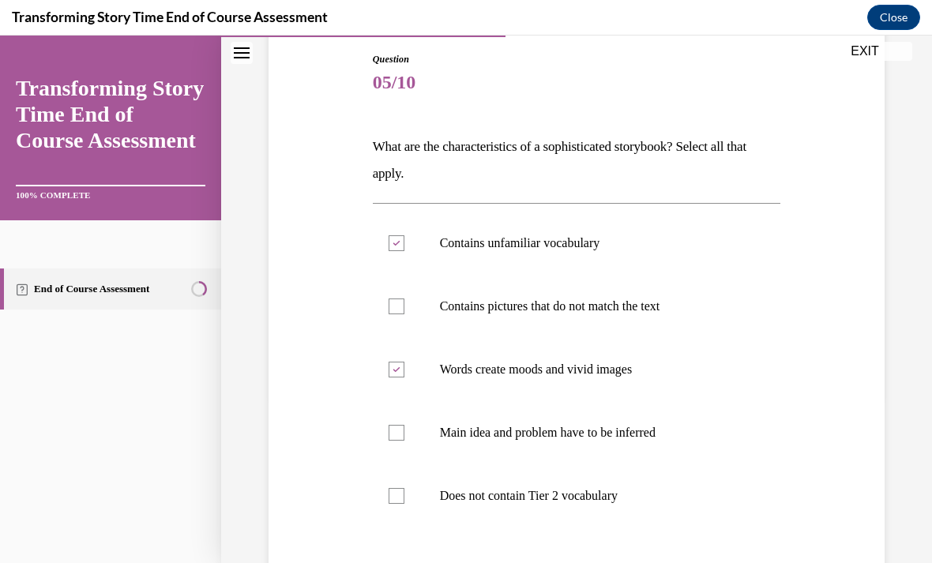
click at [389, 433] on input "Main idea and problem have to be inferred" at bounding box center [397, 433] width 16 height 16
checkbox input "true"
click at [393, 506] on label "Does not contain Tier 2 vocabulary" at bounding box center [577, 495] width 408 height 63
click at [393, 504] on input "Does not contain Tier 2 vocabulary" at bounding box center [397, 496] width 16 height 16
checkbox input "true"
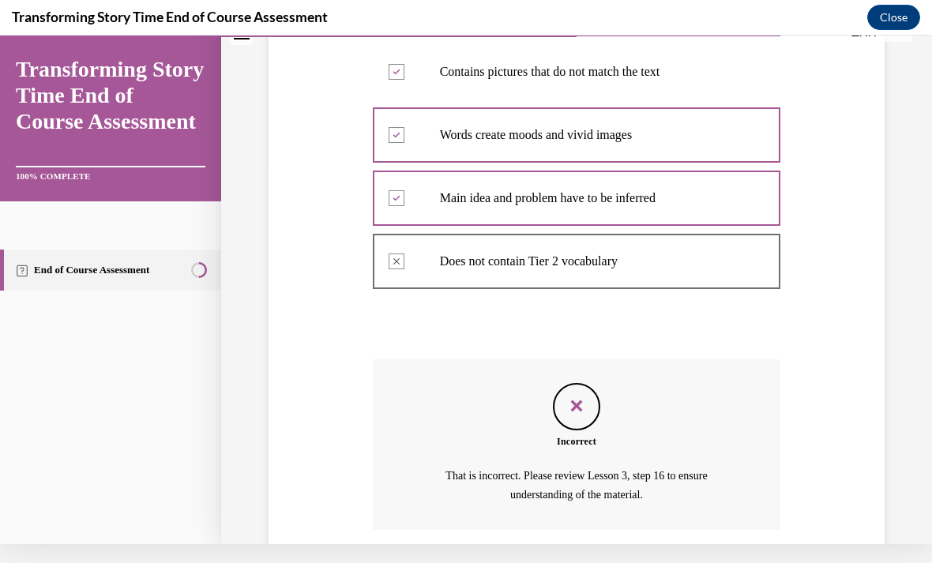
scroll to position [435, 0]
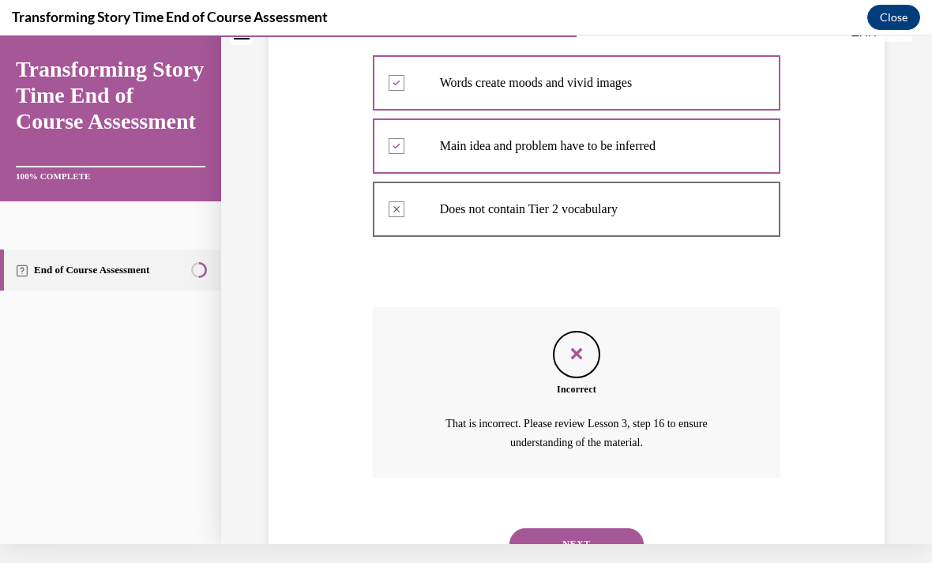
click at [547, 528] on button "NEXT" at bounding box center [576, 544] width 134 height 32
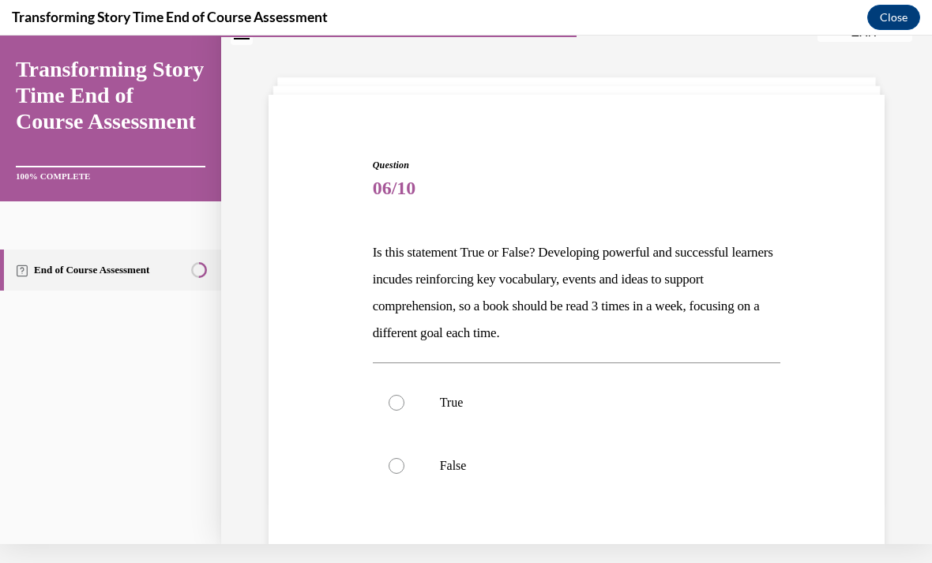
scroll to position [0, 0]
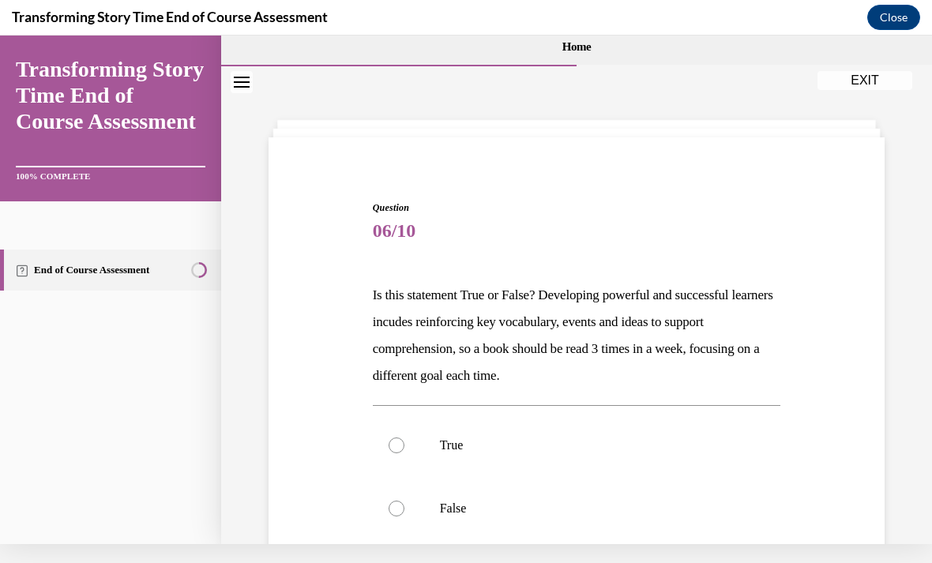
click at [858, 86] on button "EXIT" at bounding box center [864, 80] width 95 height 19
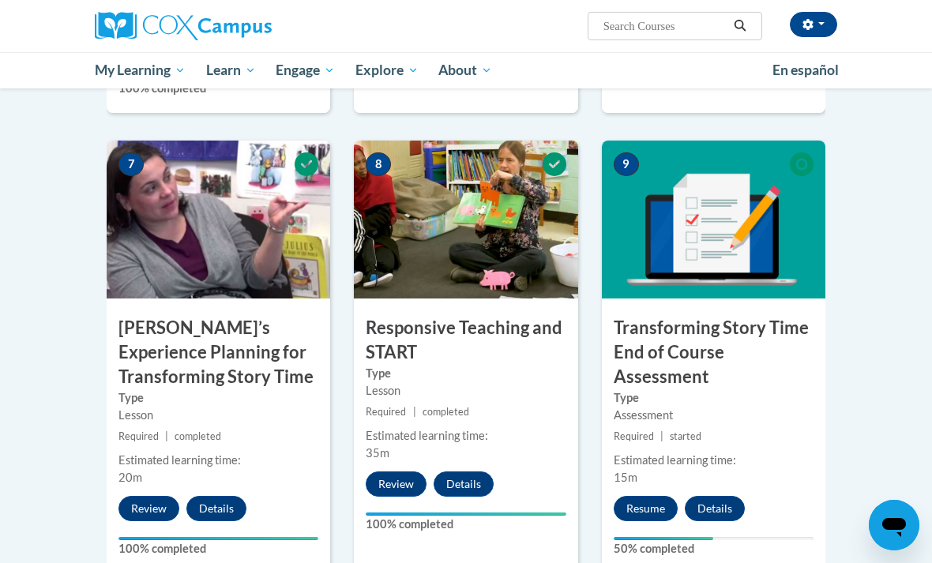
click at [645, 509] on button "Resume" at bounding box center [646, 508] width 64 height 25
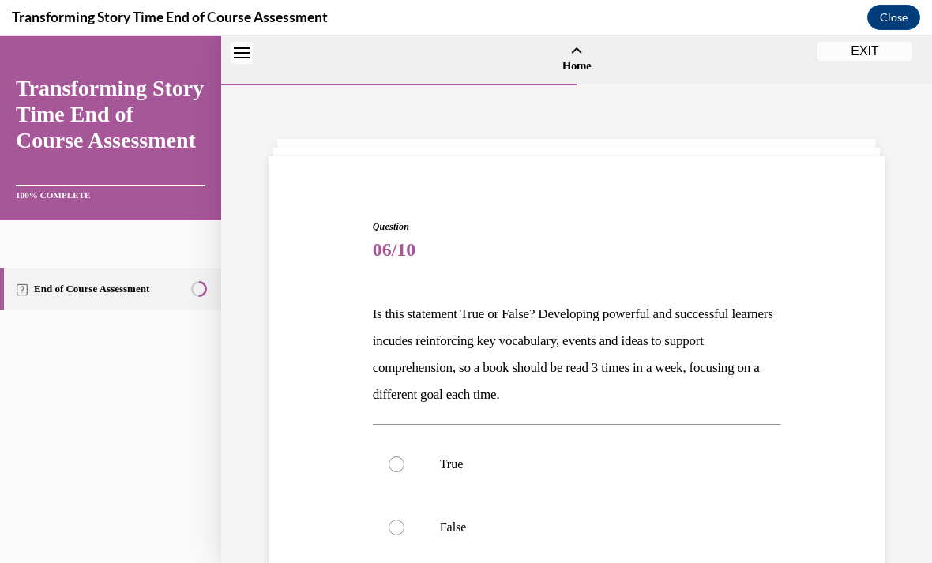
scroll to position [49, 0]
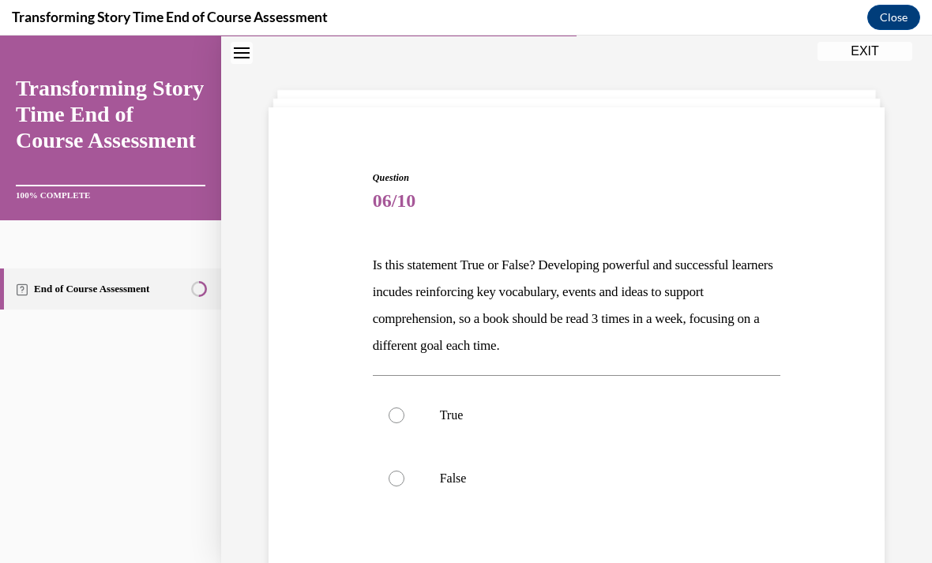
click at [400, 403] on label "True" at bounding box center [577, 415] width 408 height 63
click at [400, 408] on input "True" at bounding box center [397, 416] width 16 height 16
radio input "true"
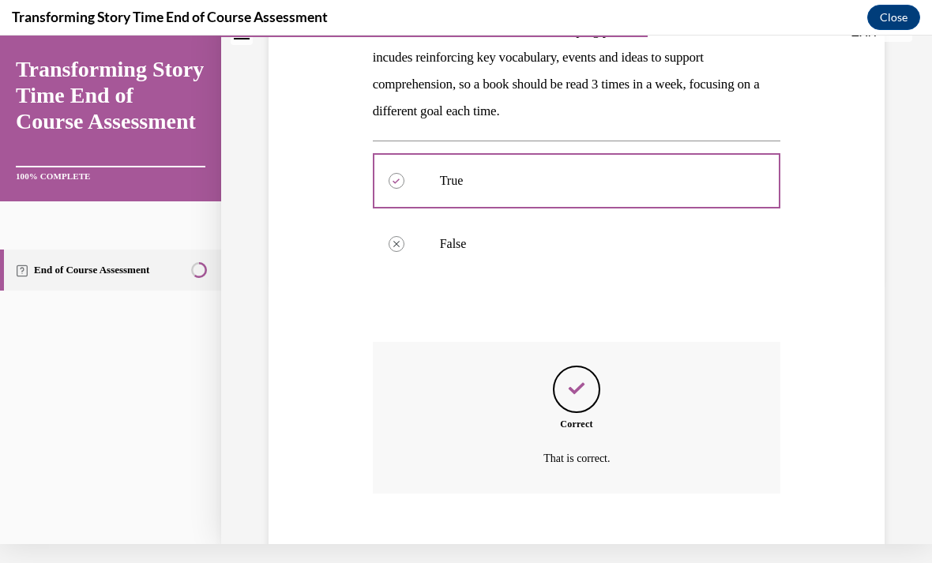
scroll to position [281, 0]
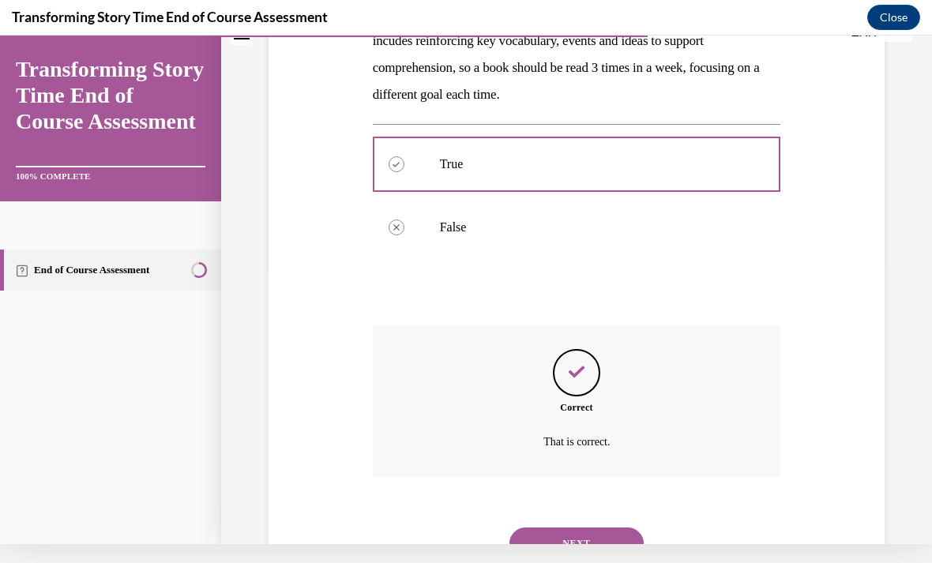
click at [538, 531] on button "NEXT" at bounding box center [576, 544] width 134 height 32
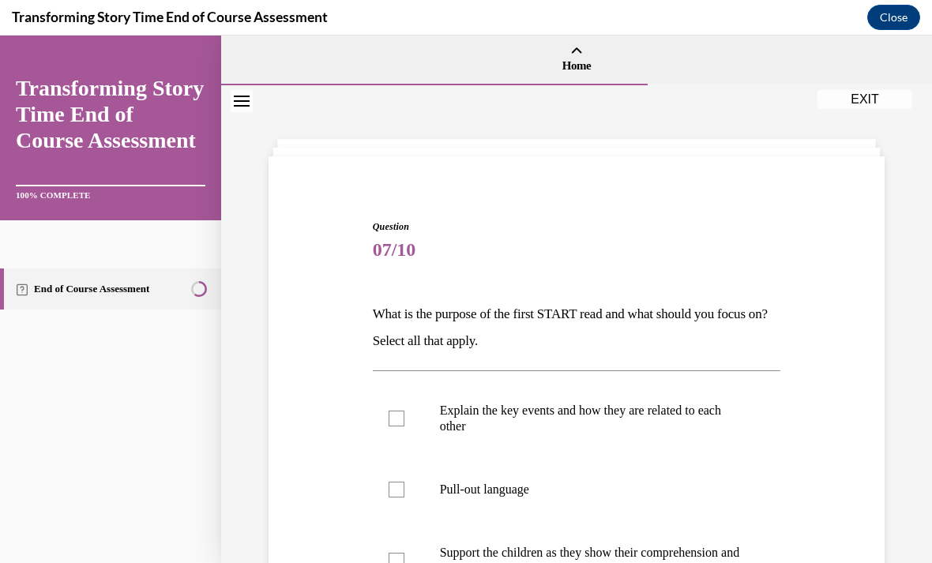
scroll to position [54, 0]
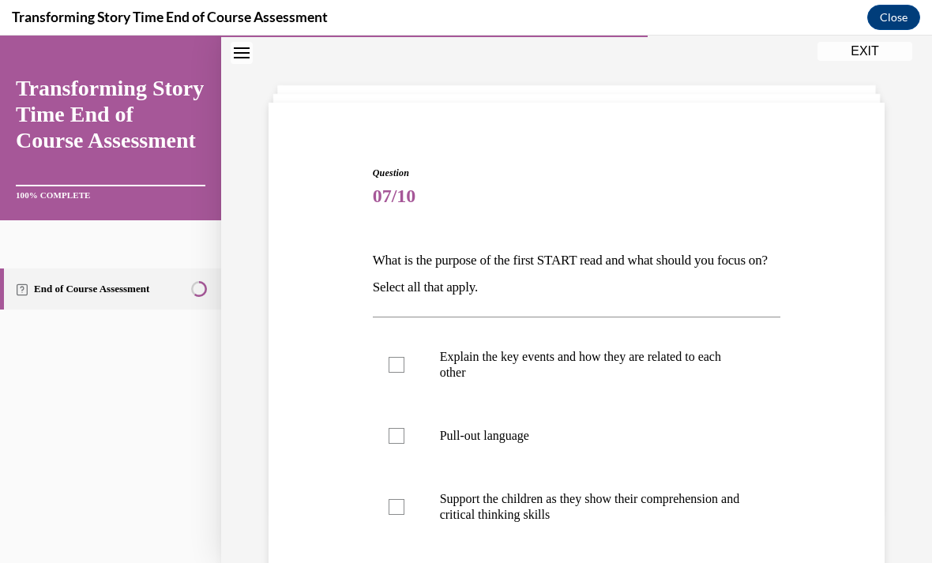
click at [407, 358] on label "Explain the key events and how they are related to each other" at bounding box center [577, 364] width 408 height 79
click at [404, 358] on input "Explain the key events and how they are related to each other" at bounding box center [397, 365] width 16 height 16
checkbox input "true"
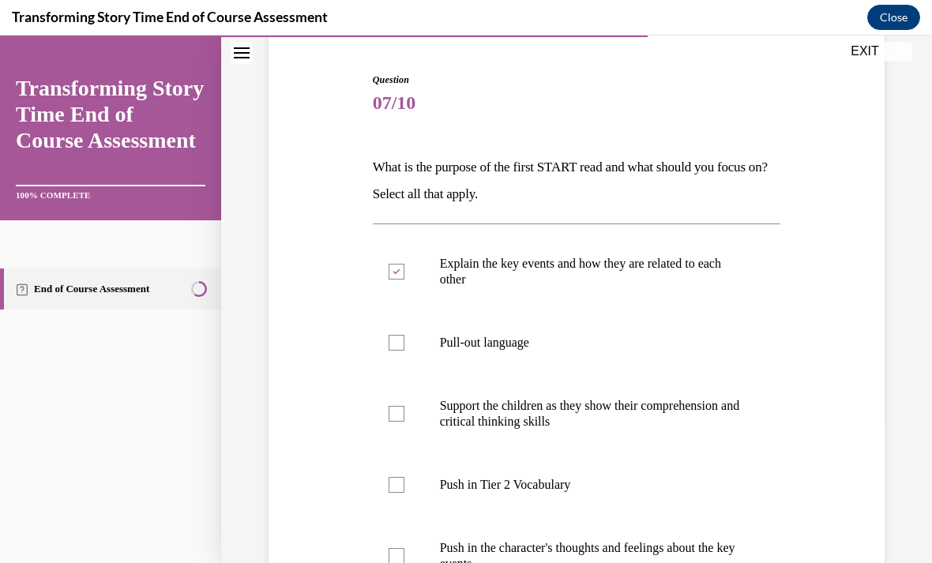
click at [411, 498] on label "Push in Tier 2 Vocabulary" at bounding box center [577, 484] width 408 height 63
click at [404, 493] on input "Push in Tier 2 Vocabulary" at bounding box center [397, 485] width 16 height 16
checkbox input "true"
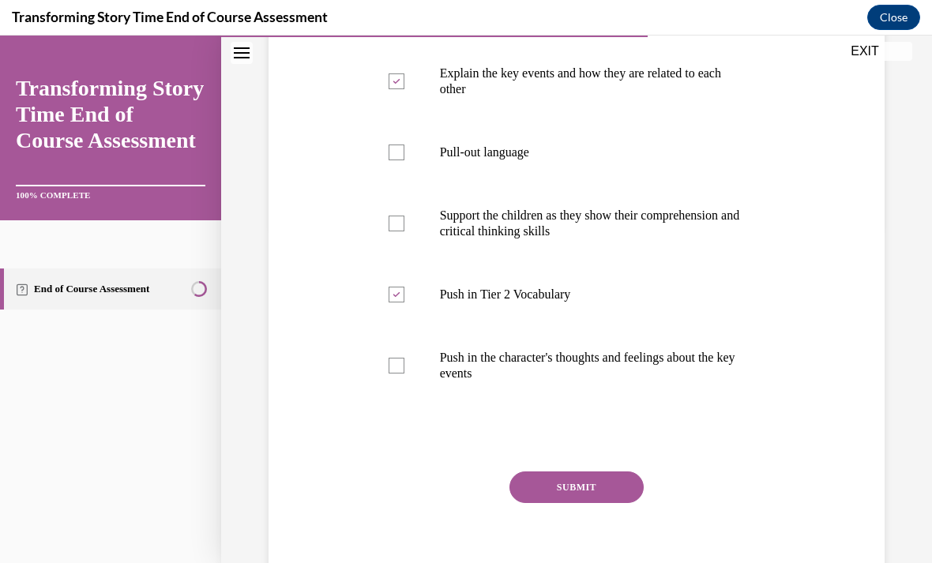
click at [552, 502] on button "SUBMIT" at bounding box center [576, 487] width 134 height 32
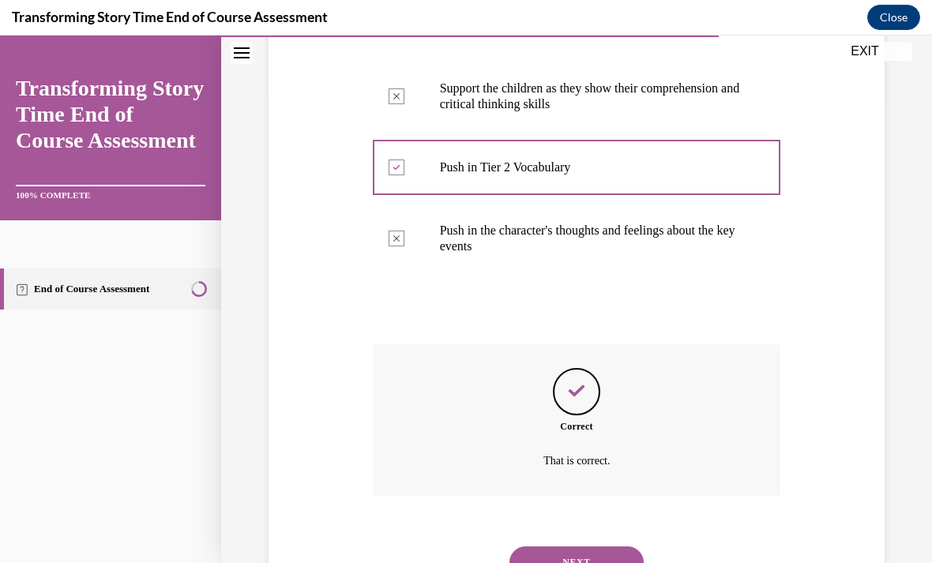
click at [535, 558] on button "NEXT" at bounding box center [576, 563] width 134 height 32
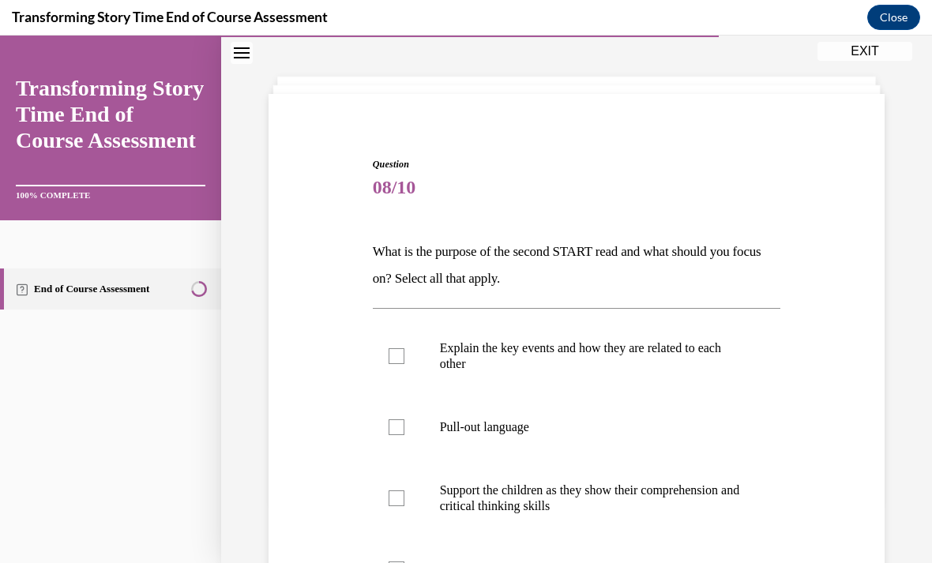
click at [412, 434] on label "Pull-out language" at bounding box center [577, 427] width 408 height 63
click at [404, 434] on input "Pull-out language" at bounding box center [397, 427] width 16 height 16
checkbox input "true"
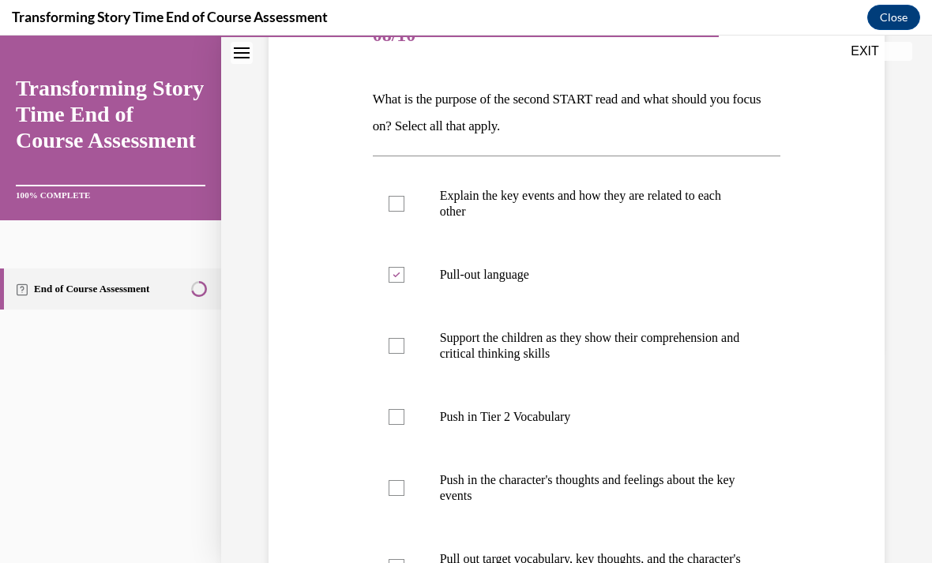
click at [403, 360] on label "Support the children as they show their comprehension and critical thinking ski…" at bounding box center [577, 345] width 408 height 79
click at [403, 354] on input "Support the children as they show their comprehension and critical thinking ski…" at bounding box center [397, 346] width 16 height 16
checkbox input "true"
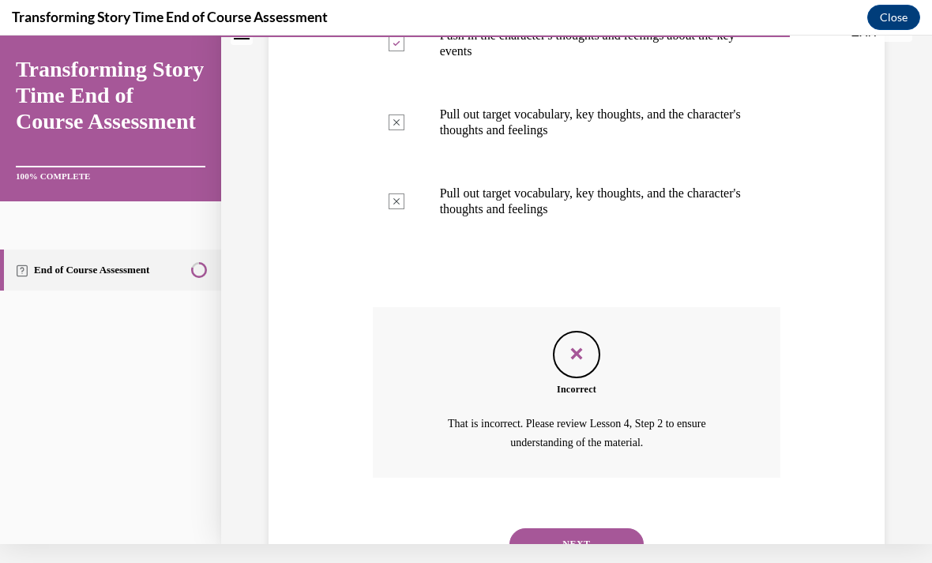
click at [554, 532] on button "NEXT" at bounding box center [576, 544] width 134 height 32
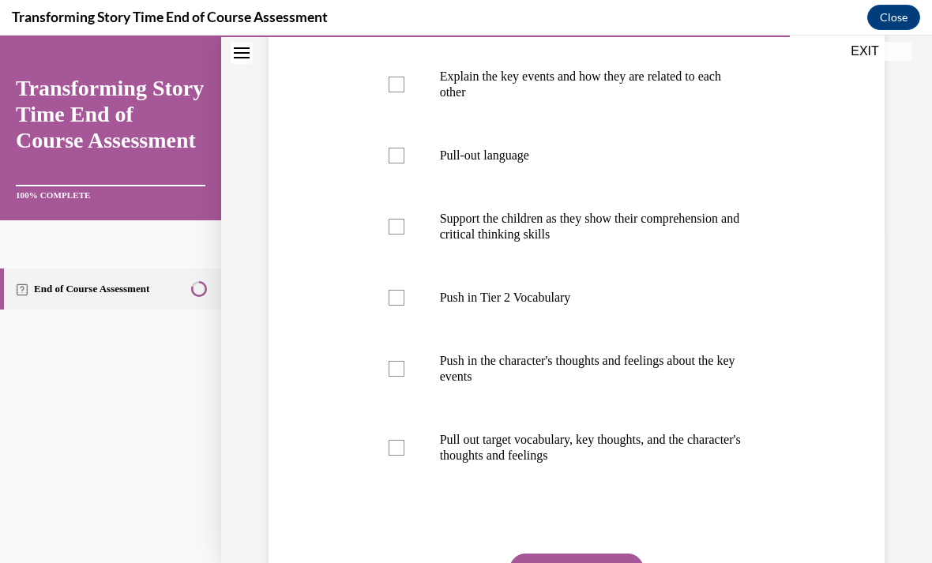
click at [404, 302] on label "Push in Tier 2 Vocabulary" at bounding box center [577, 297] width 408 height 63
click at [404, 302] on input "Push in Tier 2 Vocabulary" at bounding box center [397, 298] width 16 height 16
checkbox input "true"
click at [404, 381] on label "Push in the character's thoughts and feelings about the key events" at bounding box center [577, 368] width 408 height 79
click at [404, 377] on input "Push in the character's thoughts and feelings about the key events" at bounding box center [397, 369] width 16 height 16
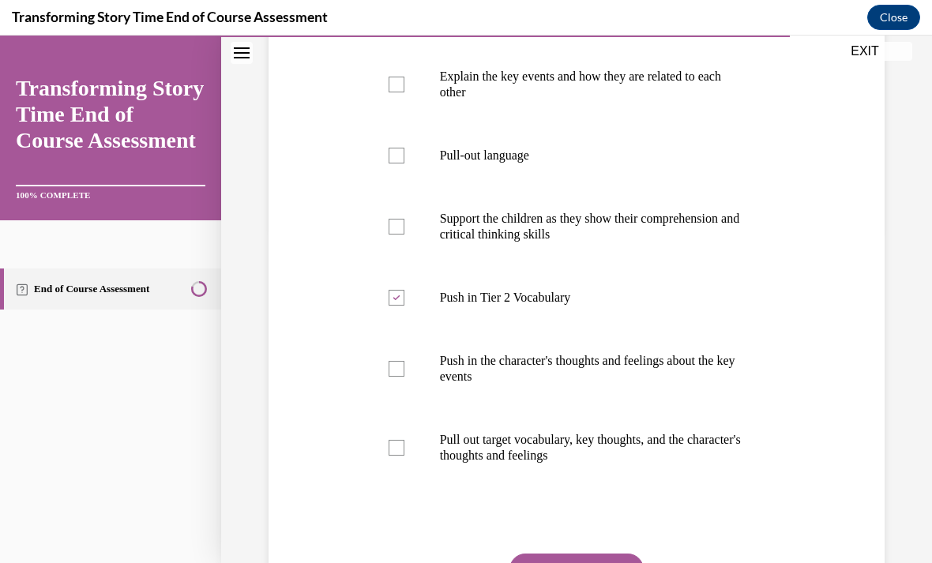
checkbox input "true"
click at [399, 453] on div at bounding box center [397, 448] width 16 height 16
click at [399, 453] on input "Pull out target vocabulary, key thoughts, and the character's thoughts and feel…" at bounding box center [397, 448] width 16 height 16
checkbox input "true"
click at [555, 562] on button "SUBMIT" at bounding box center [576, 570] width 134 height 32
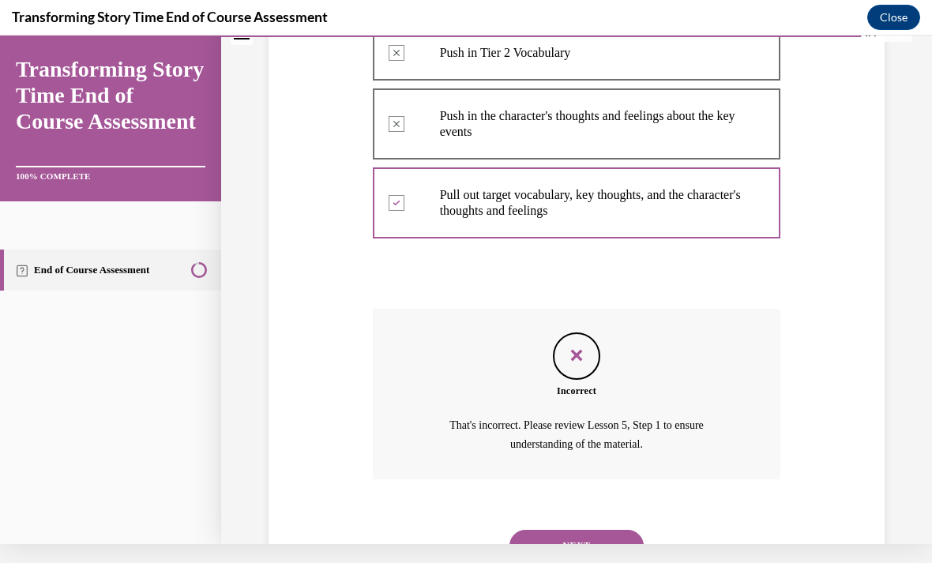
click at [572, 536] on button "NEXT" at bounding box center [576, 546] width 134 height 32
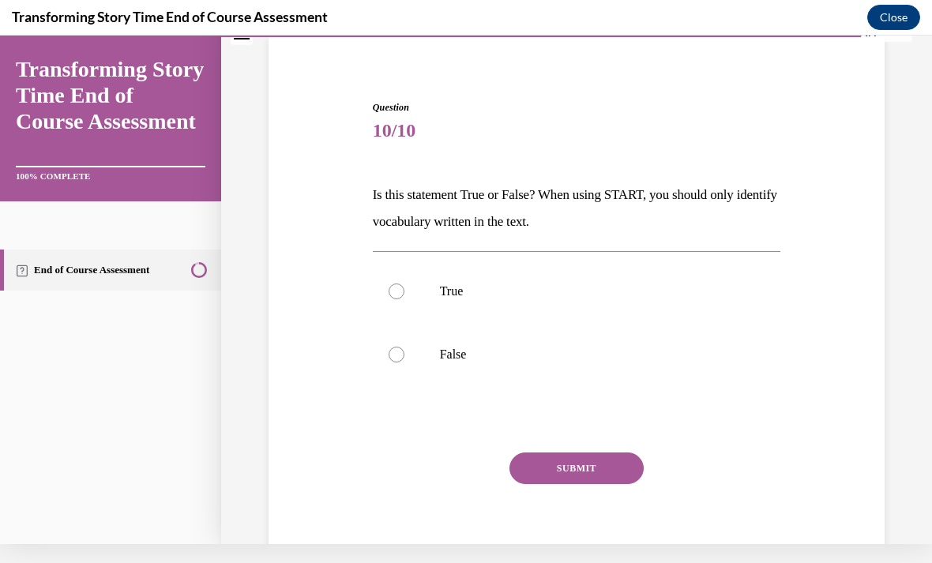
click at [398, 361] on div at bounding box center [397, 355] width 16 height 16
click at [398, 361] on input "False" at bounding box center [397, 355] width 16 height 16
radio input "true"
click at [568, 483] on button "SUBMIT" at bounding box center [576, 469] width 134 height 32
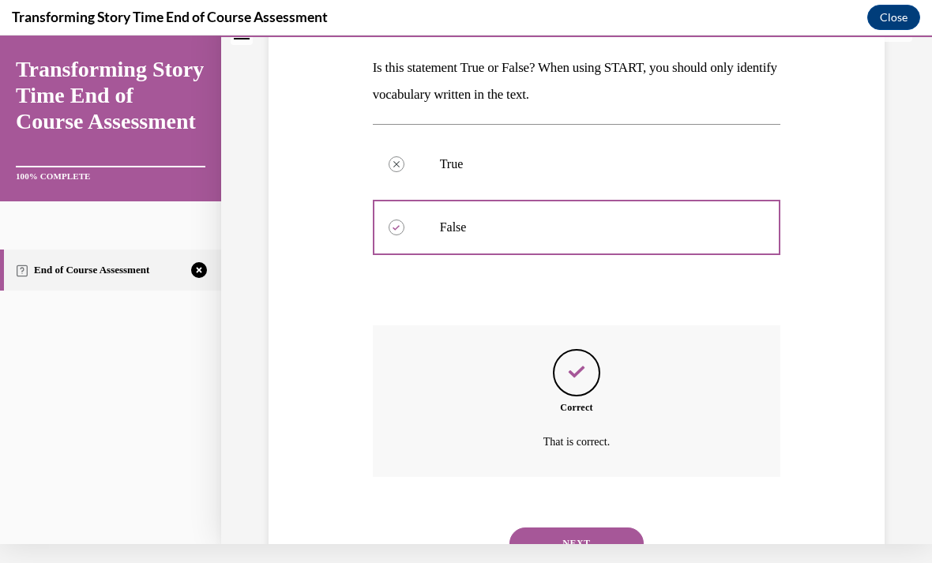
click at [548, 528] on button "NEXT" at bounding box center [576, 544] width 134 height 32
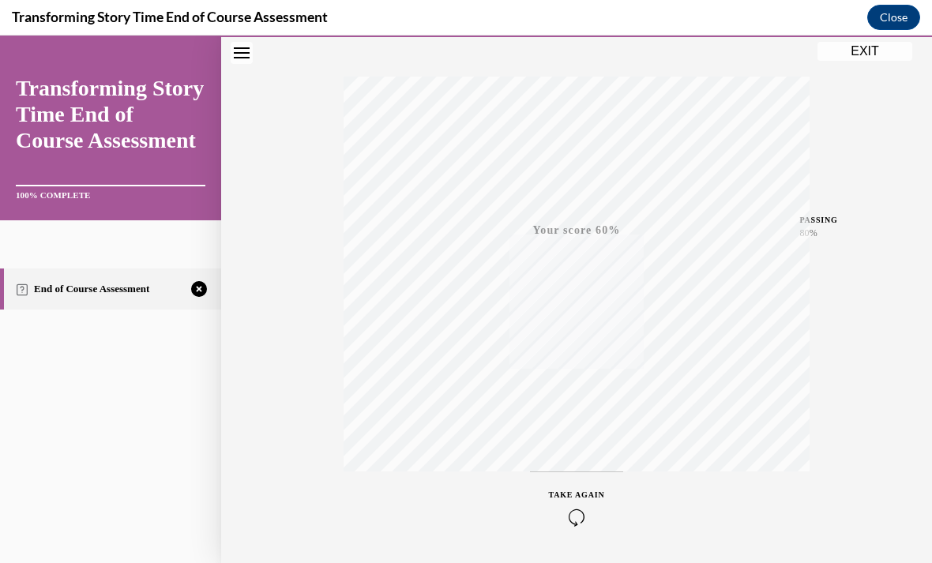
click at [583, 510] on icon "button" at bounding box center [577, 517] width 56 height 17
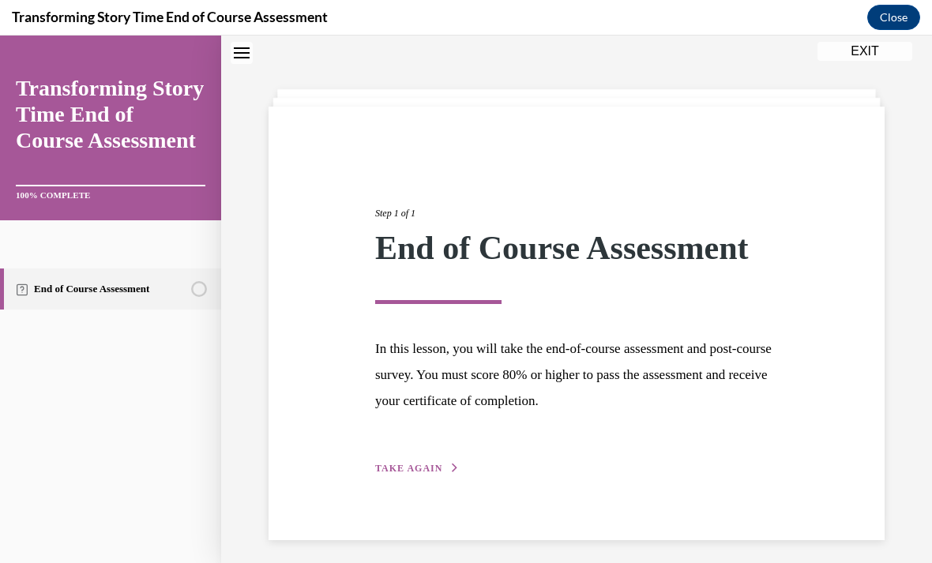
click at [412, 473] on span "TAKE AGAIN" at bounding box center [408, 468] width 67 height 11
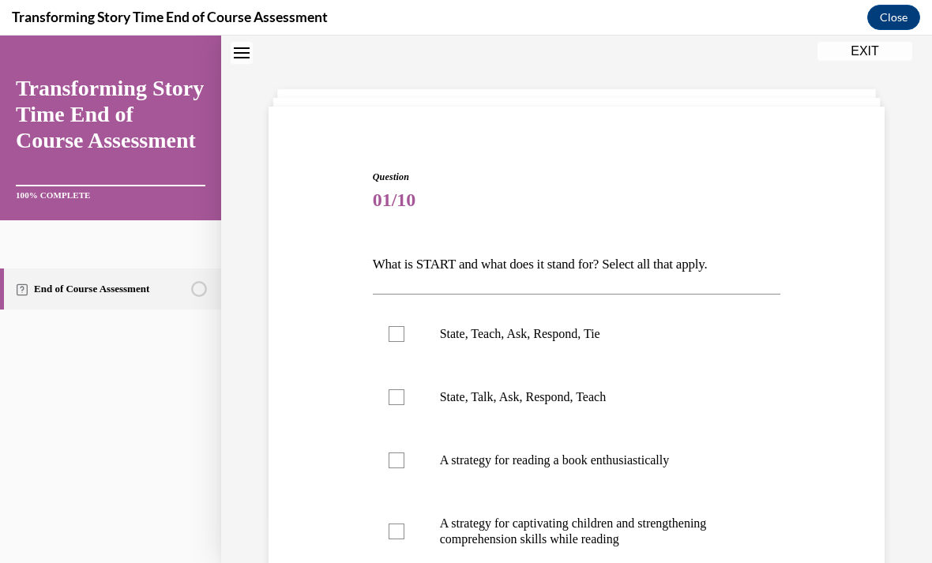
click at [394, 339] on div at bounding box center [397, 334] width 16 height 16
click at [394, 339] on input "State, Teach, Ask, Respond, Tie" at bounding box center [397, 334] width 16 height 16
checkbox input "true"
click at [402, 461] on div at bounding box center [397, 461] width 16 height 16
click at [402, 461] on input "A strategy for reading a book enthusiastically" at bounding box center [397, 461] width 16 height 16
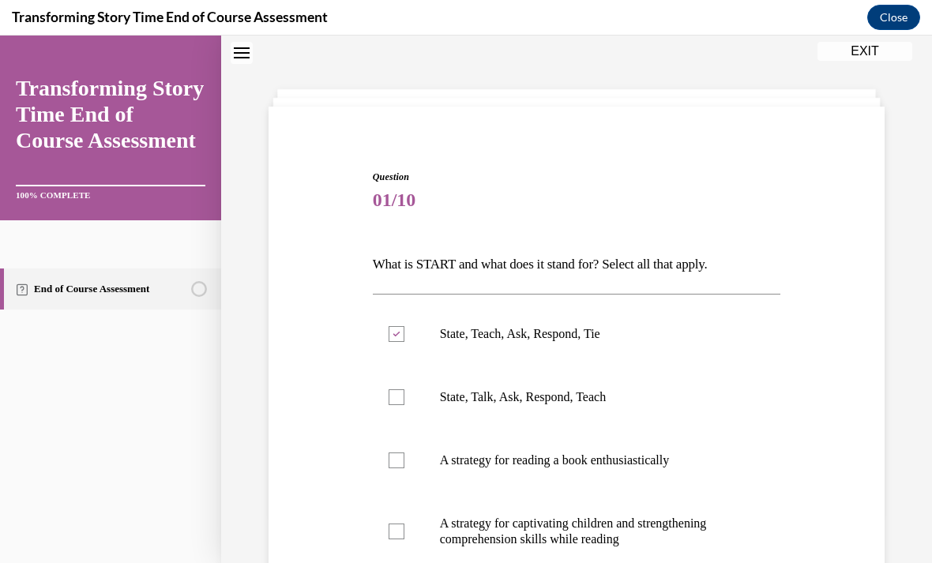
checkbox input "true"
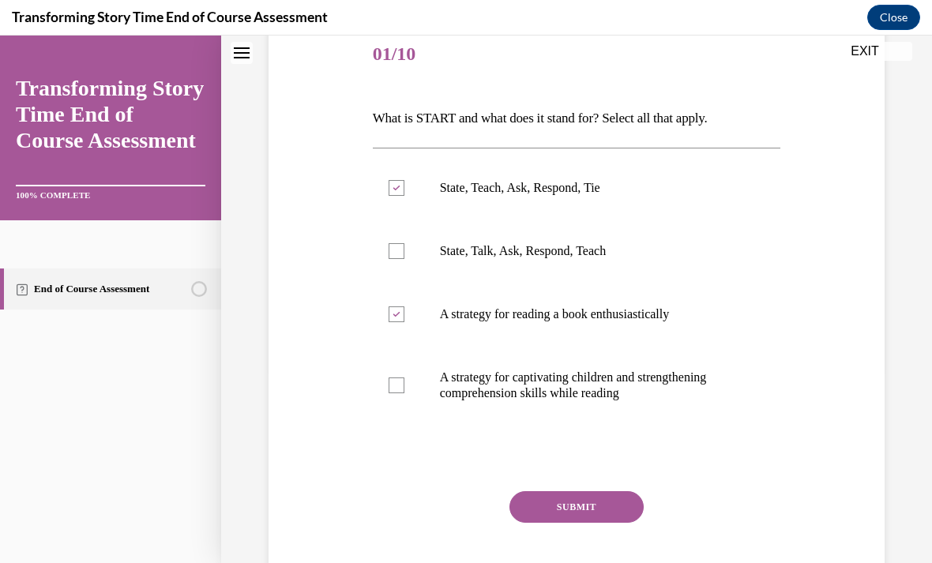
scroll to position [196, 0]
click at [415, 390] on label "A strategy for captivating children and strengthening comprehension skills whil…" at bounding box center [577, 385] width 408 height 79
click at [404, 390] on input "A strategy for captivating children and strengthening comprehension skills whil…" at bounding box center [397, 385] width 16 height 16
checkbox input "true"
click at [399, 311] on div at bounding box center [397, 314] width 16 height 16
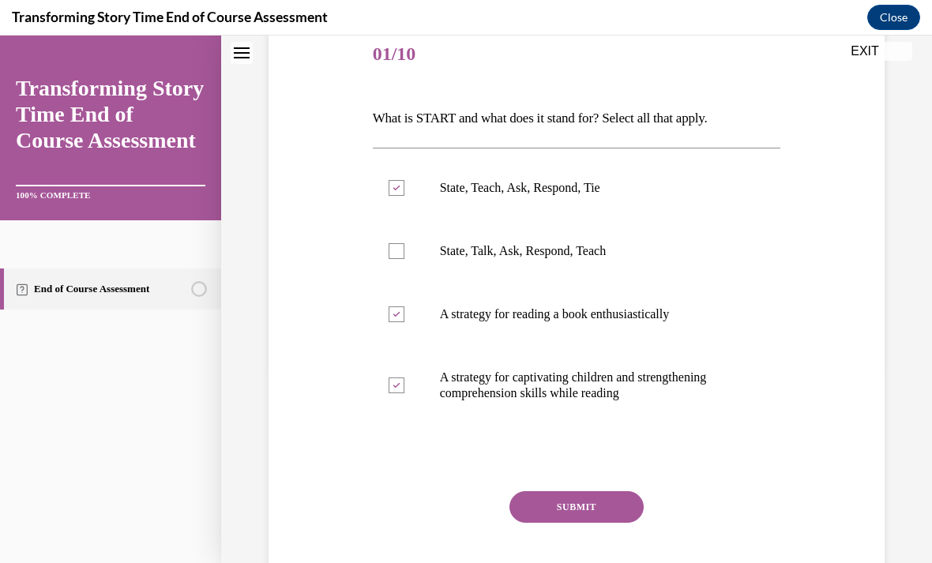
click at [399, 311] on input "A strategy for reading a book enthusiastically" at bounding box center [397, 314] width 16 height 16
checkbox input "false"
click at [571, 521] on button "SUBMIT" at bounding box center [576, 507] width 134 height 32
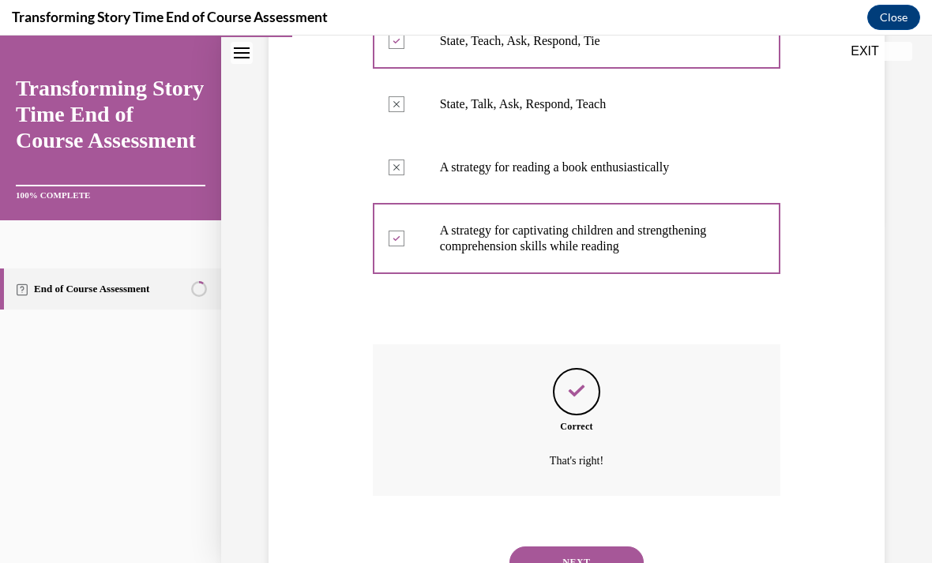
click at [531, 548] on button "NEXT" at bounding box center [576, 563] width 134 height 32
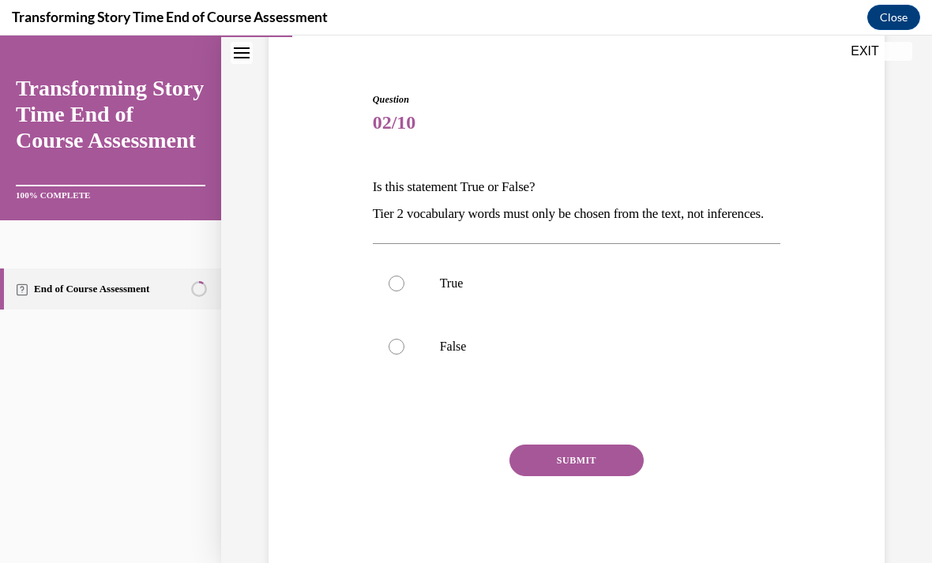
click at [403, 378] on label "False" at bounding box center [577, 346] width 408 height 63
click at [403, 355] on input "False" at bounding box center [397, 347] width 16 height 16
radio input "true"
click at [562, 476] on button "SUBMIT" at bounding box center [576, 461] width 134 height 32
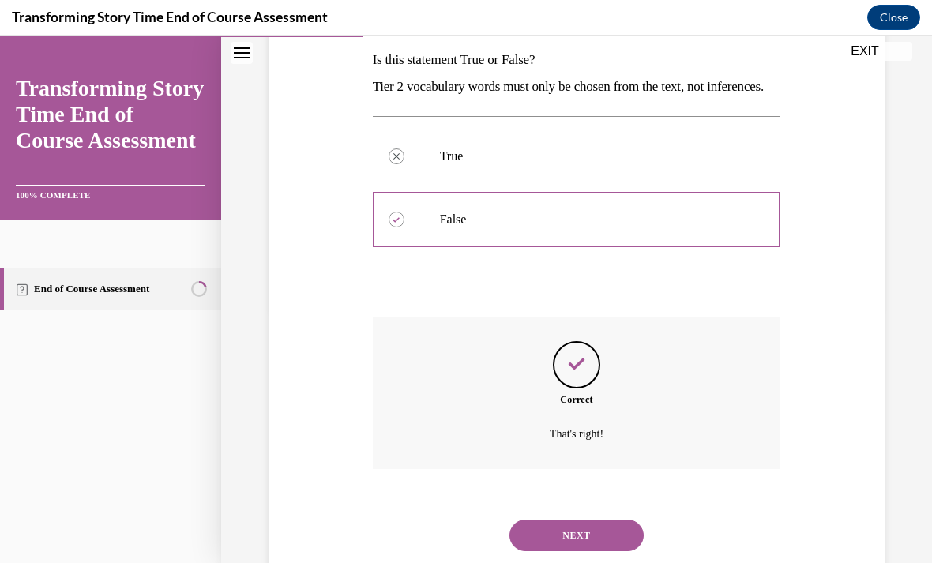
click at [529, 551] on button "NEXT" at bounding box center [576, 536] width 134 height 32
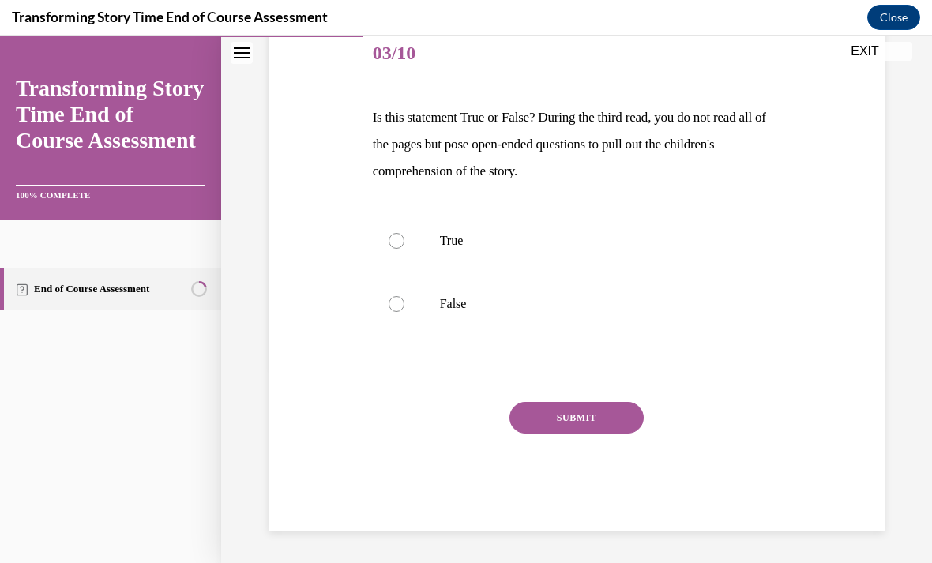
scroll to position [127, 0]
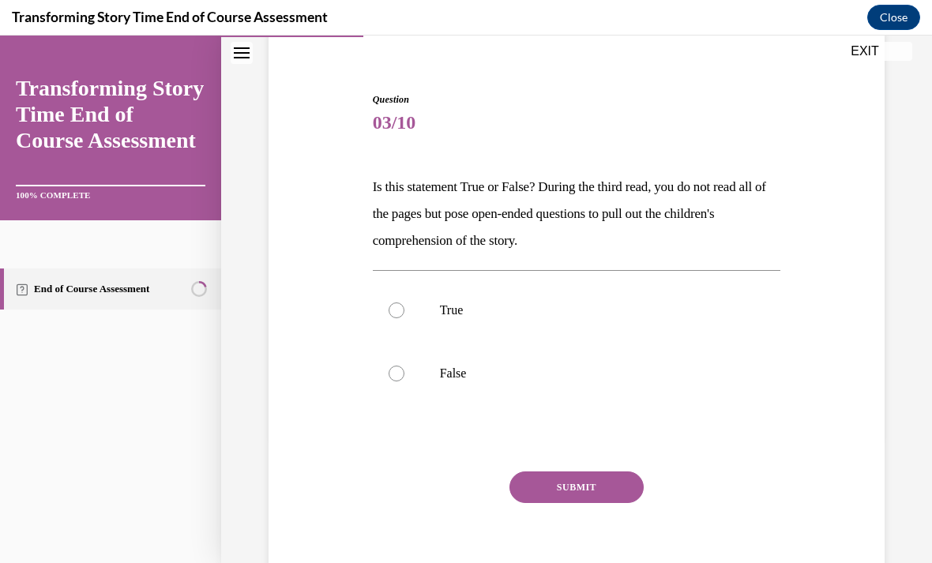
click at [397, 311] on div at bounding box center [397, 310] width 16 height 16
click at [397, 311] on input "True" at bounding box center [397, 310] width 16 height 16
radio input "true"
click at [569, 489] on button "SUBMIT" at bounding box center [576, 487] width 134 height 32
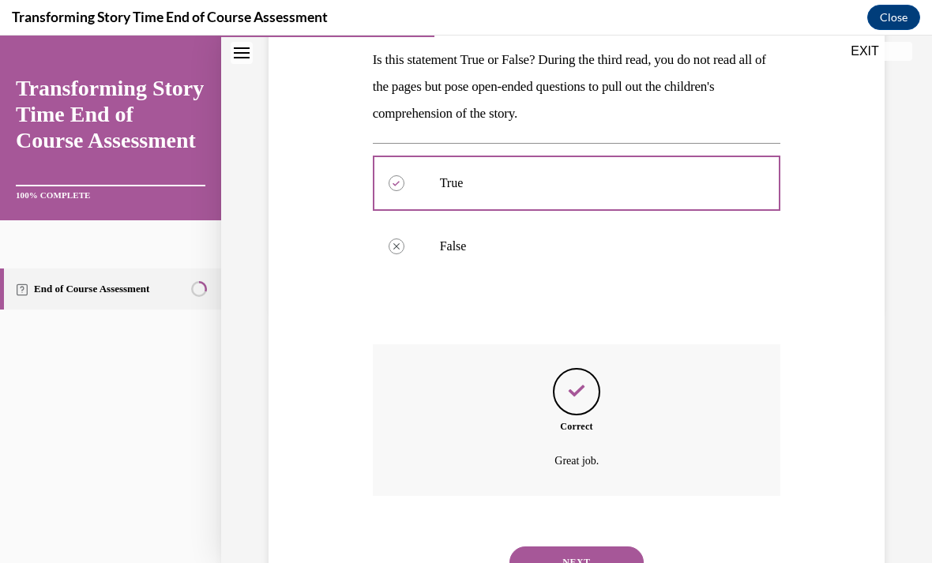
scroll to position [176, 0]
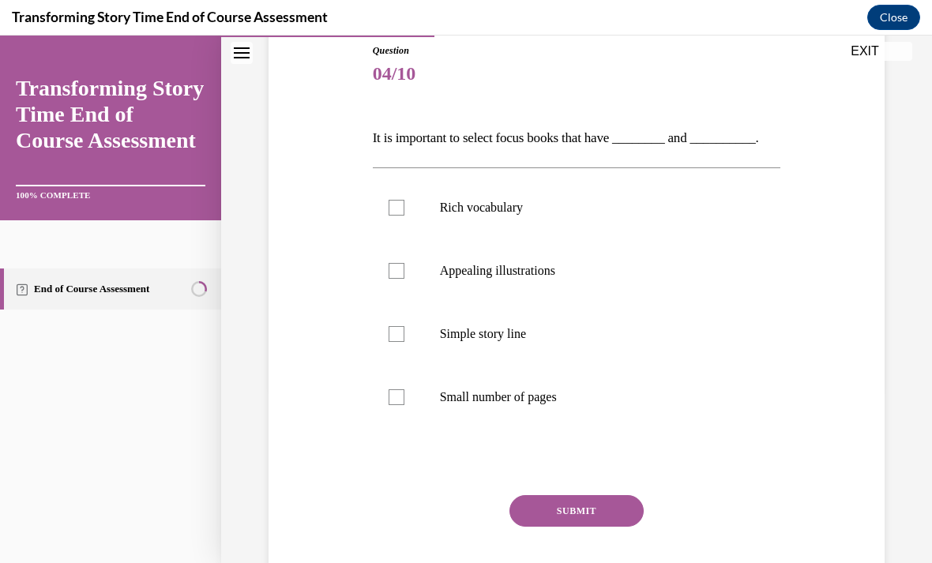
click at [400, 218] on label "Rich vocabulary" at bounding box center [577, 207] width 408 height 63
click at [400, 216] on input "Rich vocabulary" at bounding box center [397, 208] width 16 height 16
checkbox input "true"
click at [402, 265] on div at bounding box center [397, 271] width 16 height 16
click at [402, 265] on input "Appealing illustrations" at bounding box center [397, 271] width 16 height 16
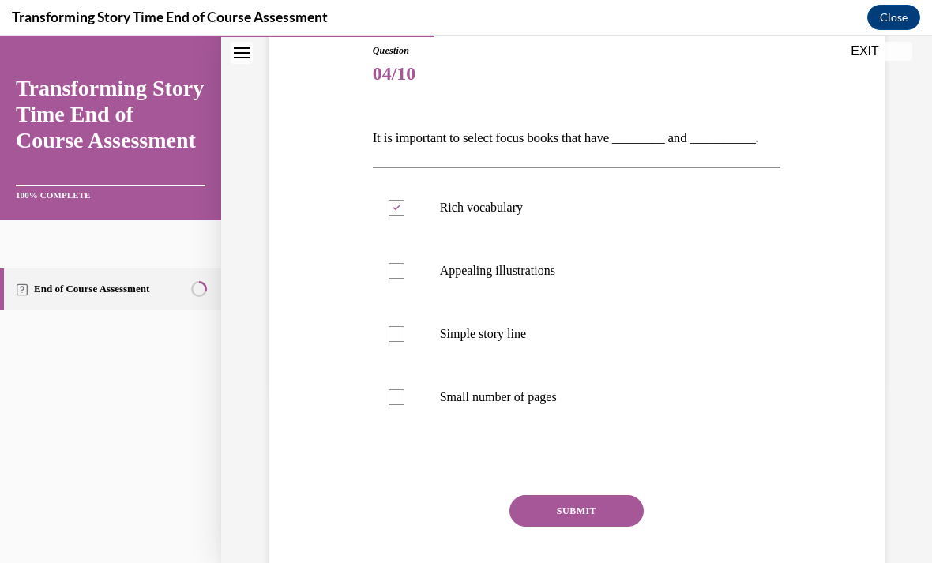
checkbox input "true"
click at [569, 526] on button "SUBMIT" at bounding box center [576, 511] width 134 height 32
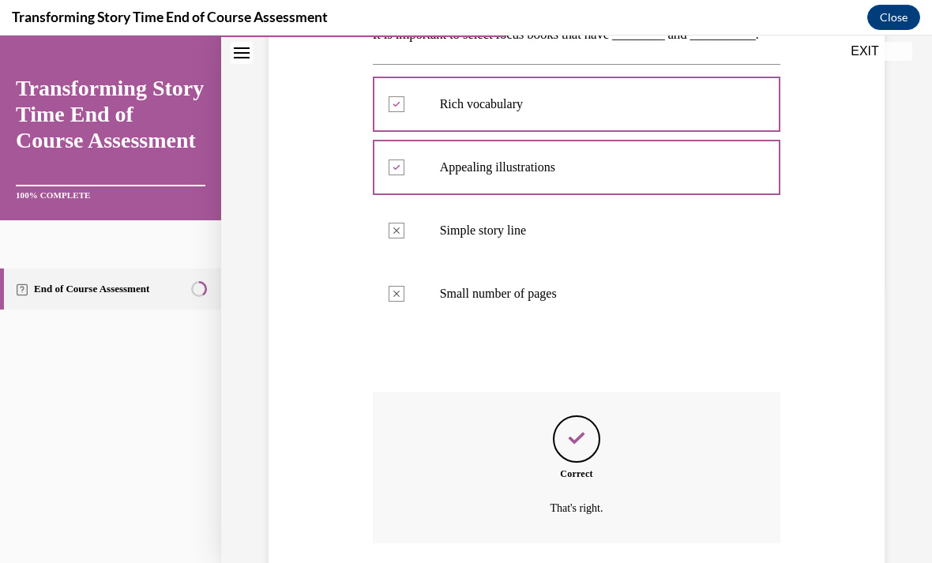
scroll to position [327, 0]
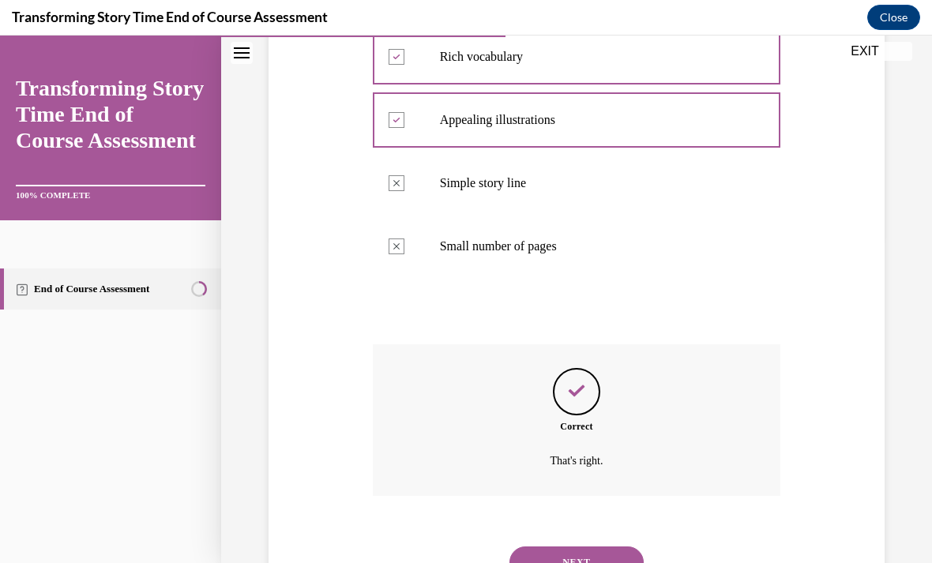
click at [554, 547] on button "NEXT" at bounding box center [576, 563] width 134 height 32
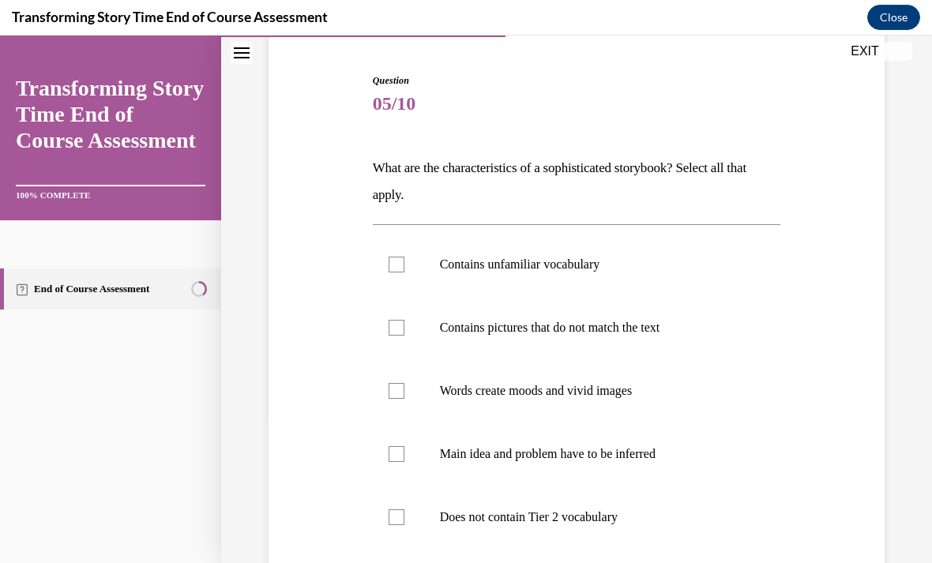
scroll to position [146, 0]
click at [411, 269] on label "Contains unfamiliar vocabulary" at bounding box center [577, 264] width 408 height 63
click at [404, 269] on input "Contains unfamiliar vocabulary" at bounding box center [397, 265] width 16 height 16
checkbox input "true"
click at [399, 326] on div at bounding box center [397, 328] width 16 height 16
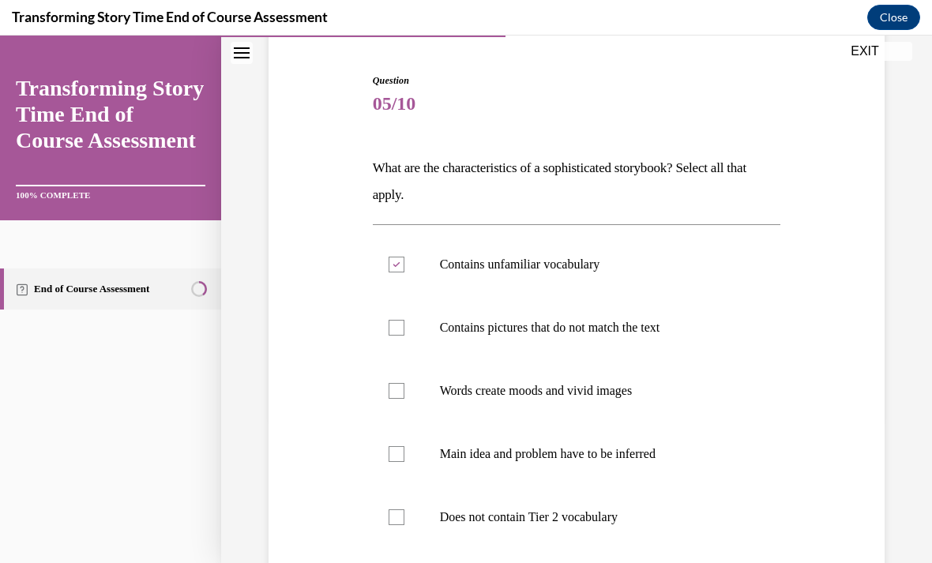
click at [399, 326] on input "Contains pictures that do not match the text" at bounding box center [397, 328] width 16 height 16
checkbox input "true"
click at [401, 388] on div at bounding box center [397, 391] width 16 height 16
click at [401, 388] on input "Words create moods and vivid images" at bounding box center [397, 391] width 16 height 16
checkbox input "true"
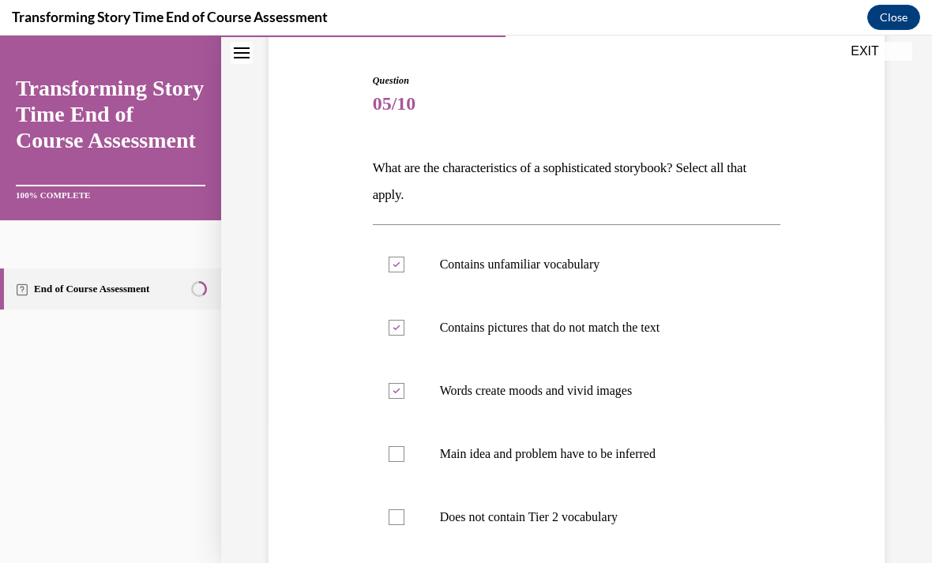
click at [399, 459] on div at bounding box center [397, 454] width 16 height 16
click at [399, 459] on input "Main idea and problem have to be inferred" at bounding box center [397, 454] width 16 height 16
checkbox input "true"
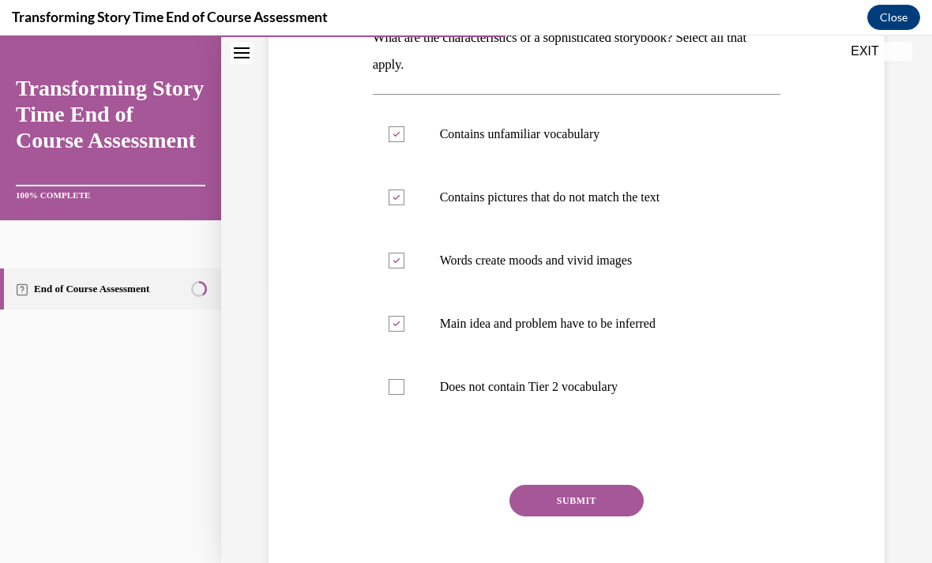
click at [543, 513] on button "SUBMIT" at bounding box center [576, 501] width 134 height 32
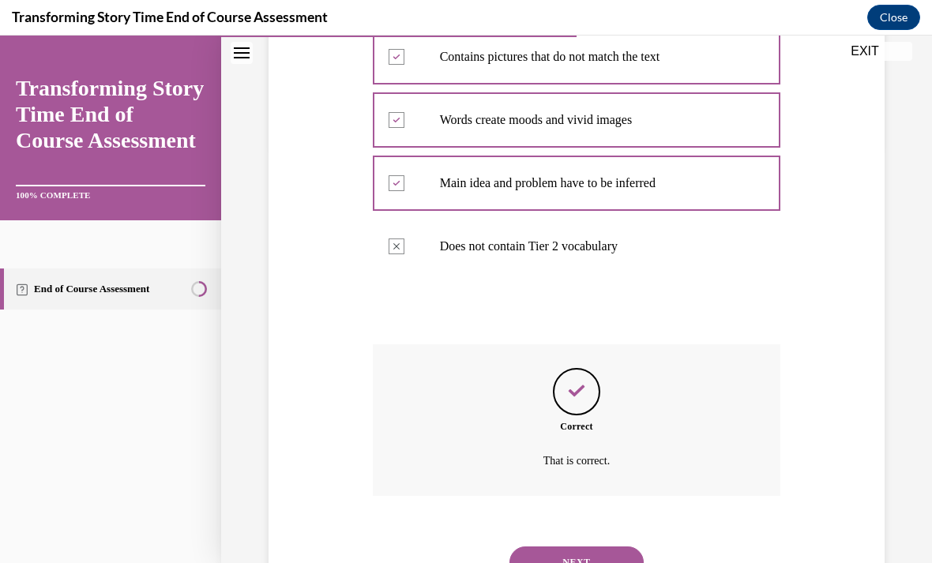
click at [535, 554] on button "NEXT" at bounding box center [576, 563] width 134 height 32
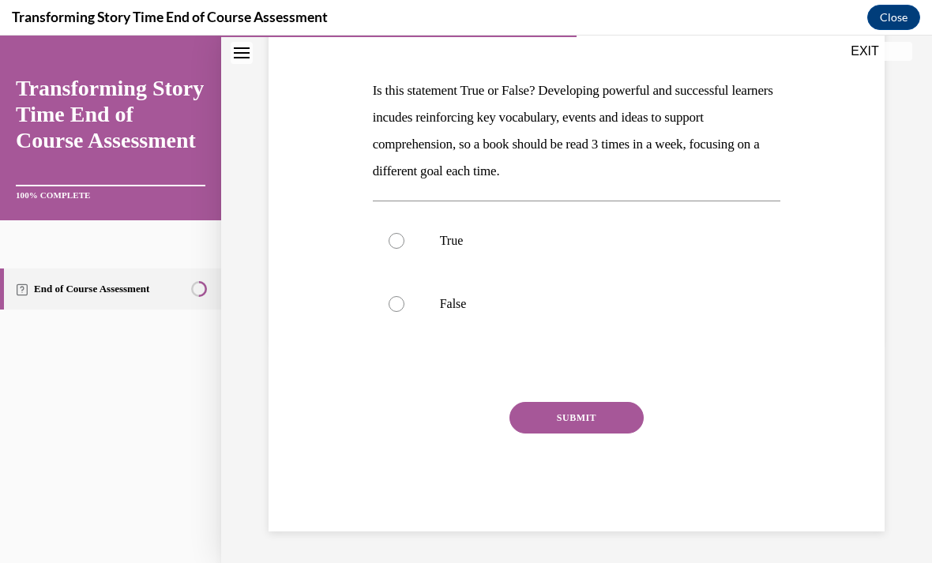
scroll to position [154, 0]
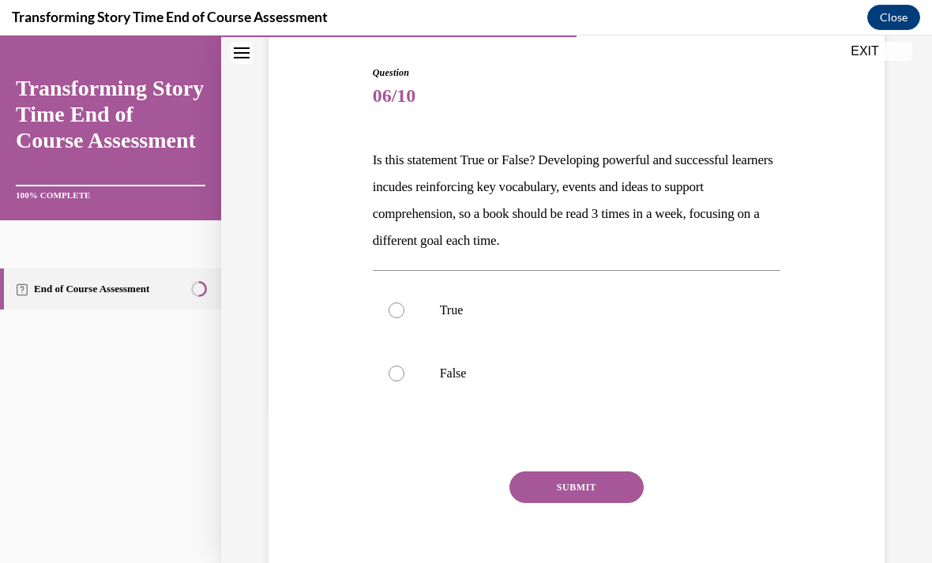
click at [397, 309] on div at bounding box center [397, 310] width 16 height 16
click at [397, 309] on input "True" at bounding box center [397, 310] width 16 height 16
radio input "true"
click at [573, 498] on button "SUBMIT" at bounding box center [576, 487] width 134 height 32
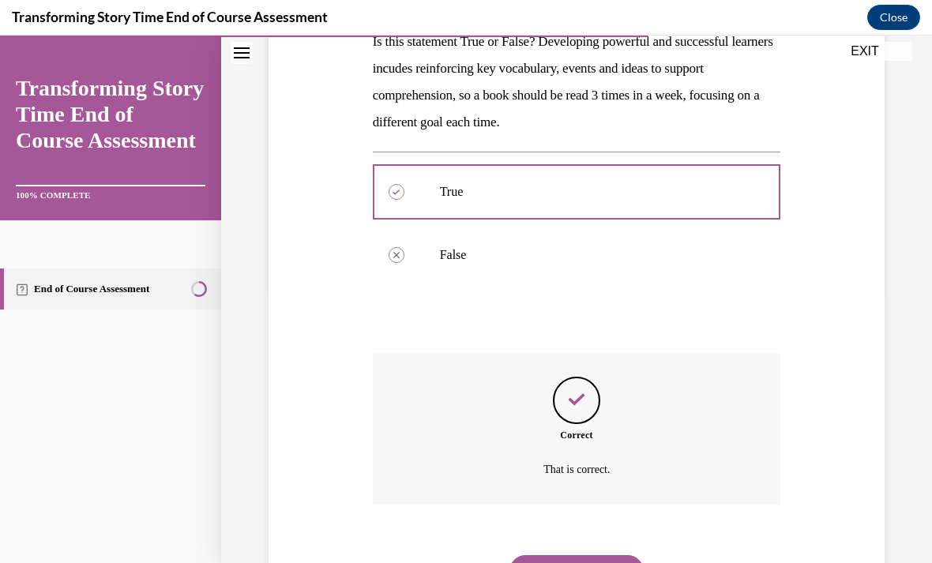
scroll to position [281, 0]
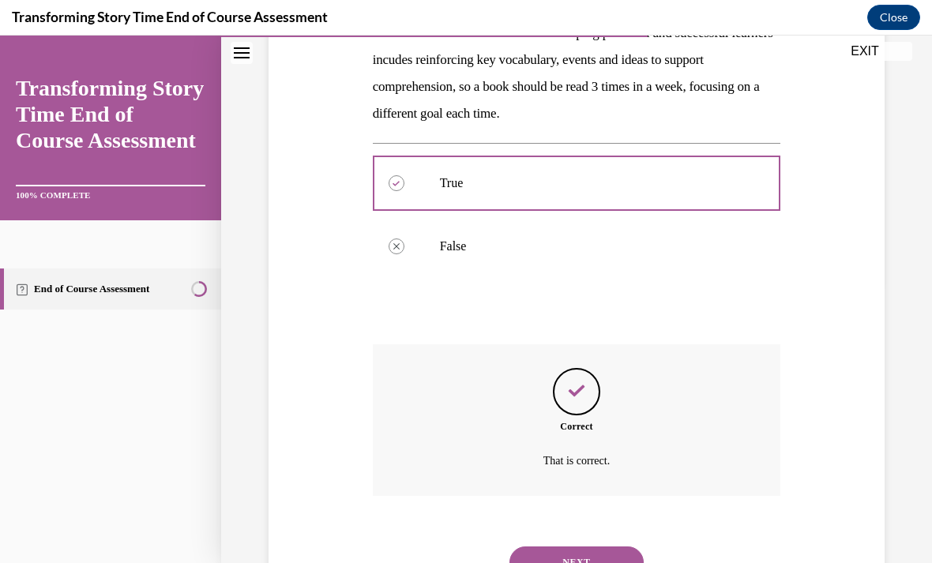
click at [559, 547] on button "NEXT" at bounding box center [576, 563] width 134 height 32
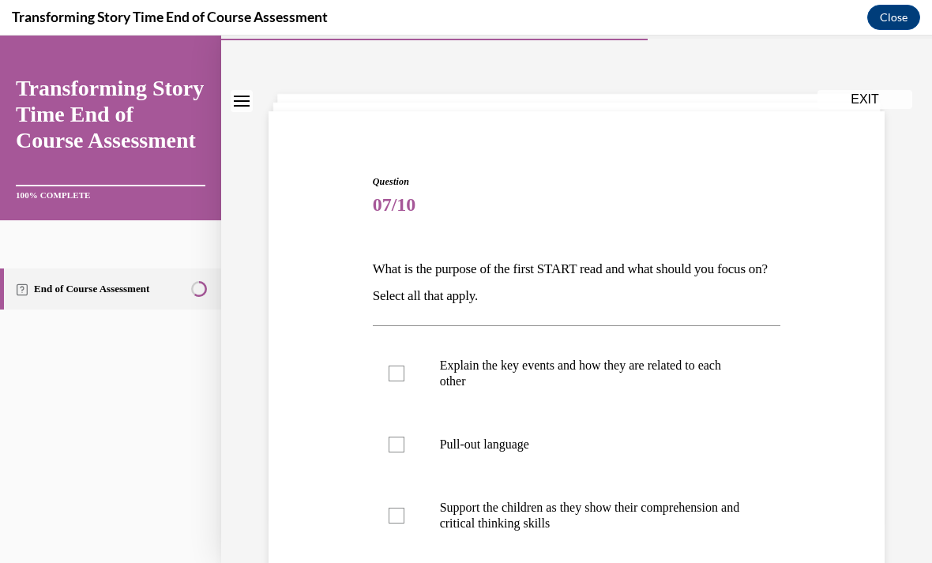
scroll to position [54, 0]
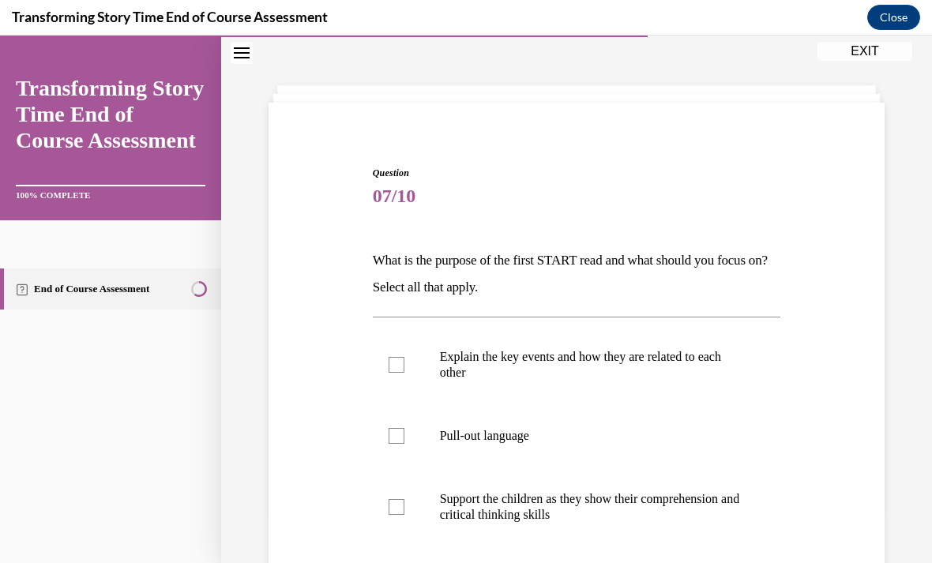
click at [408, 372] on label "Explain the key events and how they are related to each other" at bounding box center [577, 364] width 408 height 79
click at [404, 372] on input "Explain the key events and how they are related to each other" at bounding box center [397, 365] width 16 height 16
checkbox input "true"
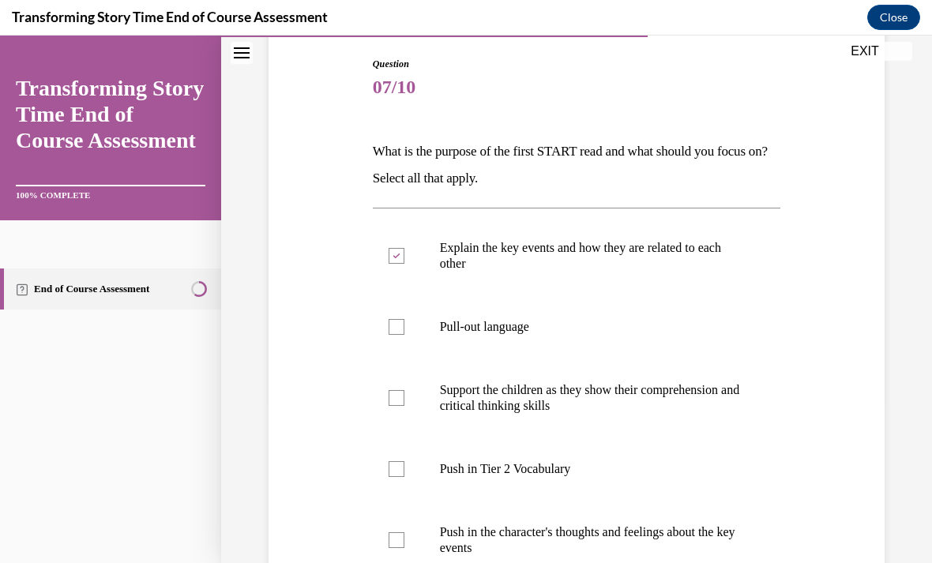
click at [407, 483] on label "Push in Tier 2 Vocabulary" at bounding box center [577, 469] width 408 height 63
click at [404, 477] on input "Push in Tier 2 Vocabulary" at bounding box center [397, 469] width 16 height 16
checkbox input "true"
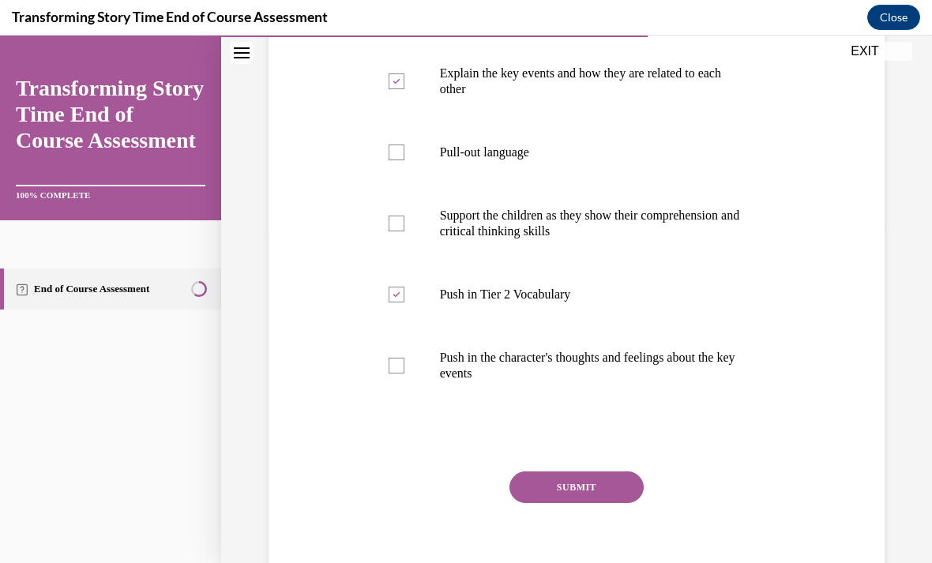
click at [556, 499] on button "SUBMIT" at bounding box center [576, 487] width 134 height 32
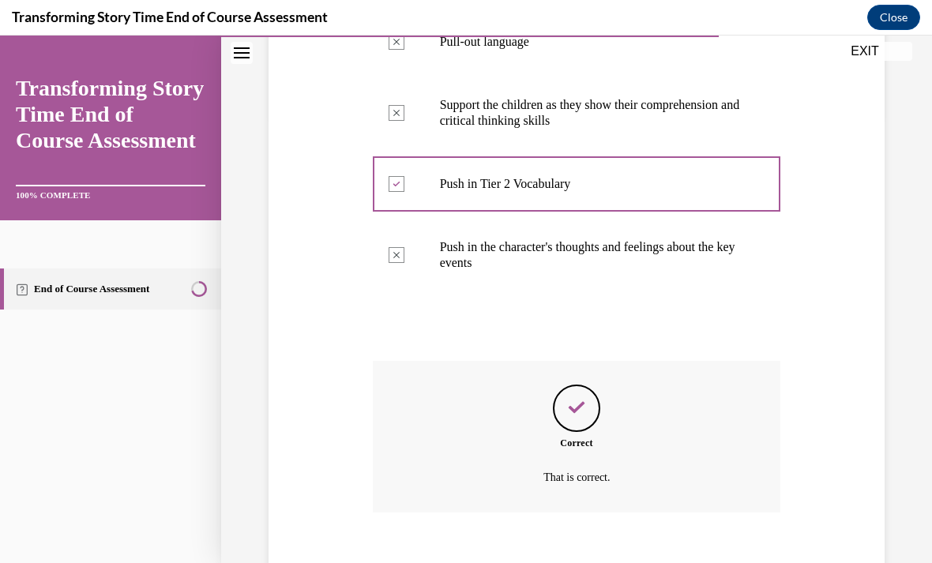
scroll to position [464, 0]
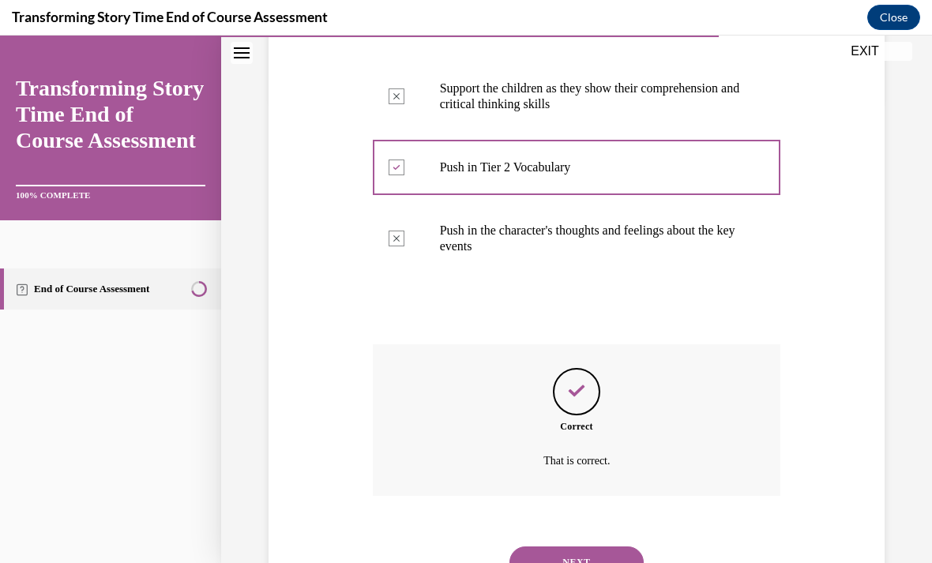
click at [540, 547] on button "NEXT" at bounding box center [576, 563] width 134 height 32
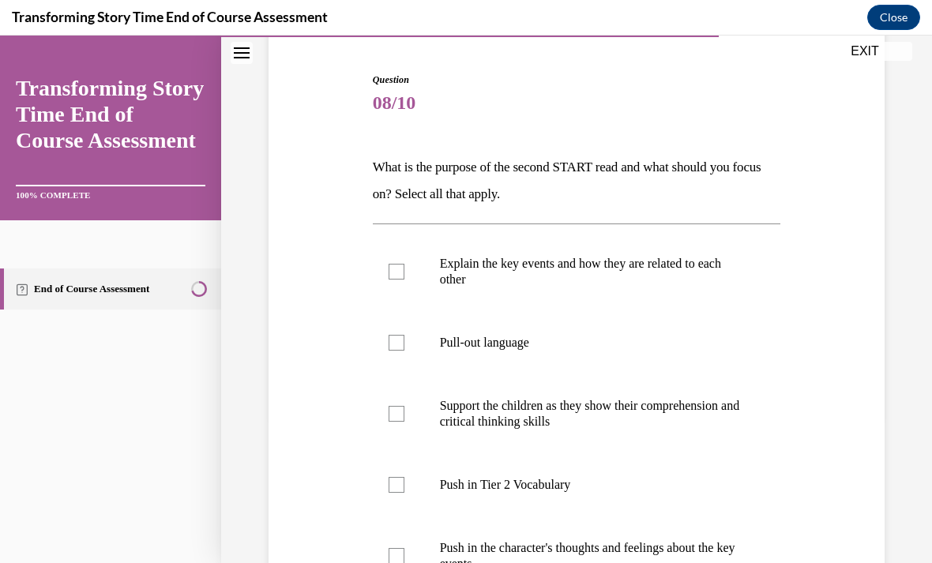
scroll to position [148, 0]
click at [408, 419] on label "Support the children as they show their comprehension and critical thinking ski…" at bounding box center [577, 413] width 408 height 79
click at [404, 419] on input "Support the children as they show their comprehension and critical thinking ski…" at bounding box center [397, 413] width 16 height 16
checkbox input "true"
click at [404, 489] on div at bounding box center [397, 484] width 16 height 16
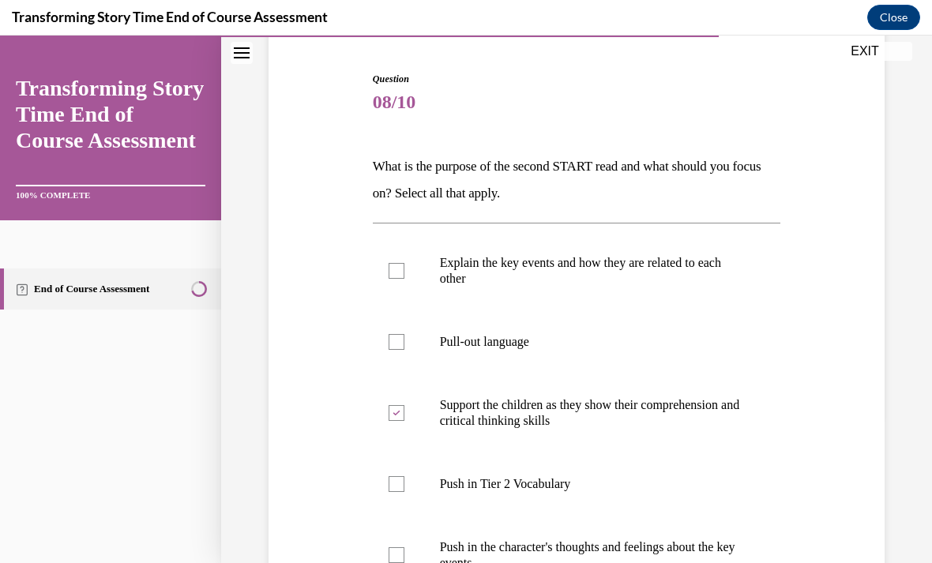
click at [404, 489] on input "Push in Tier 2 Vocabulary" at bounding box center [397, 484] width 16 height 16
checkbox input "true"
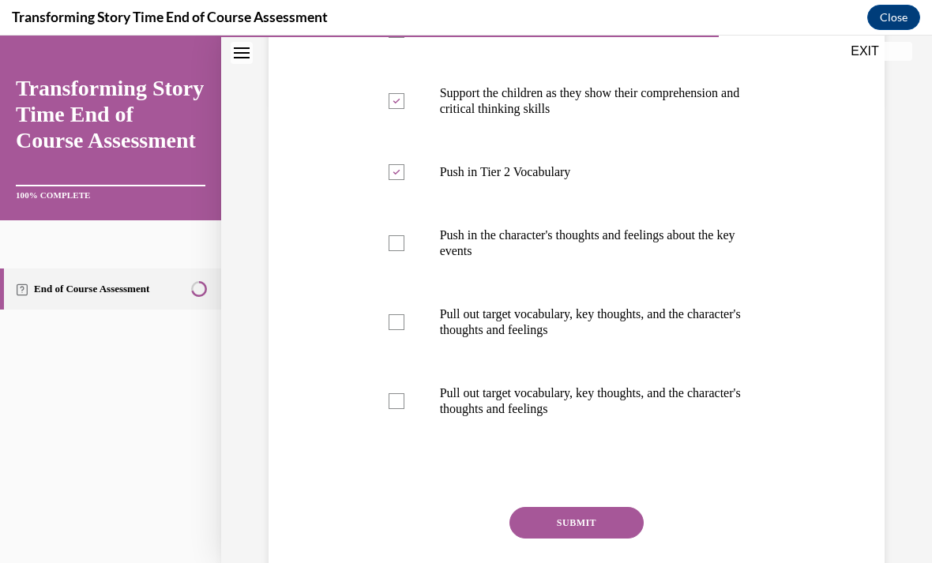
scroll to position [472, 0]
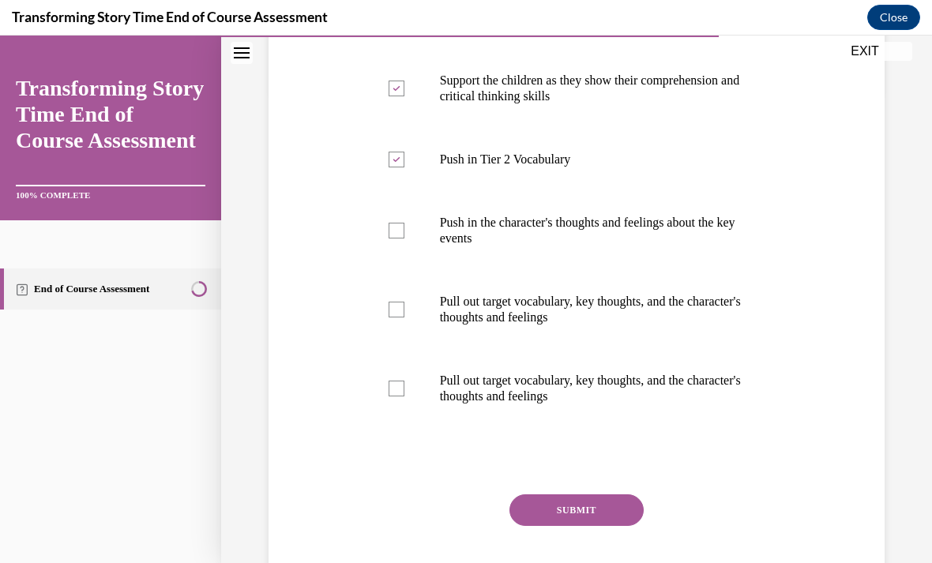
click at [565, 542] on div "SUBMIT" at bounding box center [577, 533] width 408 height 79
click at [550, 510] on button "SUBMIT" at bounding box center [576, 510] width 134 height 32
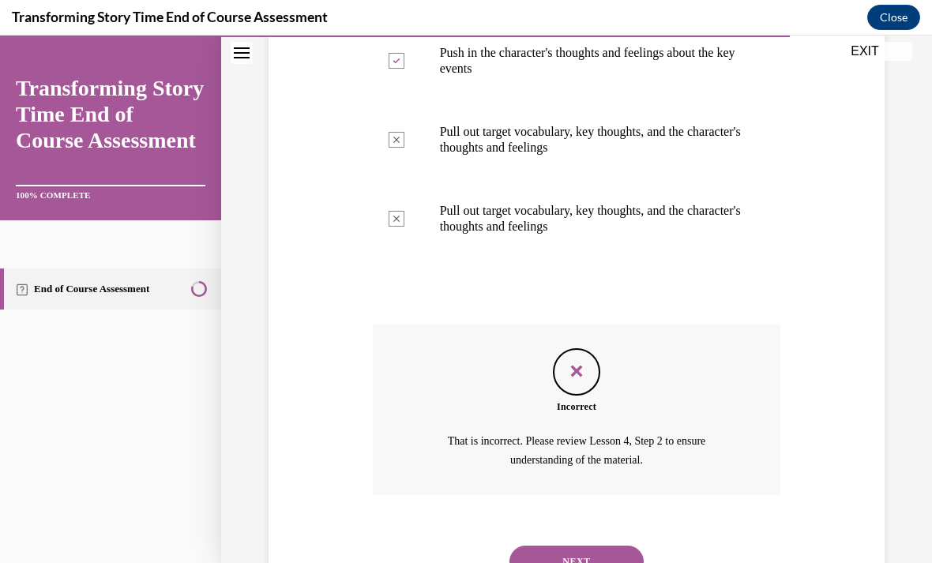
scroll to position [640, 0]
click at [544, 548] on button "NEXT" at bounding box center [576, 563] width 134 height 32
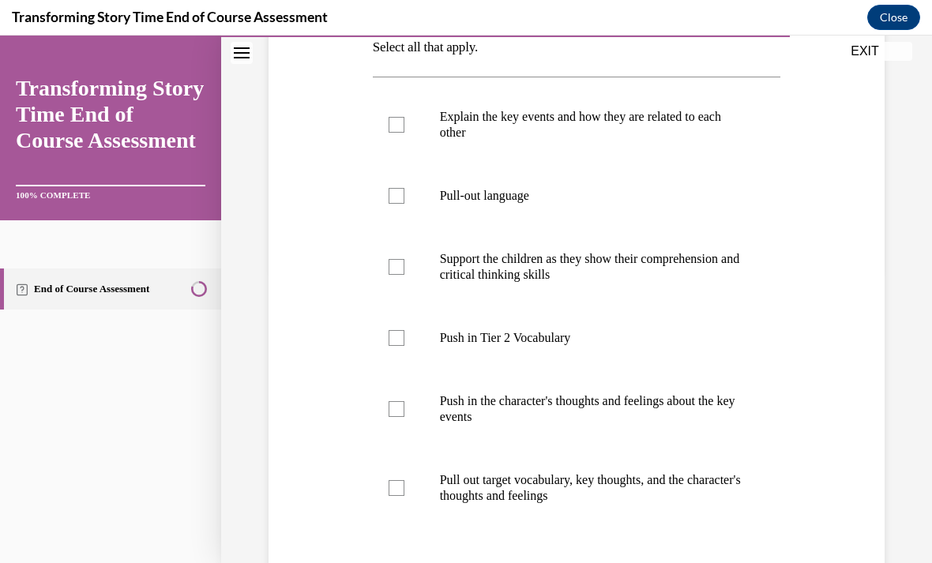
scroll to position [294, 0]
click at [400, 414] on div at bounding box center [397, 409] width 16 height 16
click at [400, 414] on input "Push in the character's thoughts and feelings about the key events" at bounding box center [397, 409] width 16 height 16
checkbox input "true"
click at [407, 493] on label "Pull out target vocabulary, key thoughts, and the character's thoughts and feel…" at bounding box center [577, 488] width 408 height 79
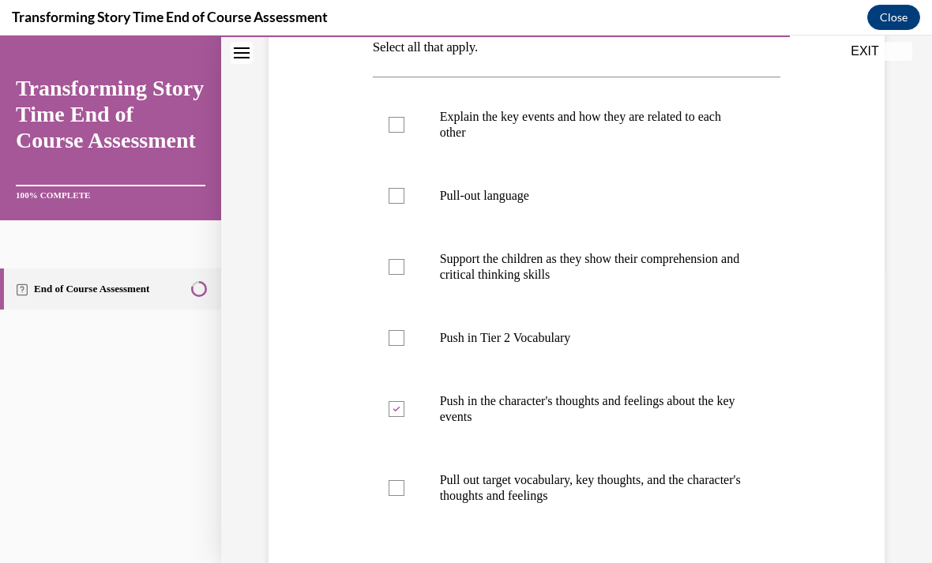
click at [404, 493] on input "Pull out target vocabulary, key thoughts, and the character's thoughts and feel…" at bounding box center [397, 488] width 16 height 16
checkbox input "true"
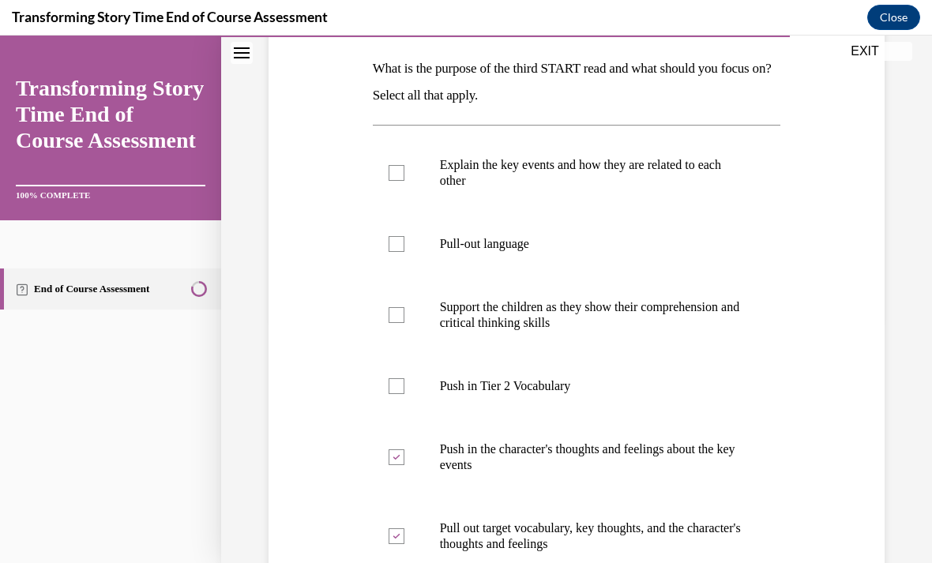
scroll to position [282, 0]
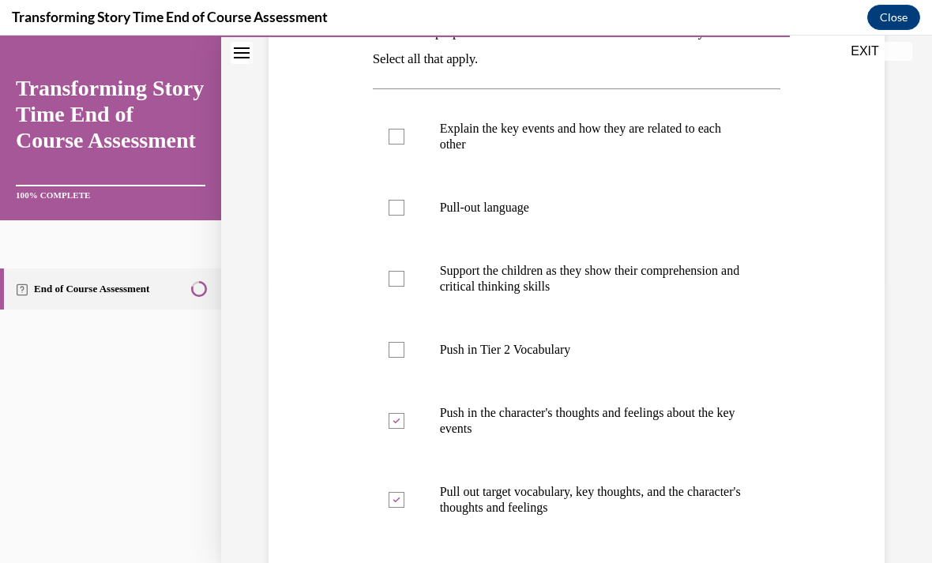
click at [397, 431] on label "Push in the character's thoughts and feelings about the key events" at bounding box center [577, 420] width 408 height 79
click at [397, 429] on input "Push in the character's thoughts and feelings about the key events" at bounding box center [397, 421] width 16 height 16
checkbox input "false"
click at [398, 281] on div at bounding box center [397, 279] width 16 height 16
click at [398, 281] on input "Support the children as they show their comprehension and critical thinking ski…" at bounding box center [397, 279] width 16 height 16
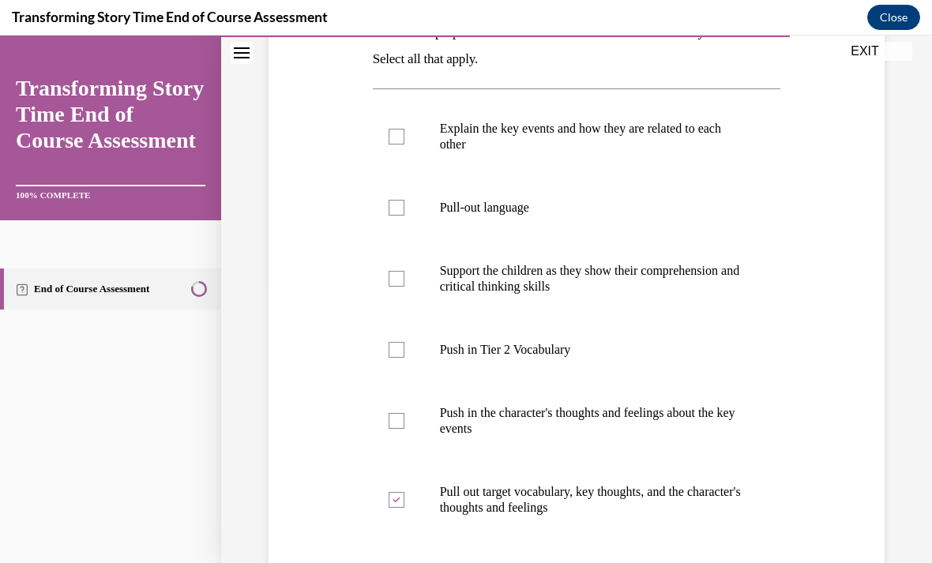
checkbox input "true"
click at [397, 206] on div at bounding box center [397, 208] width 16 height 16
click at [397, 206] on input "Pull-out language" at bounding box center [397, 208] width 16 height 16
checkbox input "true"
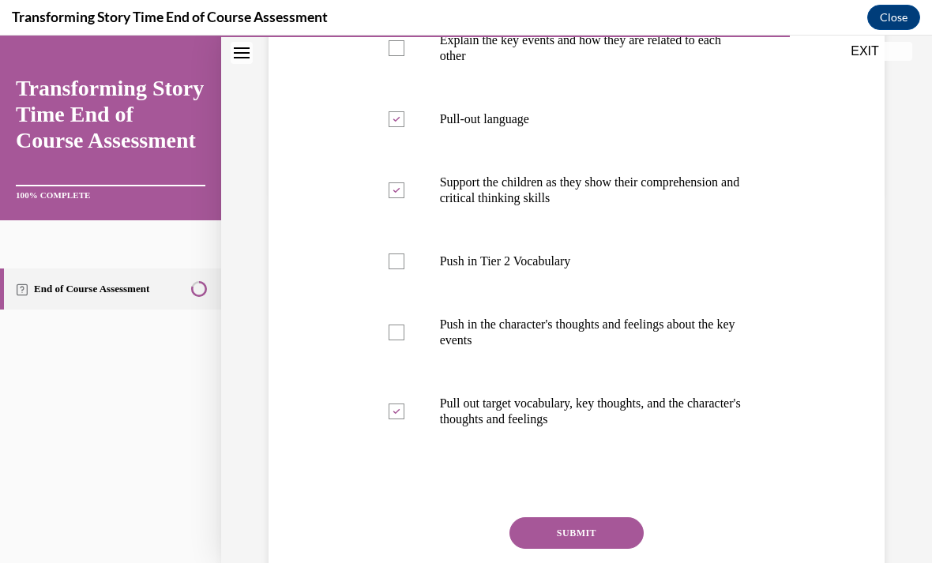
click at [545, 541] on button "SUBMIT" at bounding box center [576, 533] width 134 height 32
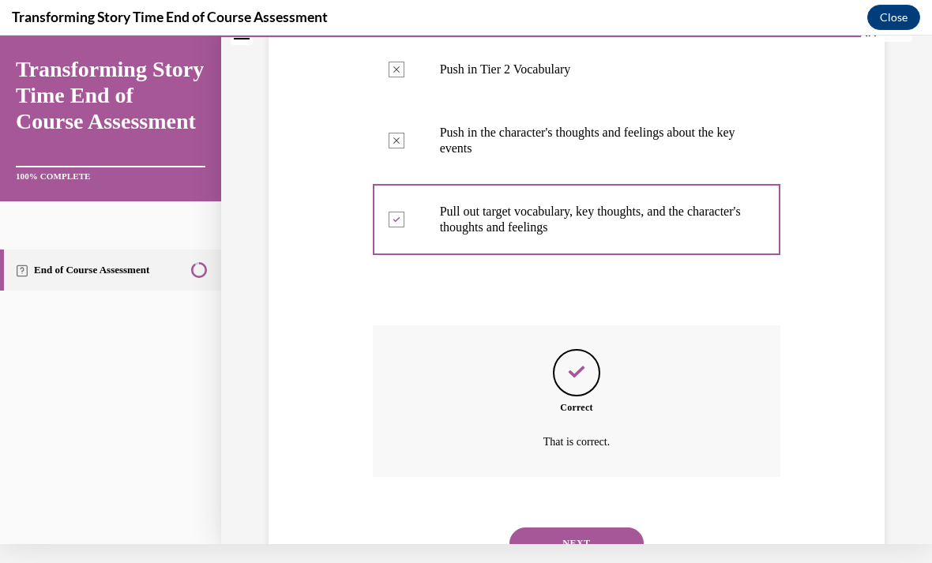
click at [554, 528] on button "NEXT" at bounding box center [576, 544] width 134 height 32
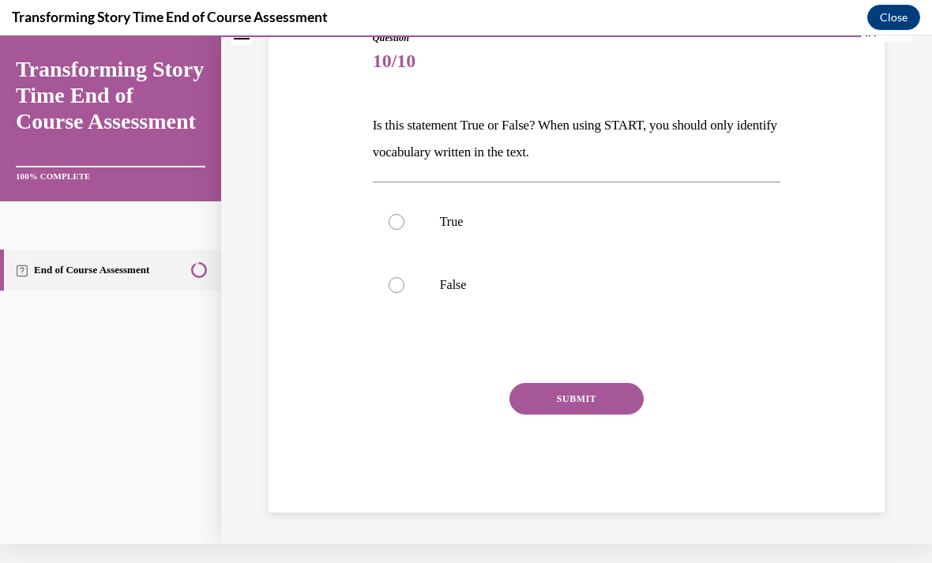
scroll to position [100, 0]
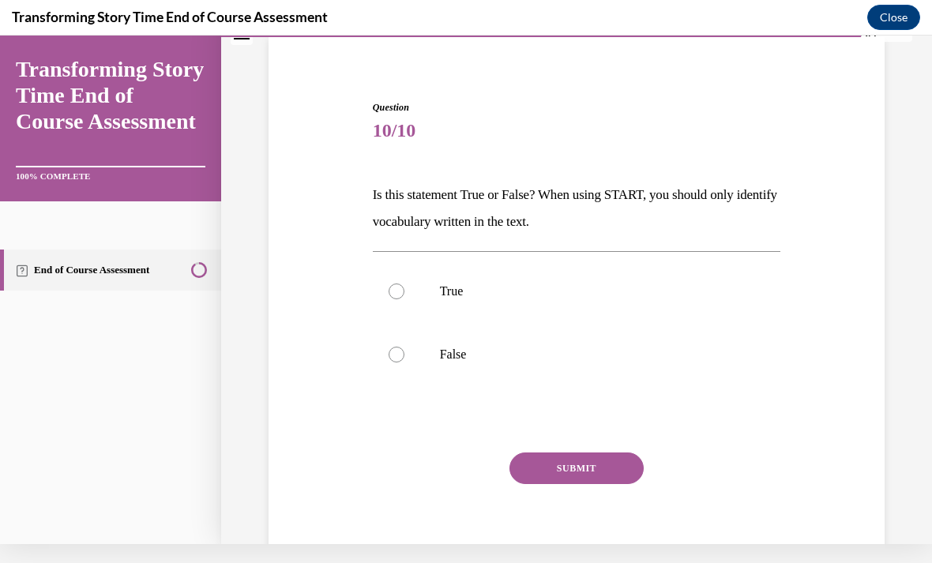
click at [408, 360] on label "False" at bounding box center [577, 354] width 408 height 63
click at [404, 360] on input "False" at bounding box center [397, 355] width 16 height 16
radio input "true"
click at [544, 479] on button "SUBMIT" at bounding box center [576, 469] width 134 height 32
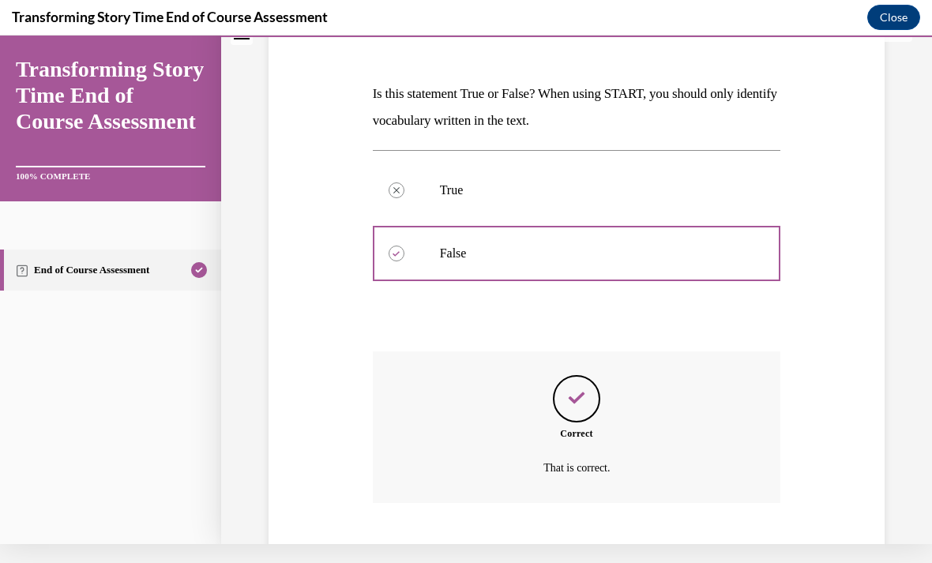
scroll to position [227, 0]
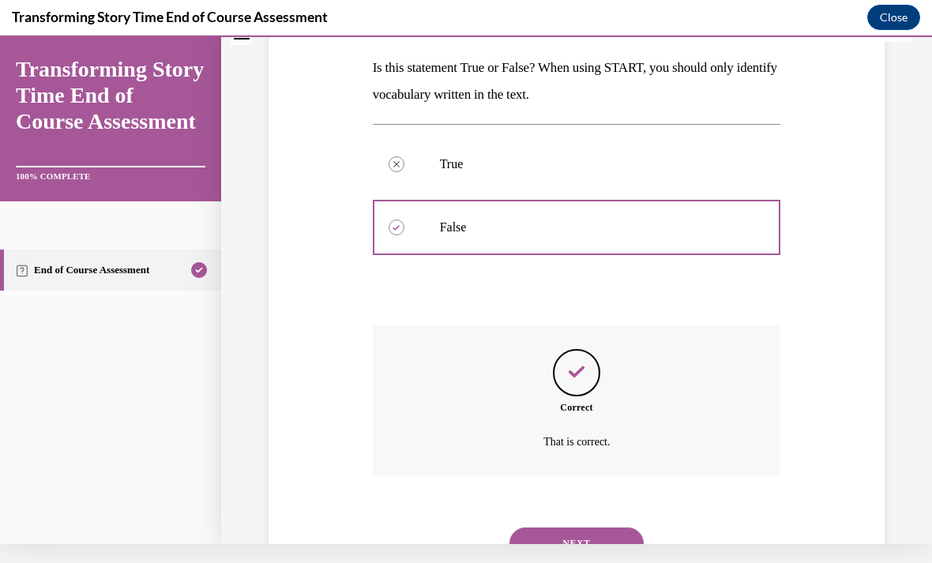
click at [531, 534] on button "NEXT" at bounding box center [576, 544] width 134 height 32
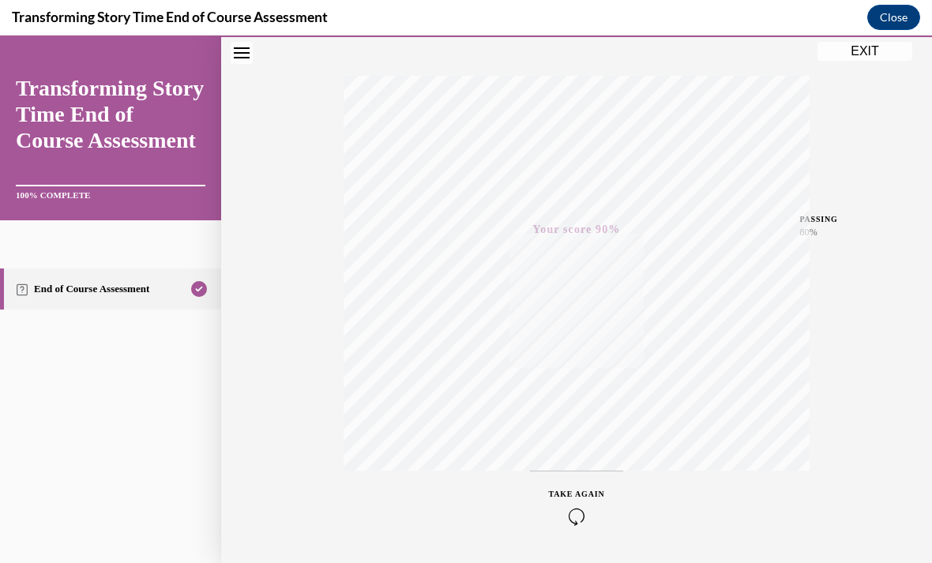
scroll to position [231, 0]
click at [862, 51] on button "EXIT" at bounding box center [864, 51] width 95 height 19
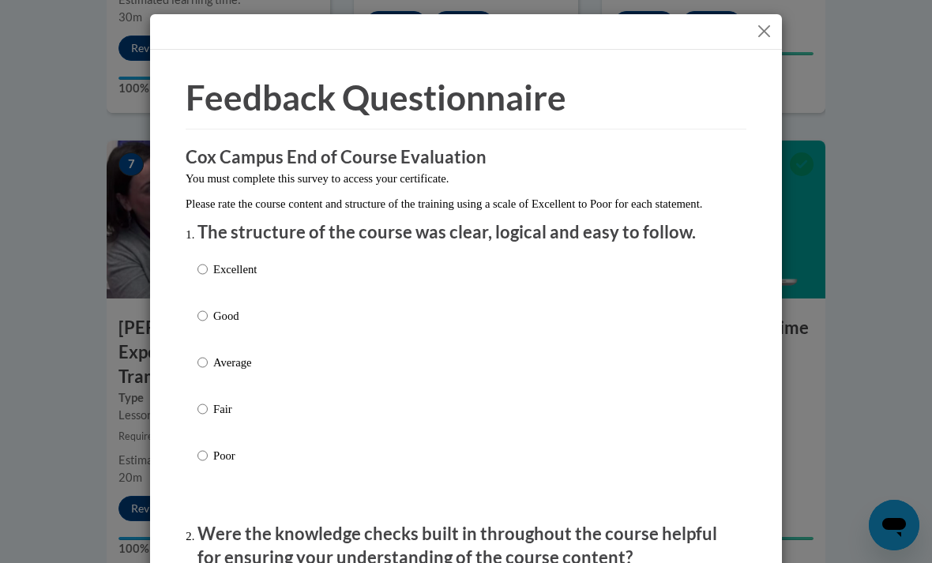
click at [208, 274] on input "Excellent" at bounding box center [202, 269] width 10 height 17
radio input "true"
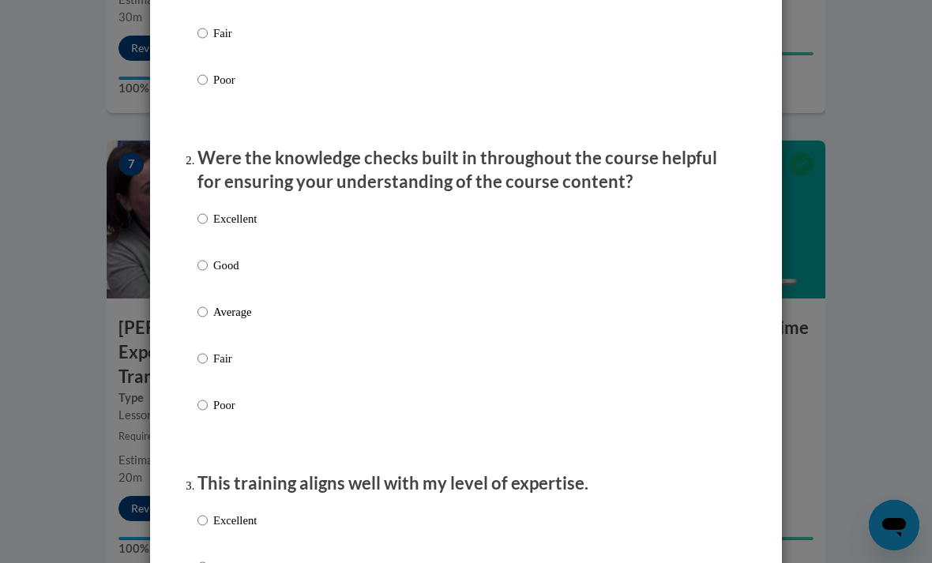
click at [204, 211] on input "Excellent" at bounding box center [202, 218] width 10 height 17
radio input "true"
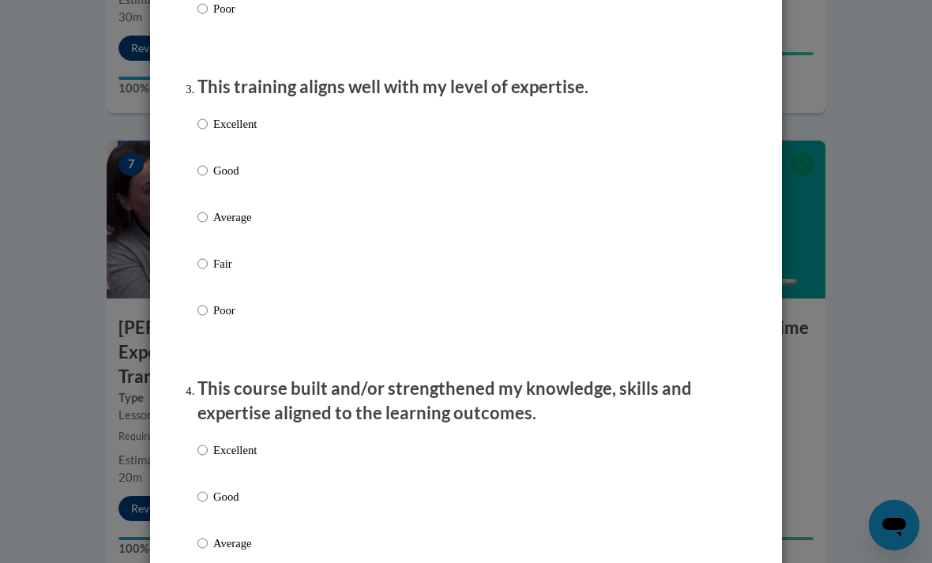
click at [202, 126] on input "Excellent" at bounding box center [202, 123] width 10 height 17
radio input "true"
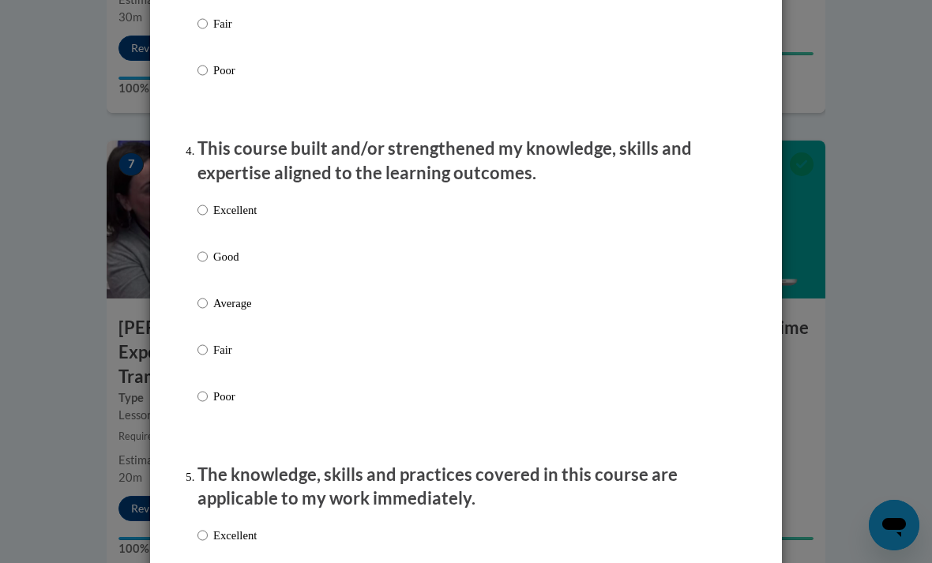
click at [211, 222] on label "Excellent" at bounding box center [226, 222] width 59 height 43
click at [208, 219] on input "Excellent" at bounding box center [202, 209] width 10 height 17
radio input "true"
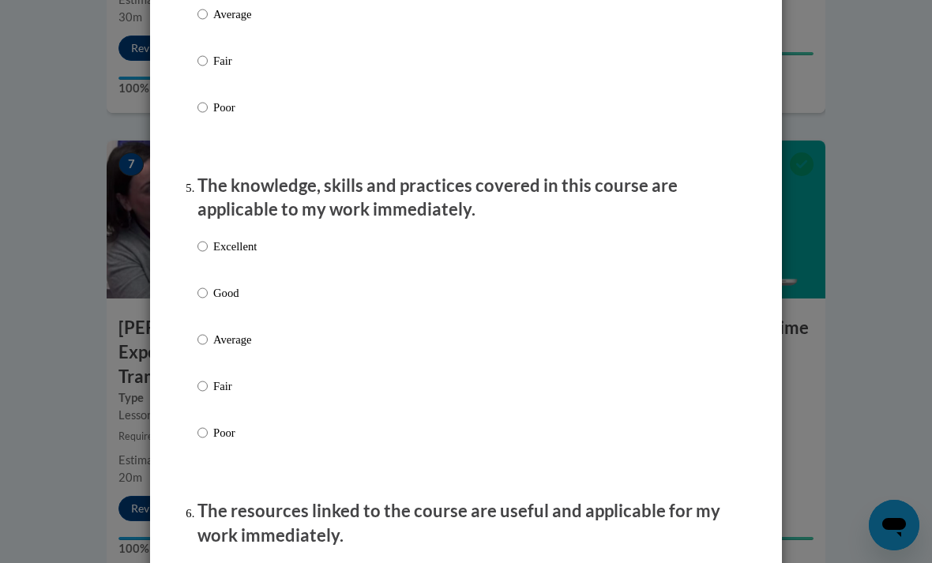
click at [206, 242] on input "Excellent" at bounding box center [202, 246] width 10 height 17
radio input "true"
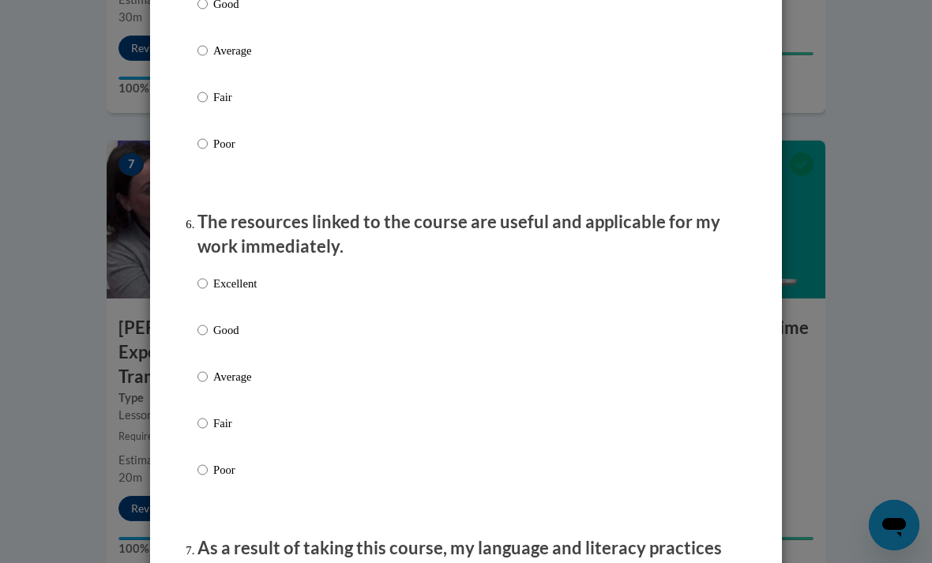
click at [208, 281] on input "Excellent" at bounding box center [202, 283] width 10 height 17
radio input "true"
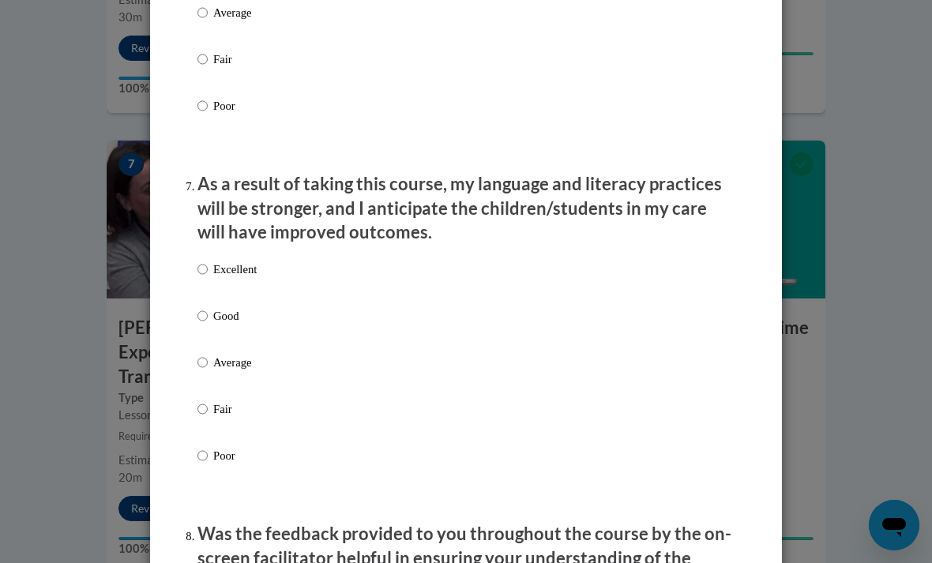
click at [202, 269] on input "Excellent" at bounding box center [202, 269] width 10 height 17
radio input "true"
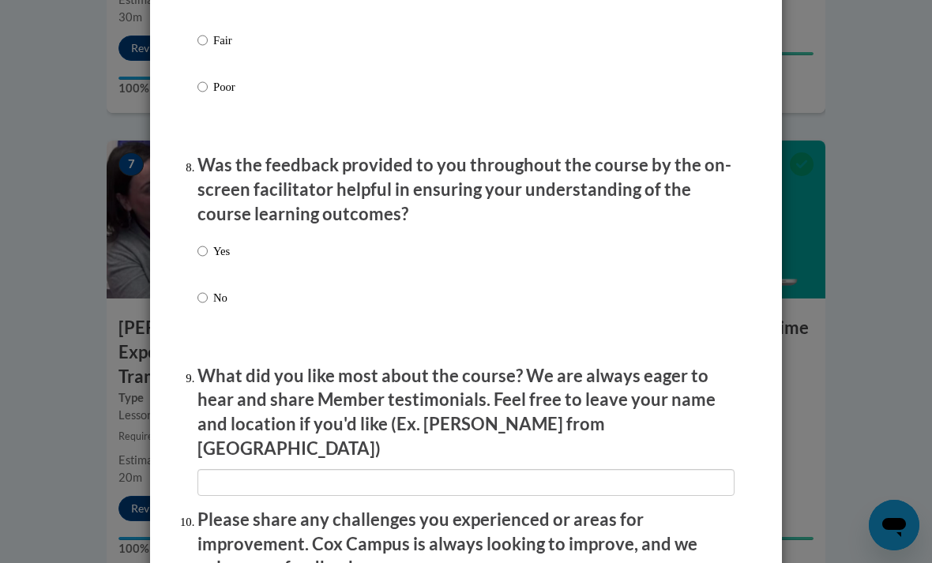
scroll to position [2353, 0]
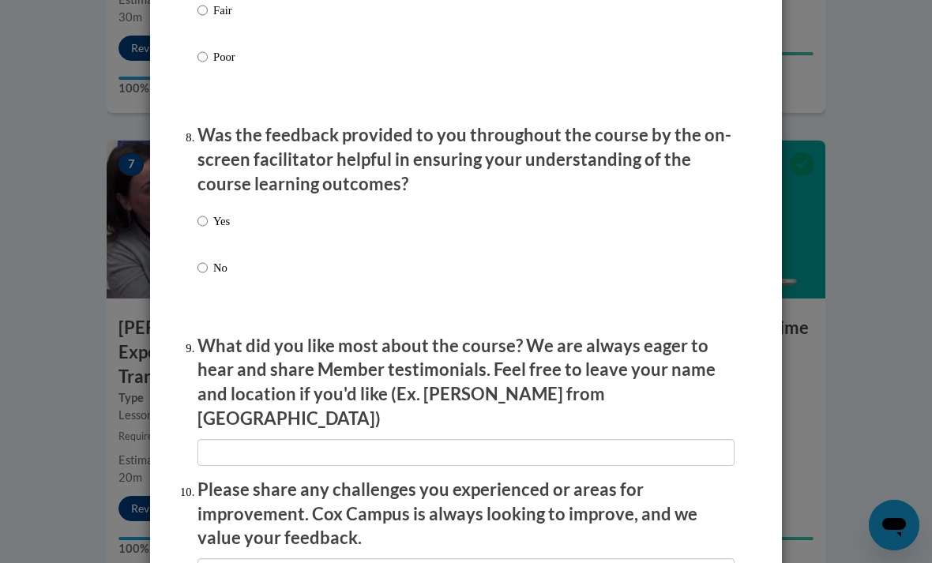
click at [207, 212] on input "Yes" at bounding box center [202, 220] width 10 height 17
radio input "true"
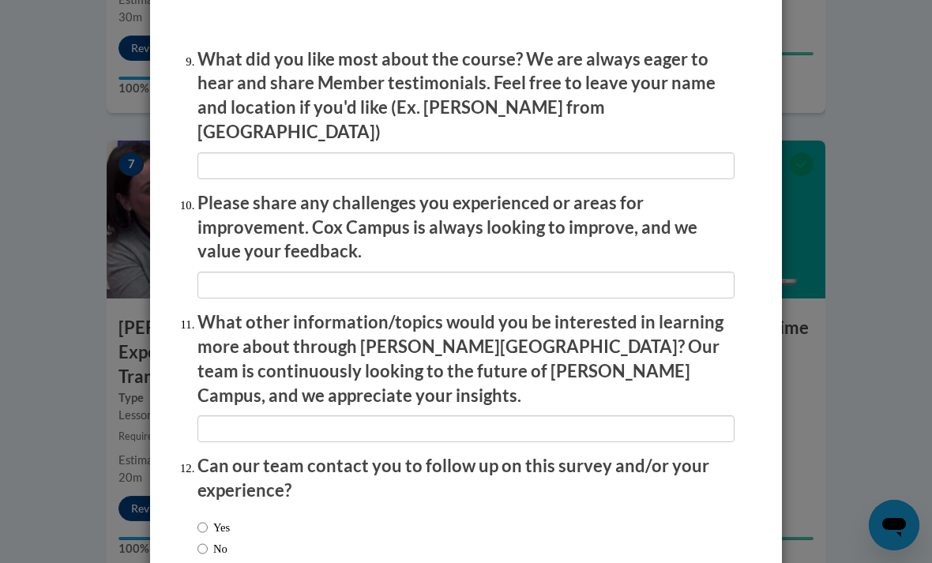
scroll to position [2640, 0]
click at [206, 540] on input "No" at bounding box center [202, 548] width 10 height 17
radio input "true"
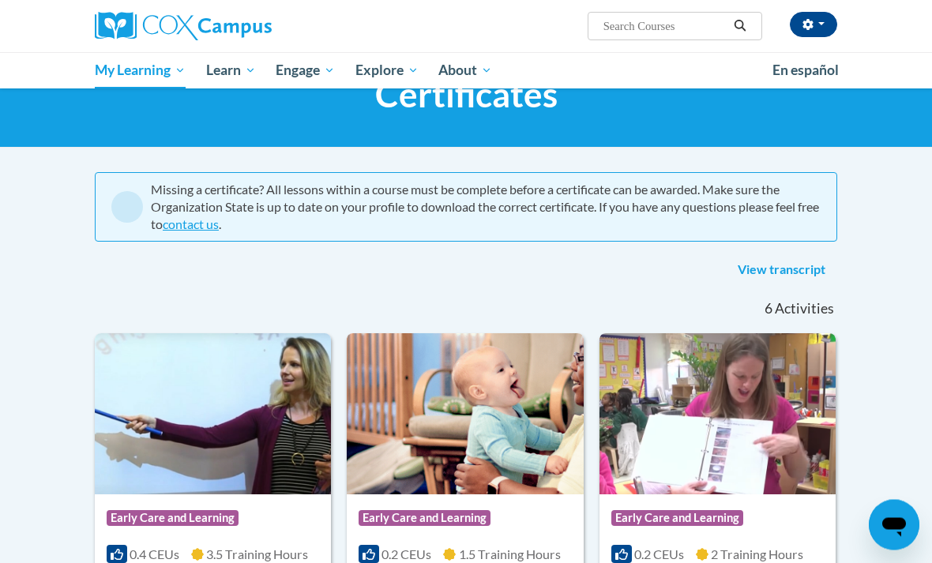
scroll to position [64, 0]
click at [0, 0] on span "My Course Progress" at bounding box center [0, 0] width 0 height 0
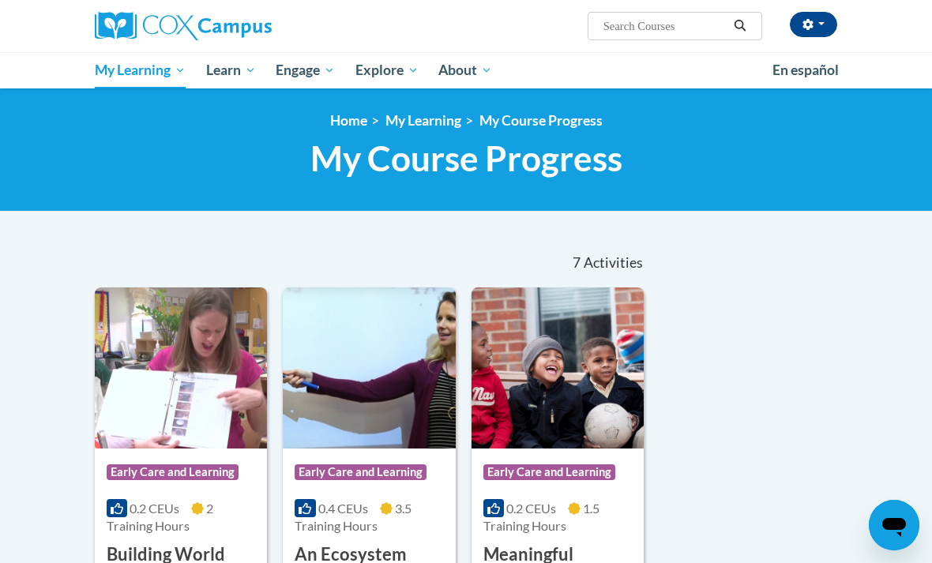
click at [0, 0] on span "Certificates" at bounding box center [0, 0] width 0 height 0
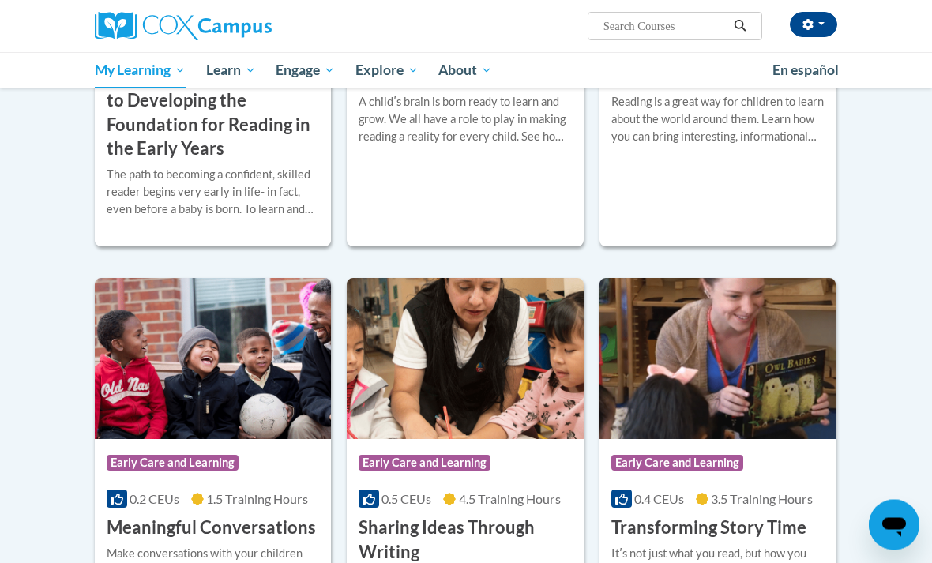
scroll to position [708, 0]
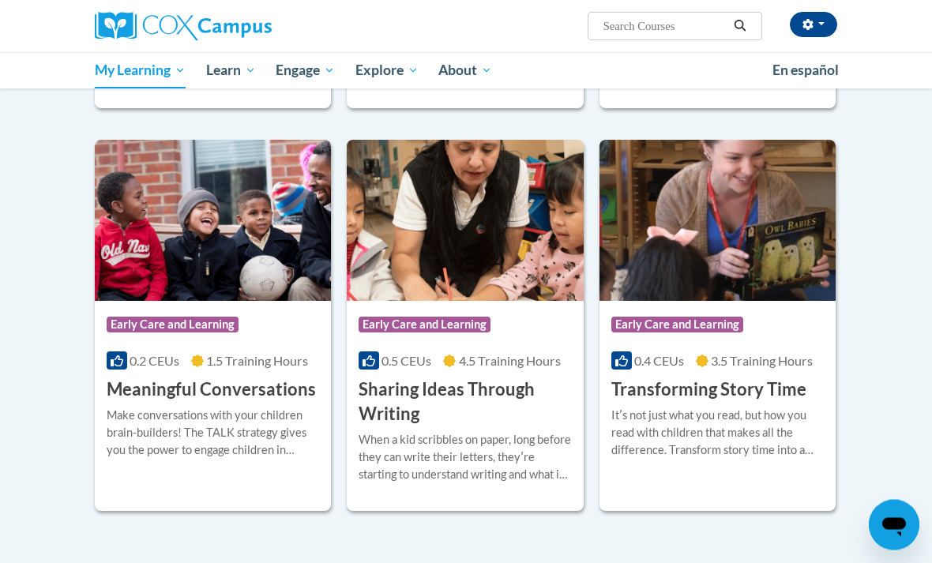
click at [471, 462] on div "When a kid scribbles on paper, long before they can write their letters, theyʹr…" at bounding box center [465, 458] width 212 height 52
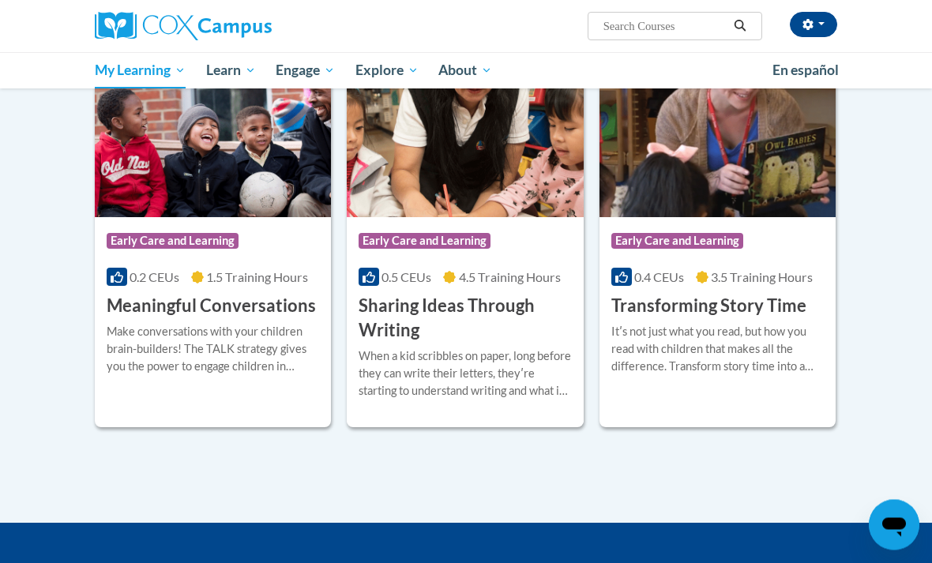
scroll to position [788, 0]
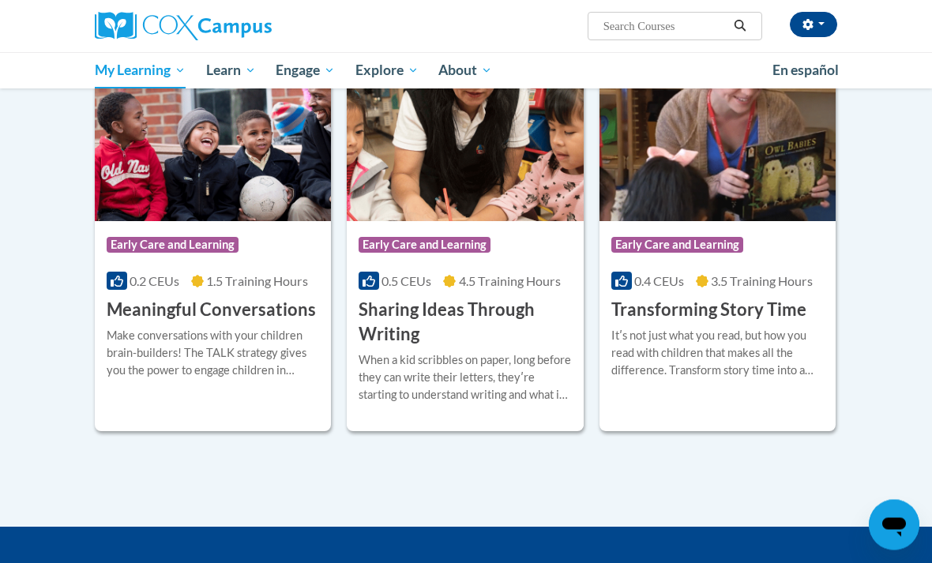
click at [665, 368] on div "Itʹs not just what you read, but how you read with children that makes all the …" at bounding box center [717, 354] width 212 height 52
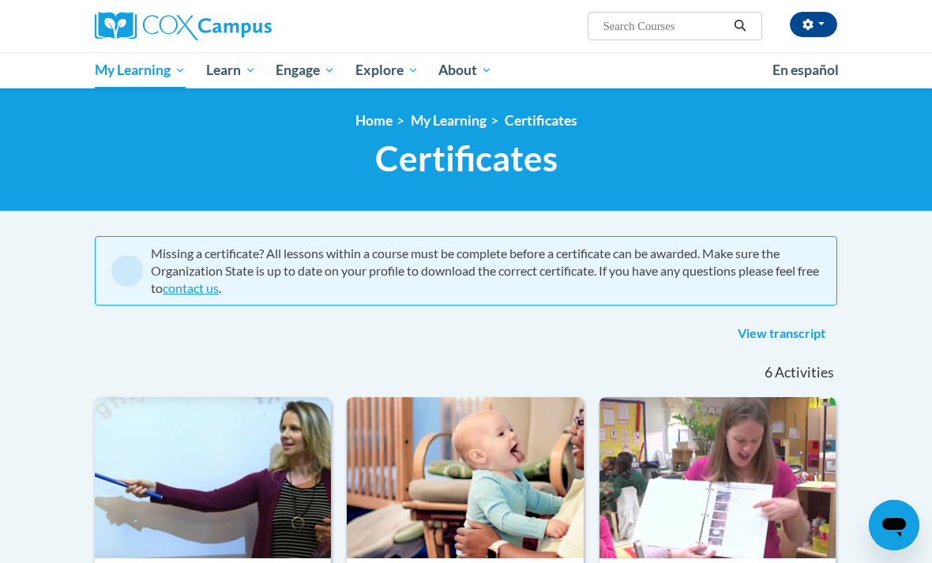
click at [817, 27] on button "button" at bounding box center [813, 24] width 47 height 25
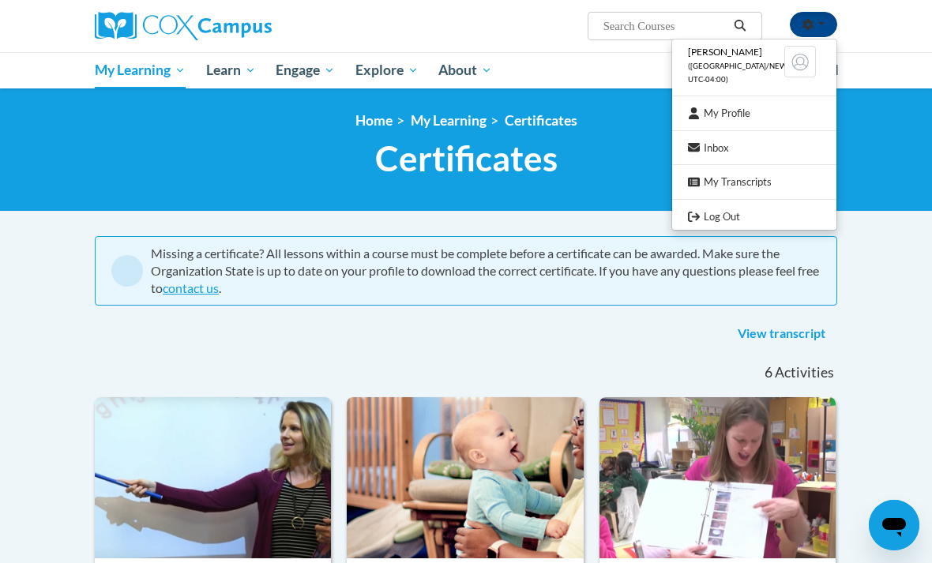
click at [706, 216] on link "Log Out" at bounding box center [754, 217] width 164 height 20
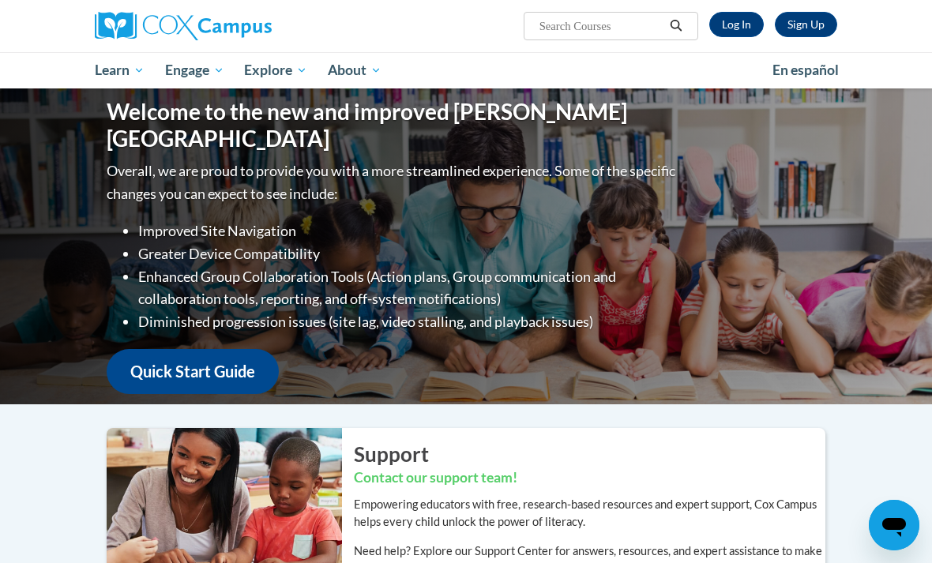
click at [424, 516] on p "Empowering educators with free, research-based resources and expert support, Co…" at bounding box center [589, 513] width 471 height 35
click at [438, 490] on div "Support Contact our support team! Empowering educators with free, research-base…" at bounding box center [589, 526] width 495 height 197
click at [438, 477] on h3 "Contact our support team!" at bounding box center [589, 478] width 471 height 20
click at [396, 489] on div "Support Contact our support team! Empowering educators with free, research-base…" at bounding box center [589, 526] width 495 height 197
